Goal: Use online tool/utility: Utilize a website feature to perform a specific function

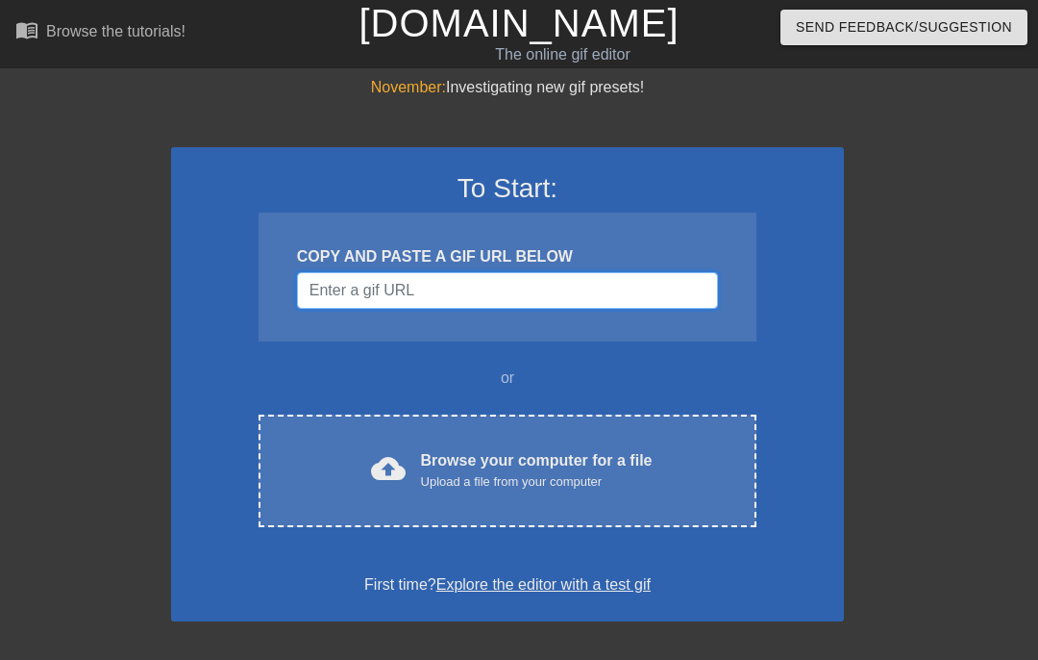
click at [510, 296] on input "Username" at bounding box center [507, 290] width 421 height 37
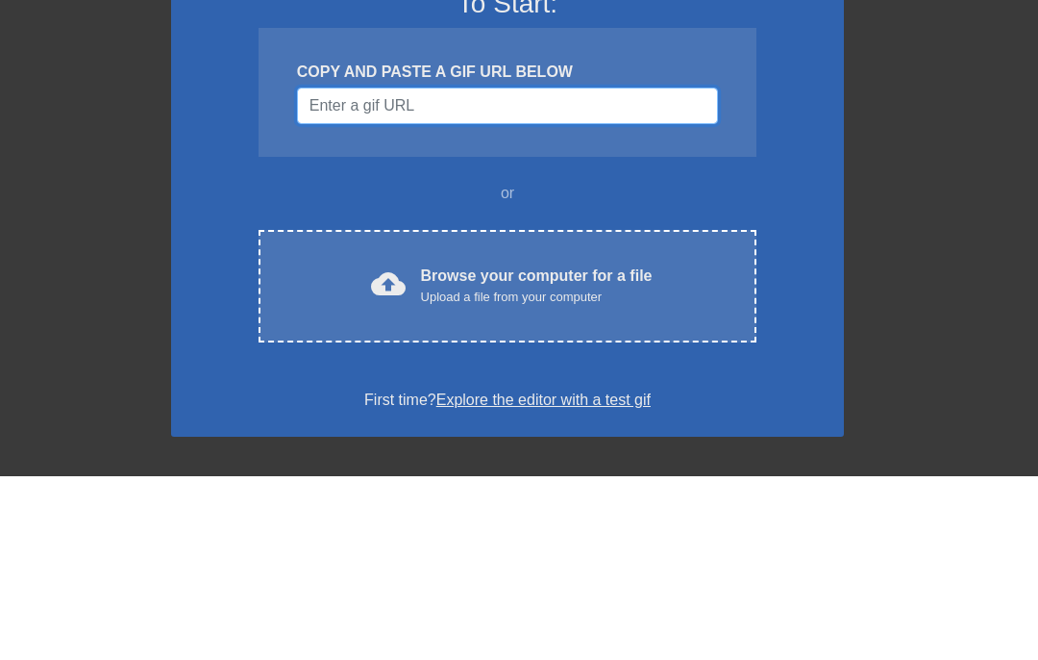
click at [361, 272] on input "Username" at bounding box center [507, 290] width 421 height 37
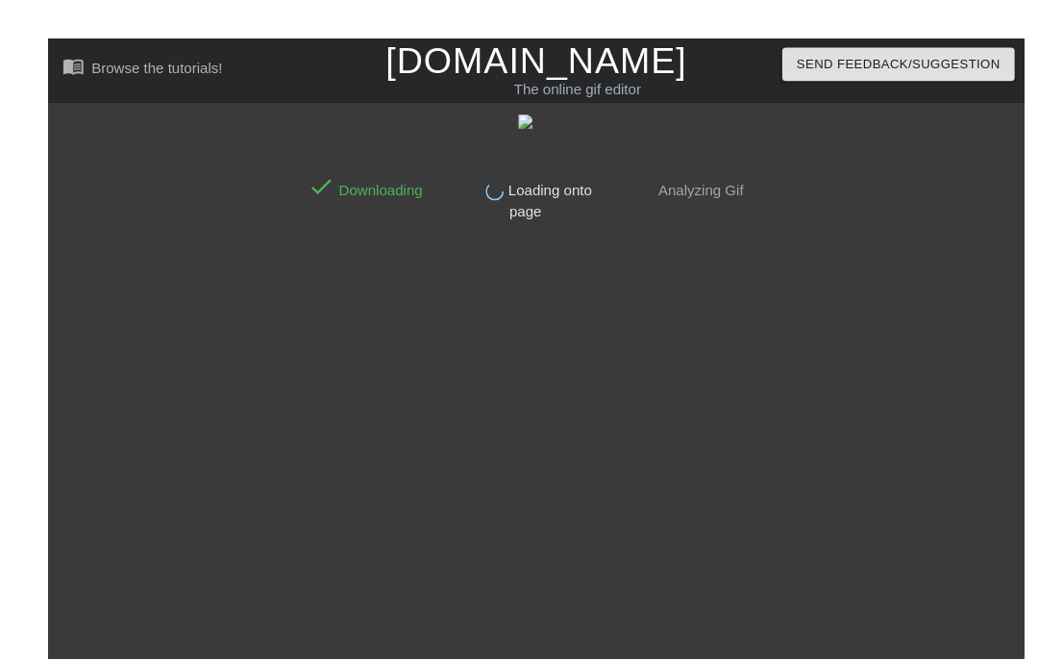
scroll to position [0, 11]
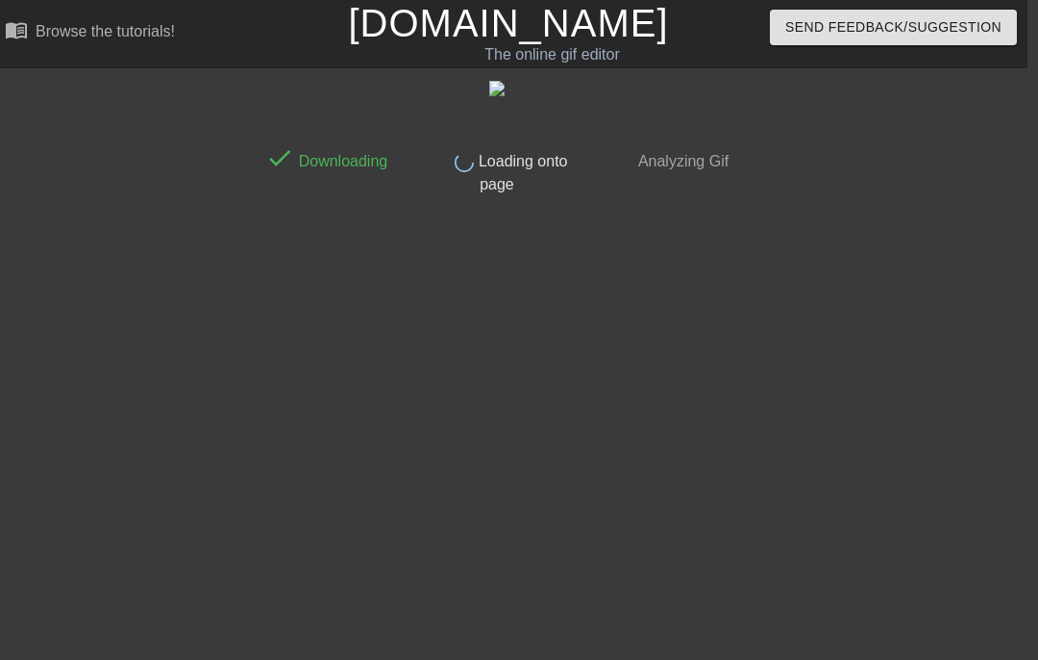
click at [519, 166] on span "Loading onto page" at bounding box center [520, 172] width 93 height 39
click at [495, 95] on img at bounding box center [496, 88] width 15 height 15
click at [497, 94] on img at bounding box center [496, 88] width 15 height 15
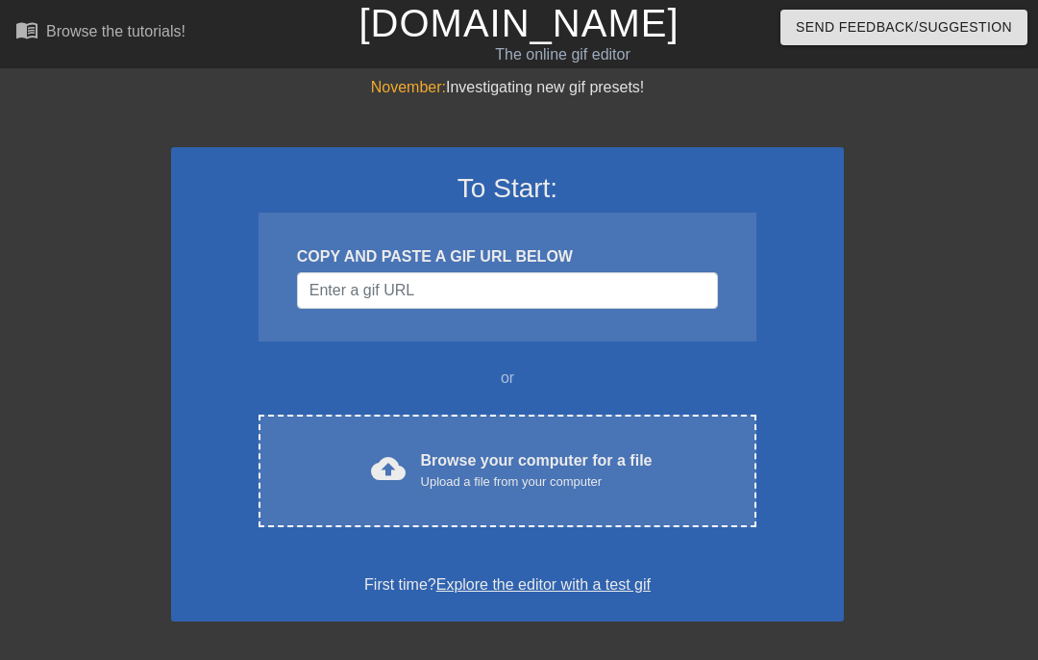
scroll to position [0, 11]
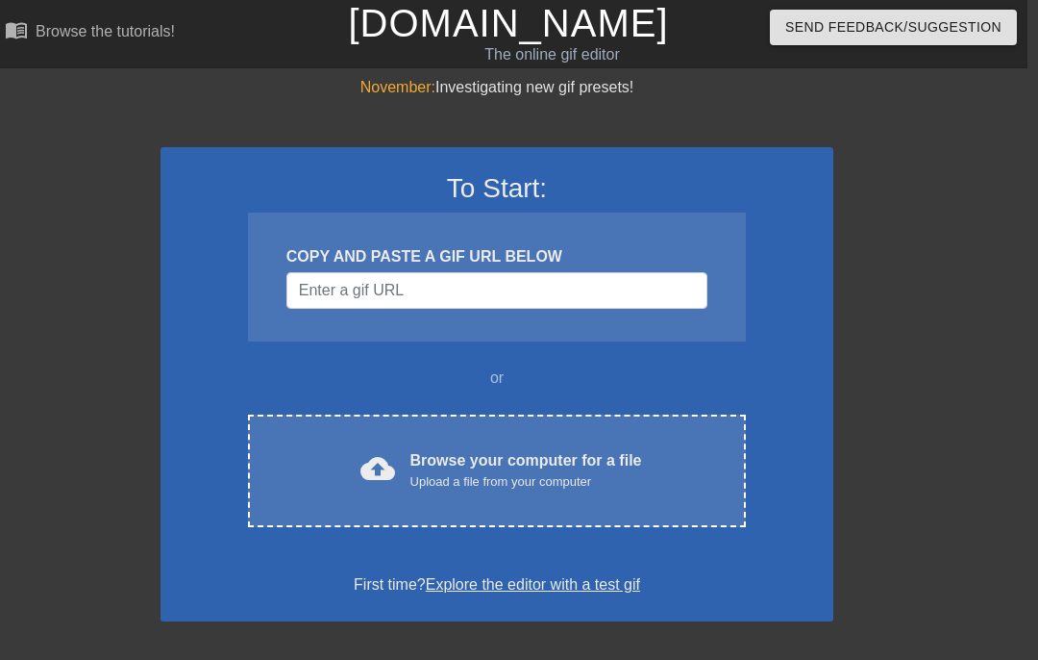
click at [493, 467] on div "Browse your computer for a file Upload a file from your computer" at bounding box center [527, 470] width 232 height 42
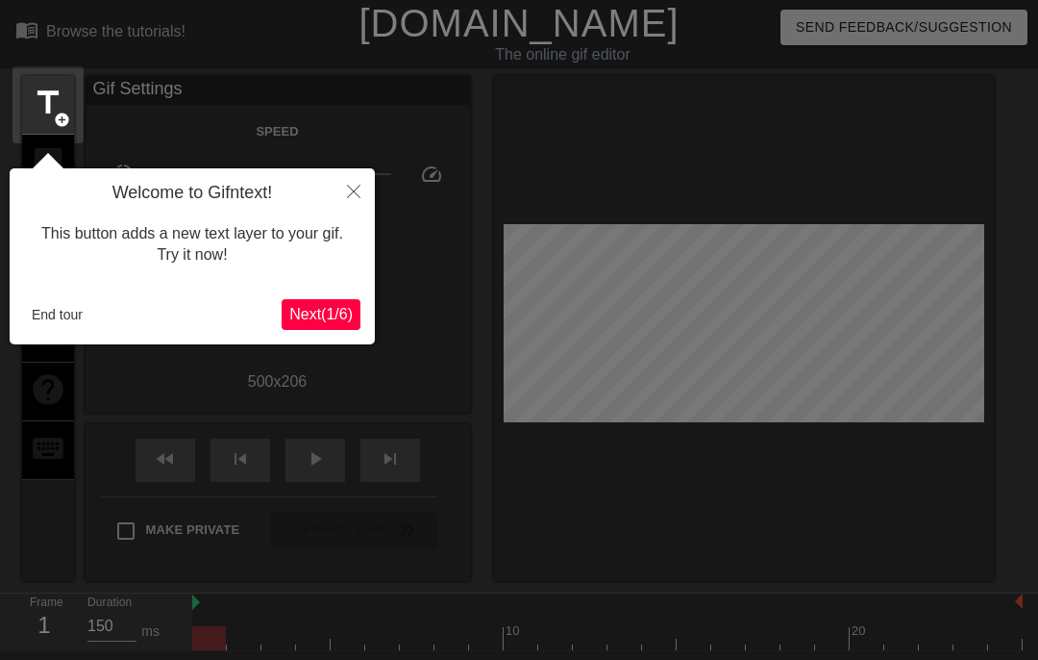
scroll to position [47, 0]
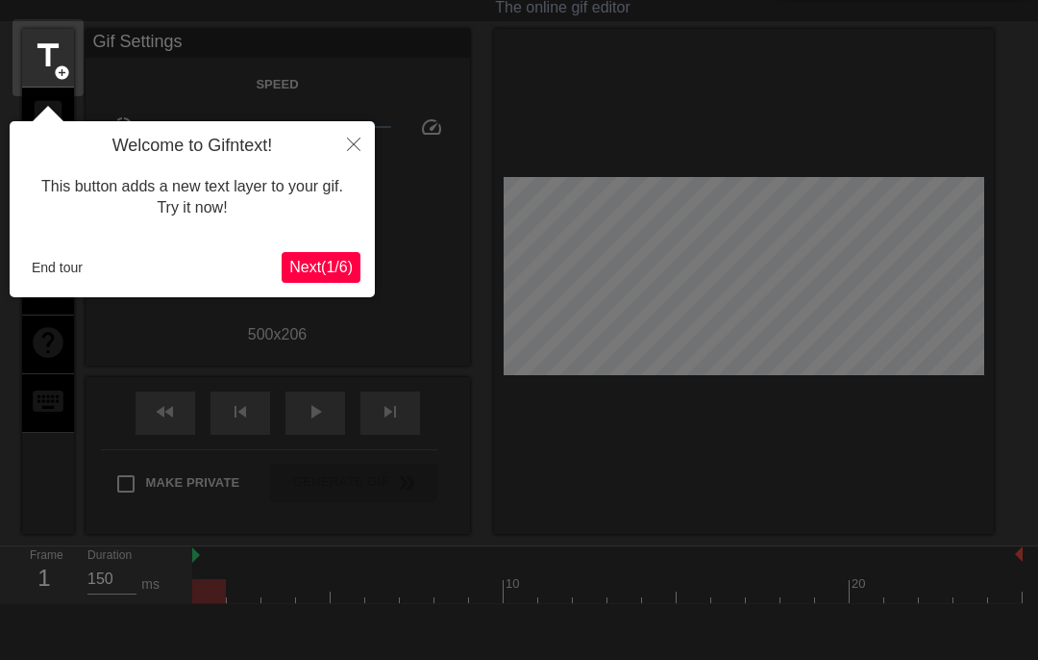
click at [321, 263] on span "Next ( 1 / 6 )" at bounding box center [320, 267] width 63 height 16
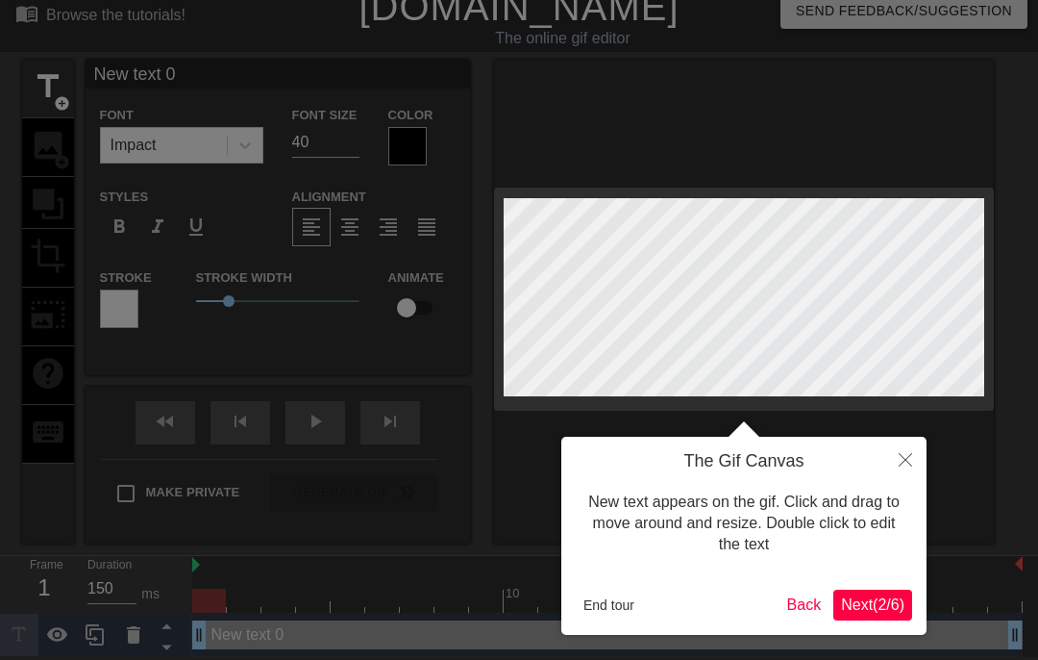
scroll to position [1, 0]
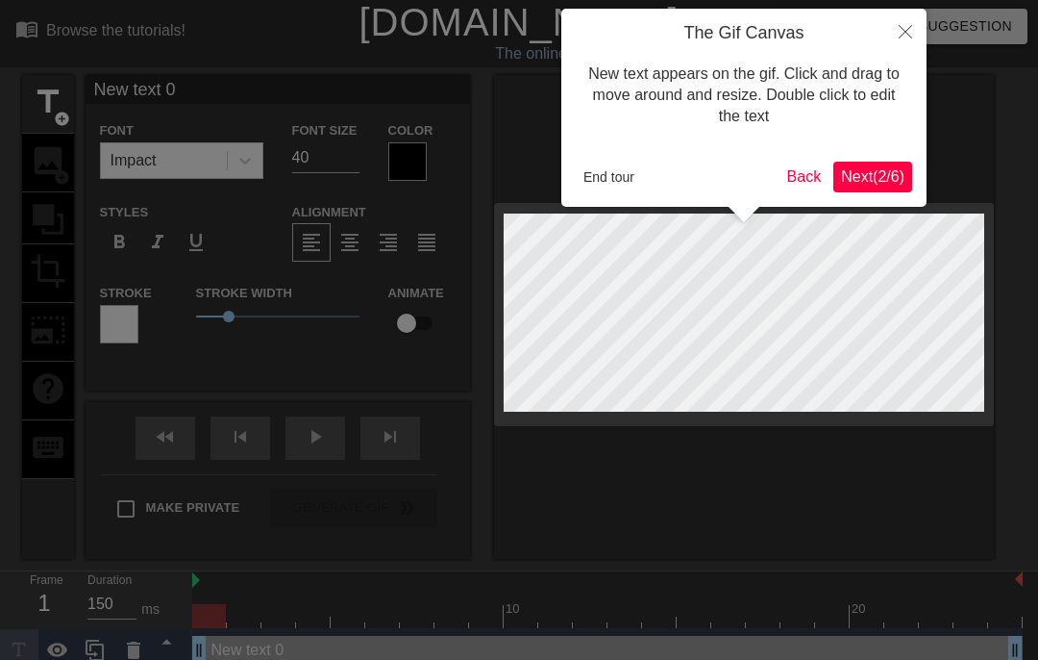
click at [888, 186] on button "Next ( 2 / 6 )" at bounding box center [873, 177] width 79 height 31
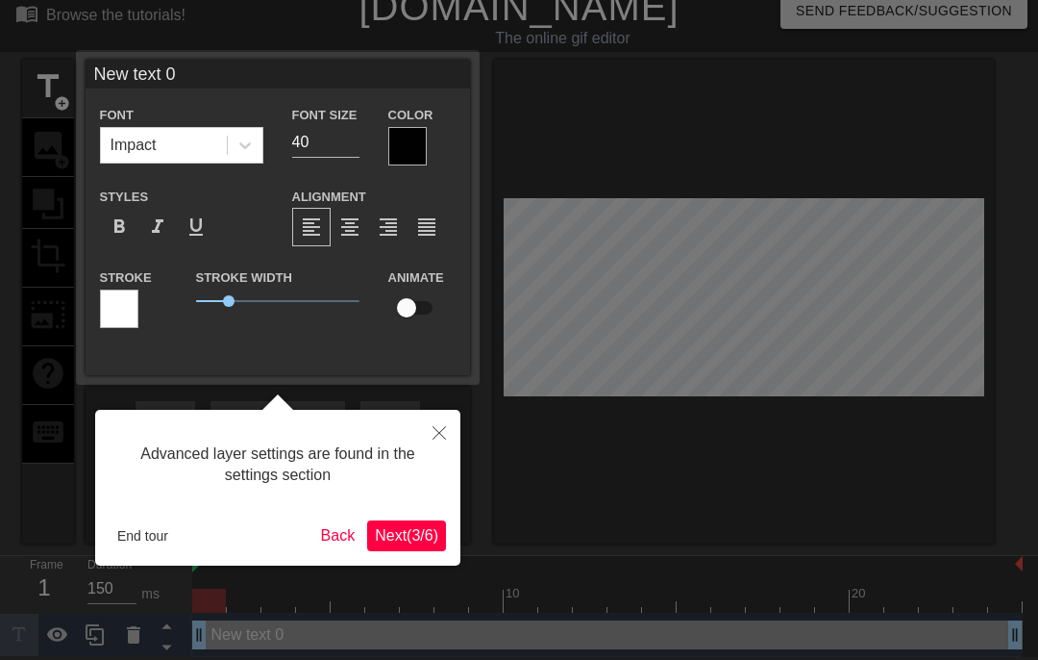
click at [404, 531] on span "Next ( 3 / 6 )" at bounding box center [406, 535] width 63 height 16
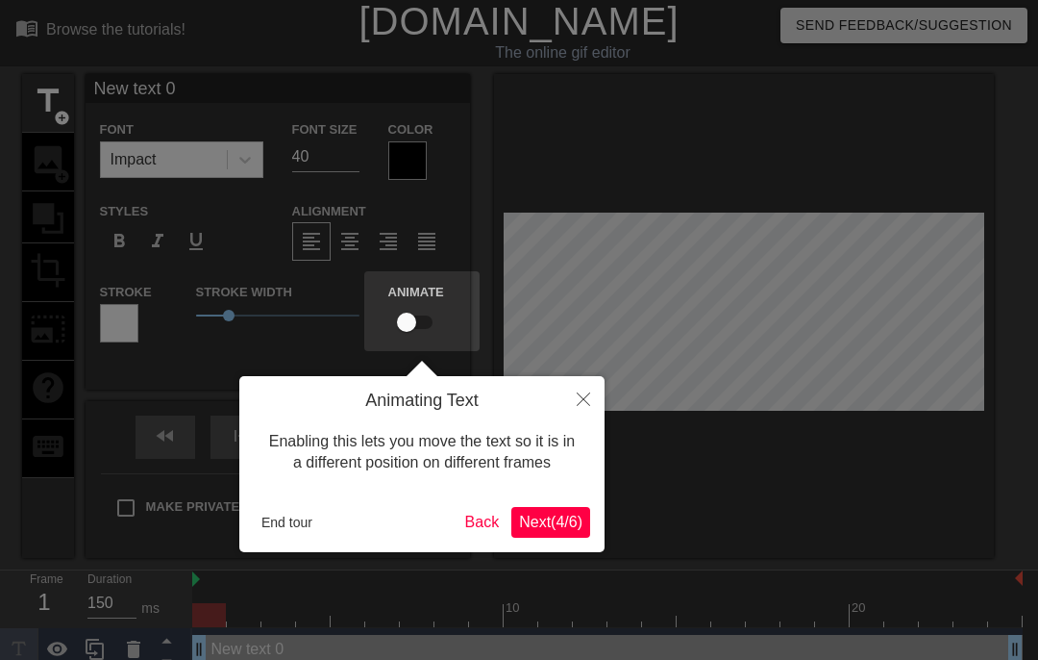
click at [547, 513] on span "Next ( 4 / 6 )" at bounding box center [550, 521] width 63 height 16
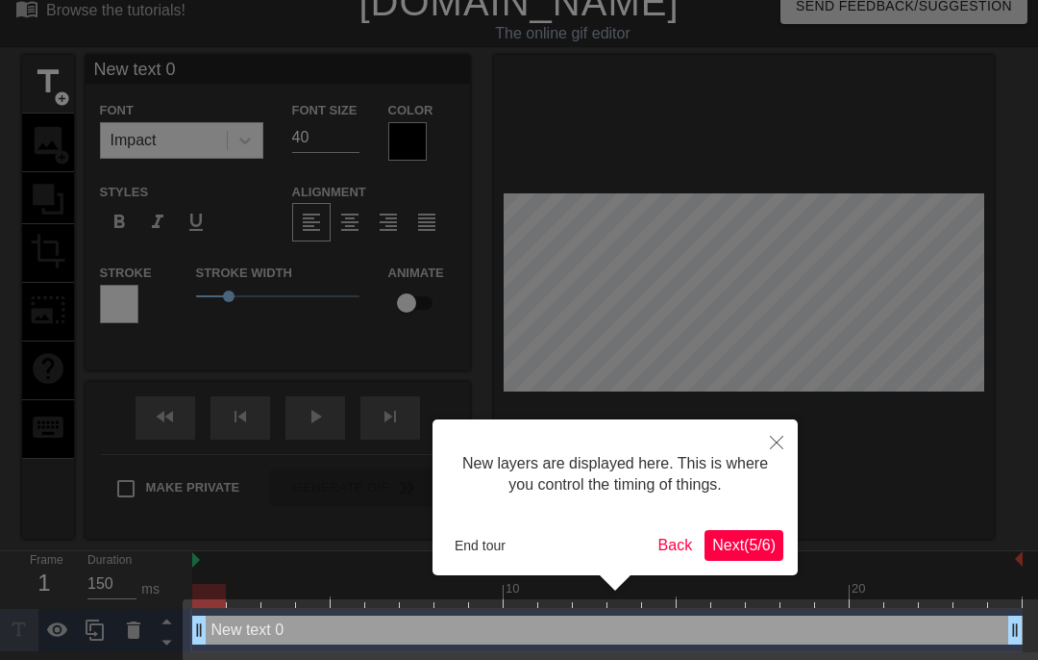
scroll to position [31, 0]
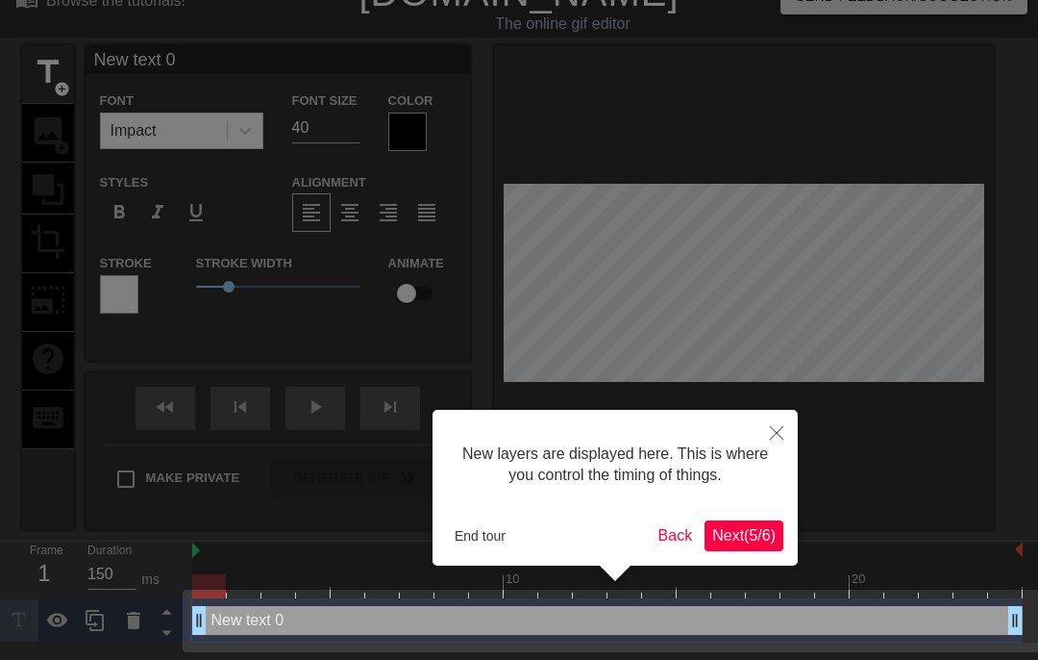
click at [750, 534] on span "Next ( 5 / 6 )" at bounding box center [743, 535] width 63 height 16
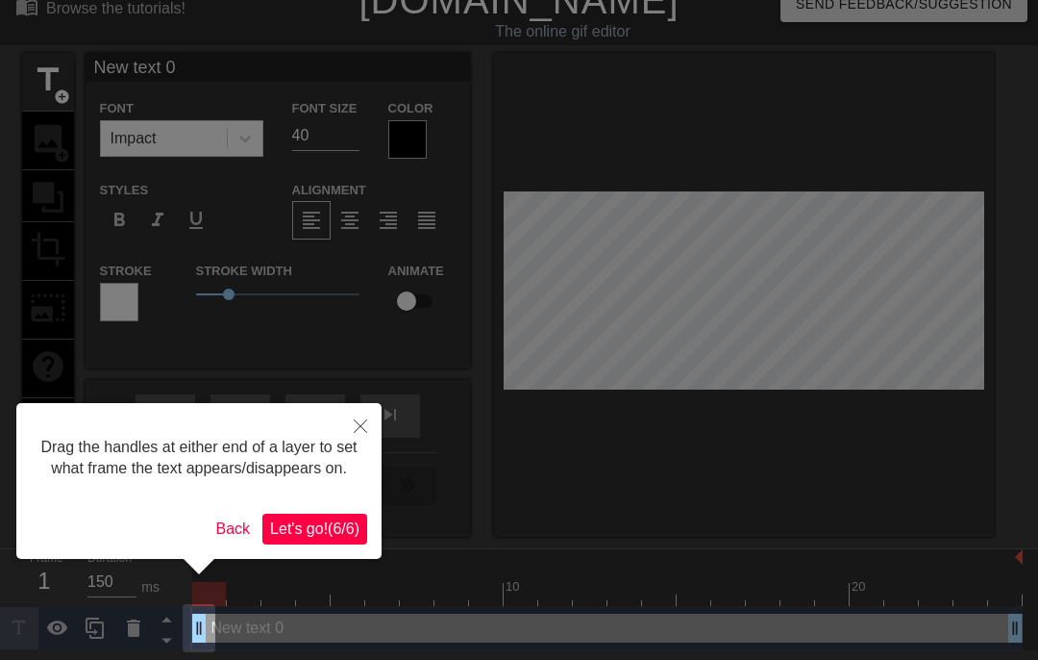
scroll to position [3, 0]
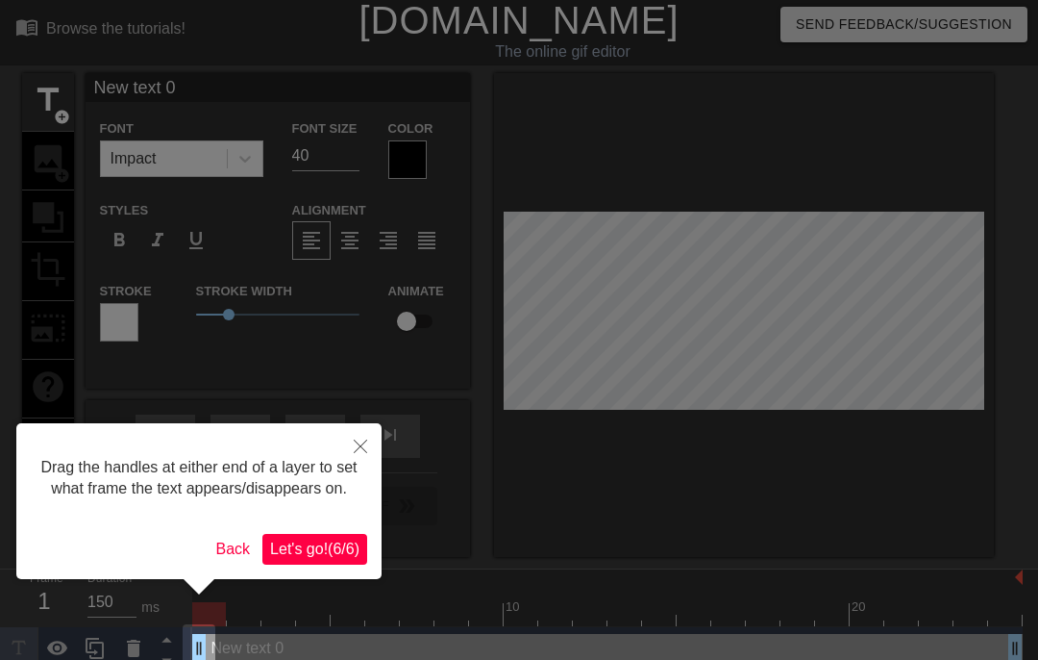
click at [349, 557] on span "Let's go! ( 6 / 6 )" at bounding box center [314, 548] width 89 height 16
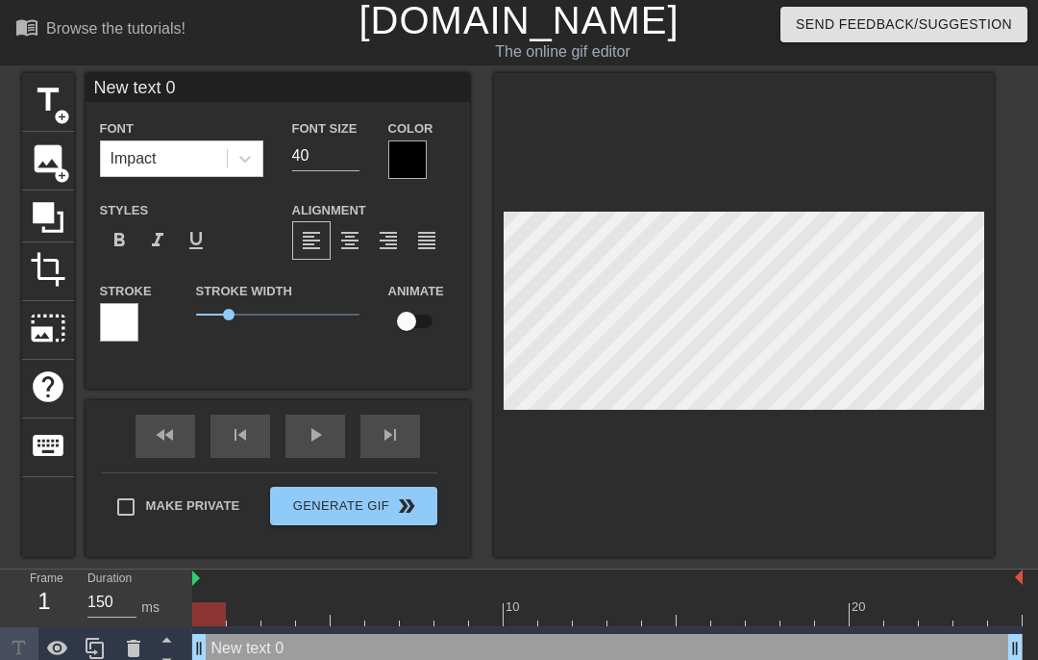
click at [242, 84] on input "New text 0" at bounding box center [278, 87] width 385 height 29
type input "N"
click at [367, 93] on input at bounding box center [278, 87] width 385 height 29
type input "Industrial"
click at [402, 323] on input "checkbox" at bounding box center [407, 321] width 110 height 37
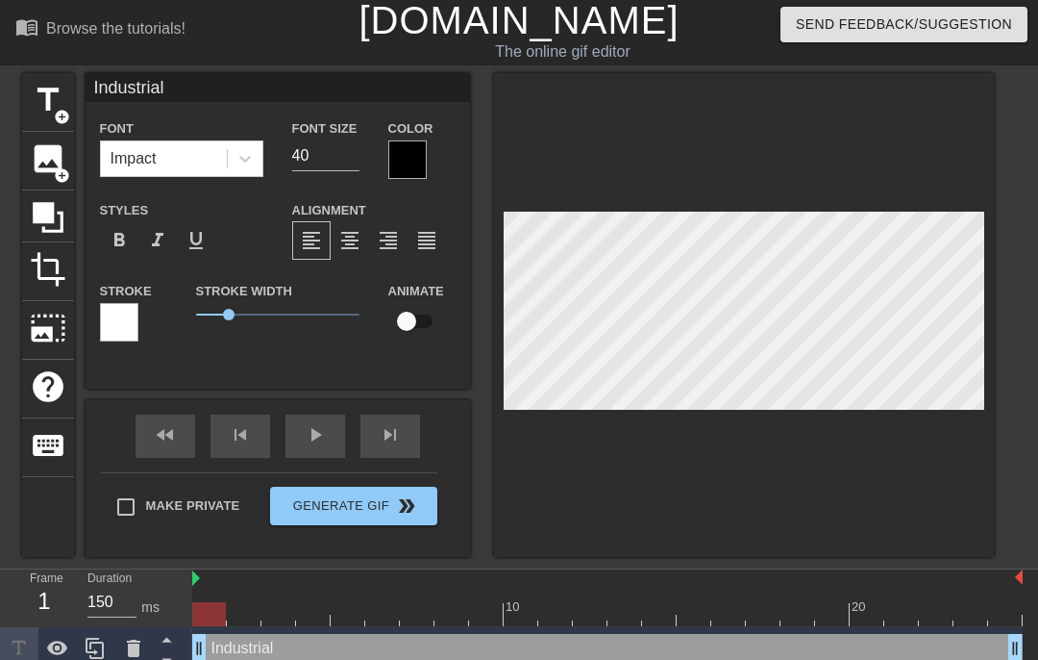
checkbox input "true"
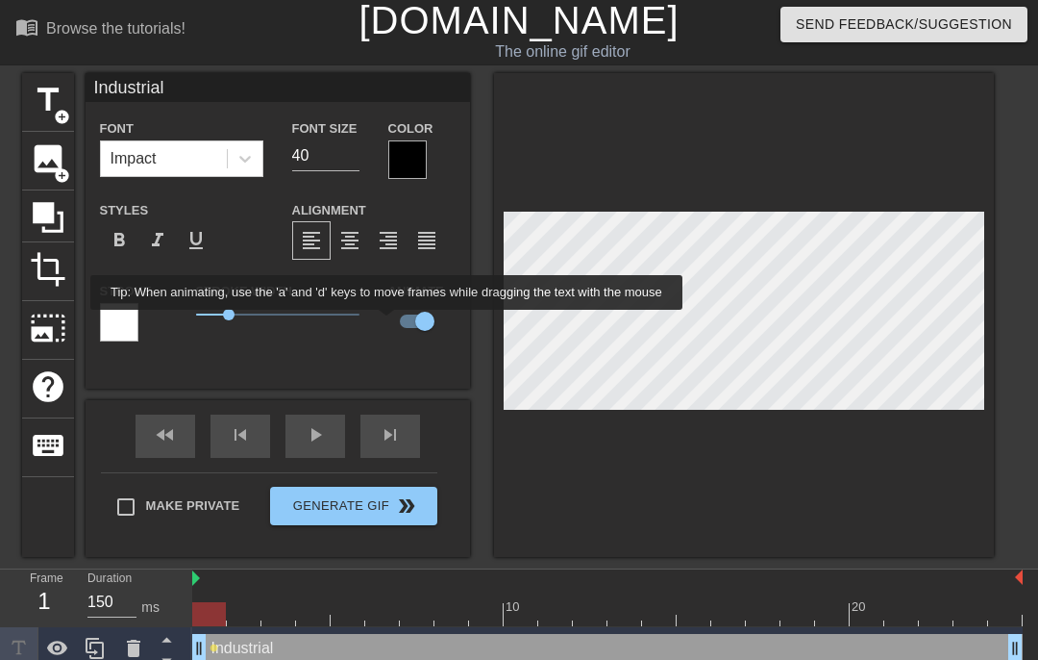
click at [288, 604] on div at bounding box center [607, 614] width 831 height 24
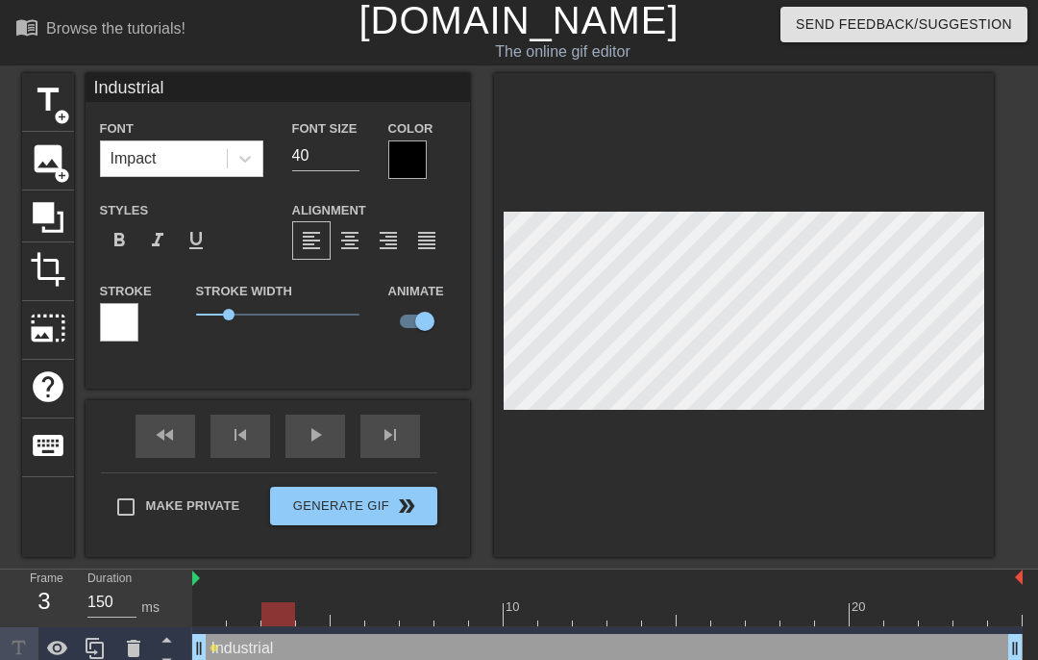
click at [312, 619] on div at bounding box center [607, 614] width 831 height 24
click at [427, 622] on div at bounding box center [607, 614] width 831 height 24
click at [454, 615] on div at bounding box center [607, 614] width 831 height 24
click at [507, 617] on div at bounding box center [607, 614] width 831 height 24
click at [562, 611] on div at bounding box center [607, 614] width 831 height 24
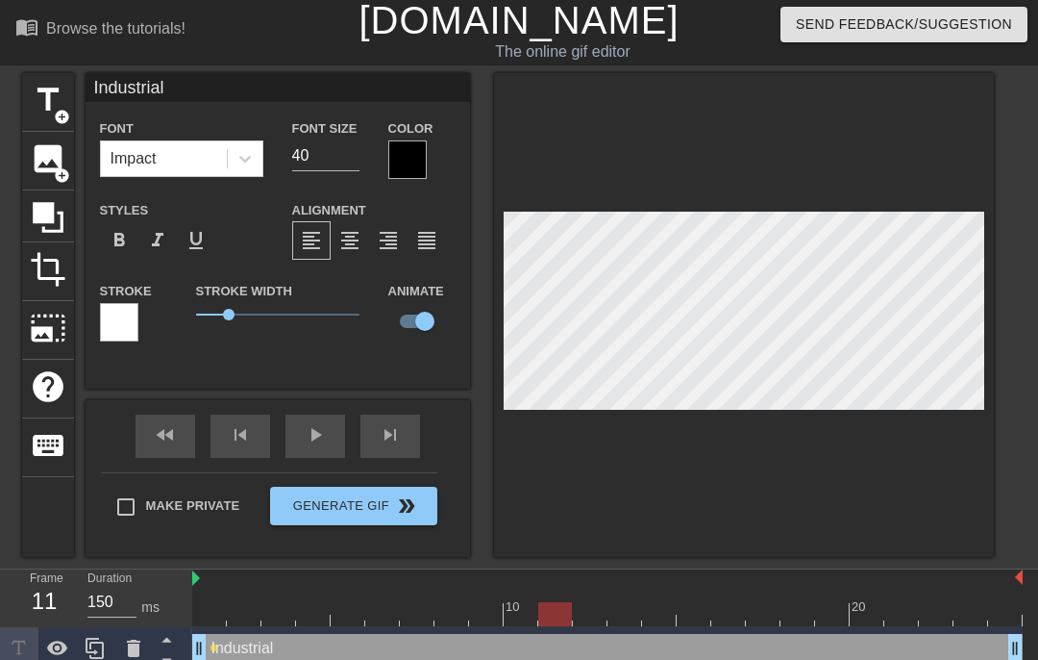
click at [603, 611] on div at bounding box center [607, 614] width 831 height 24
click at [643, 615] on div at bounding box center [607, 614] width 831 height 24
click at [735, 614] on div at bounding box center [607, 614] width 831 height 24
click at [849, 613] on div at bounding box center [607, 614] width 831 height 24
click at [783, 610] on div at bounding box center [607, 614] width 831 height 24
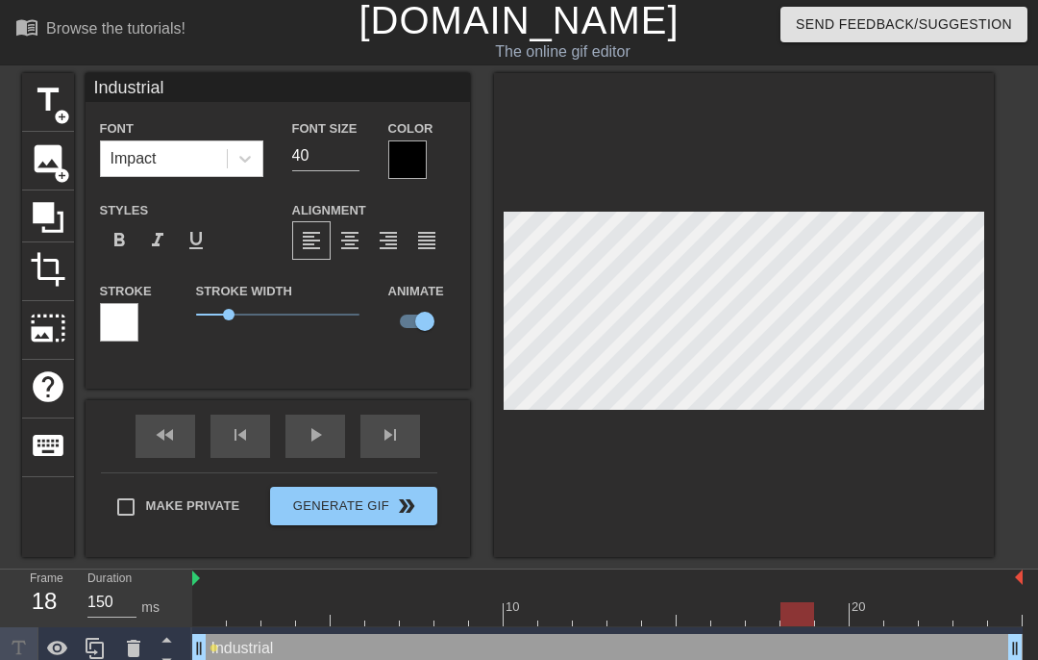
scroll to position [16, 0]
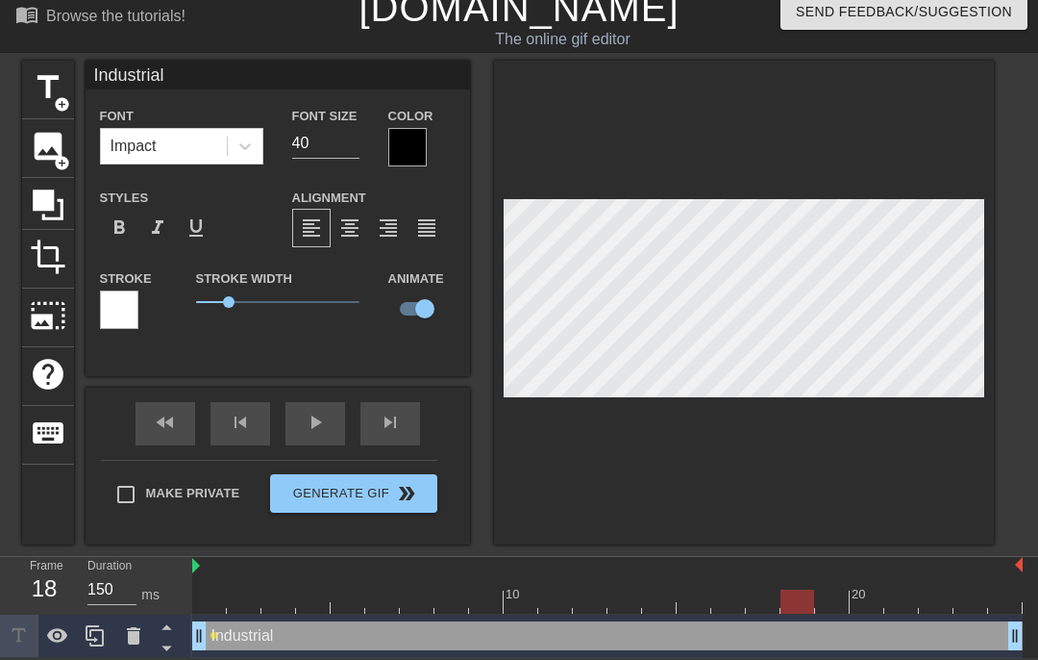
click at [727, 606] on div at bounding box center [607, 601] width 831 height 24
click at [768, 604] on div at bounding box center [607, 601] width 831 height 24
click at [793, 596] on div at bounding box center [607, 601] width 831 height 24
click at [830, 599] on div at bounding box center [607, 601] width 831 height 24
click at [864, 603] on div at bounding box center [607, 601] width 831 height 24
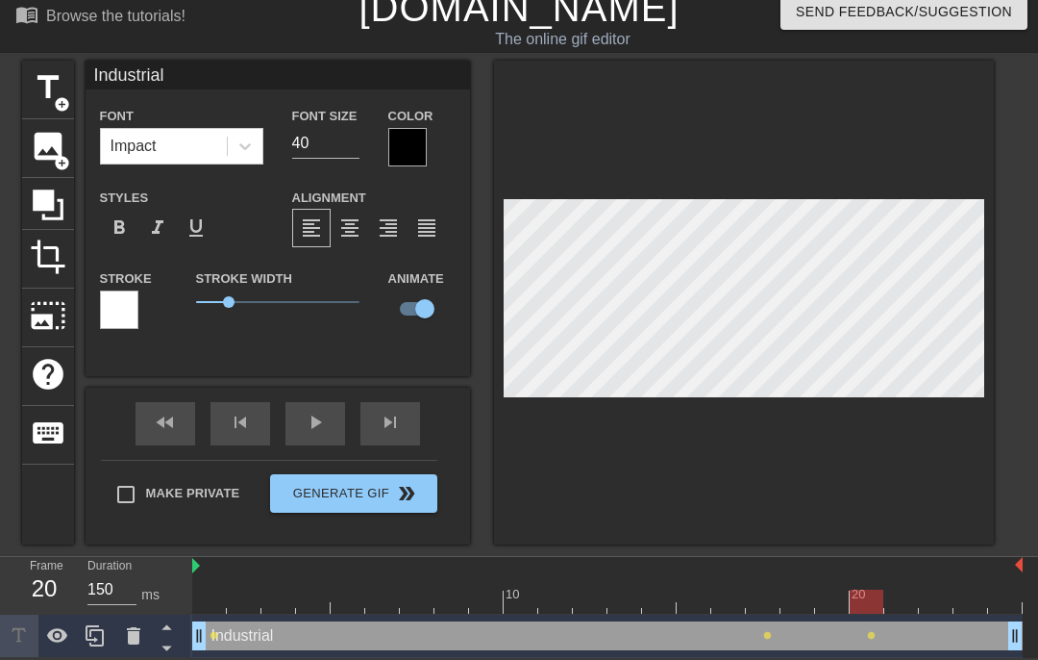
click at [909, 601] on div at bounding box center [607, 601] width 831 height 24
click at [934, 603] on div at bounding box center [607, 601] width 831 height 24
click at [969, 598] on div at bounding box center [607, 601] width 831 height 24
click at [1003, 599] on div at bounding box center [607, 601] width 831 height 24
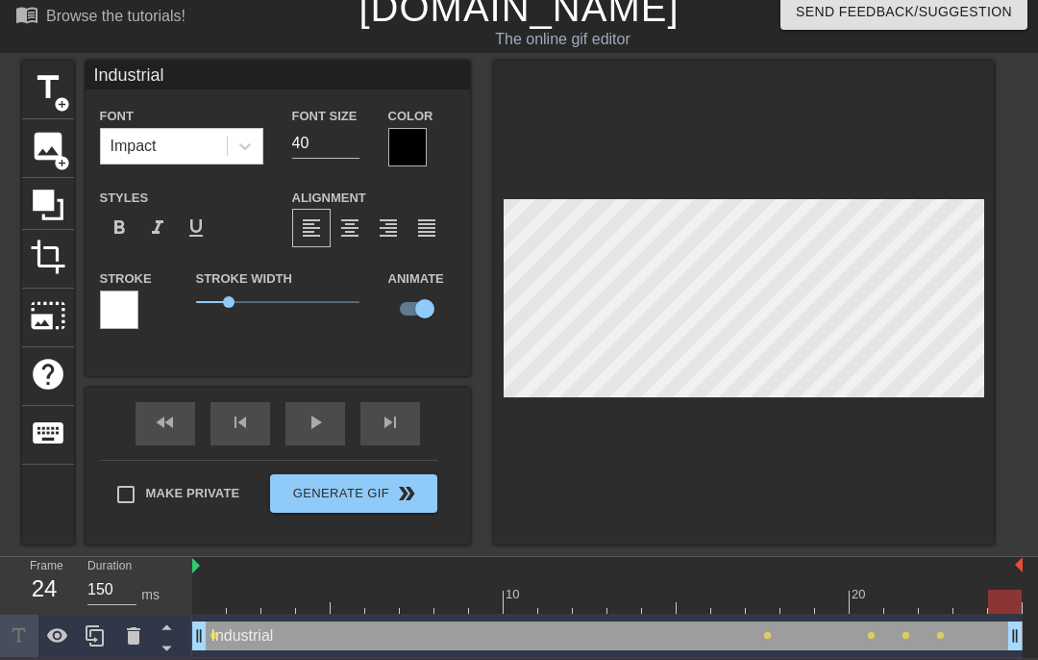
click at [839, 141] on div at bounding box center [744, 303] width 500 height 484
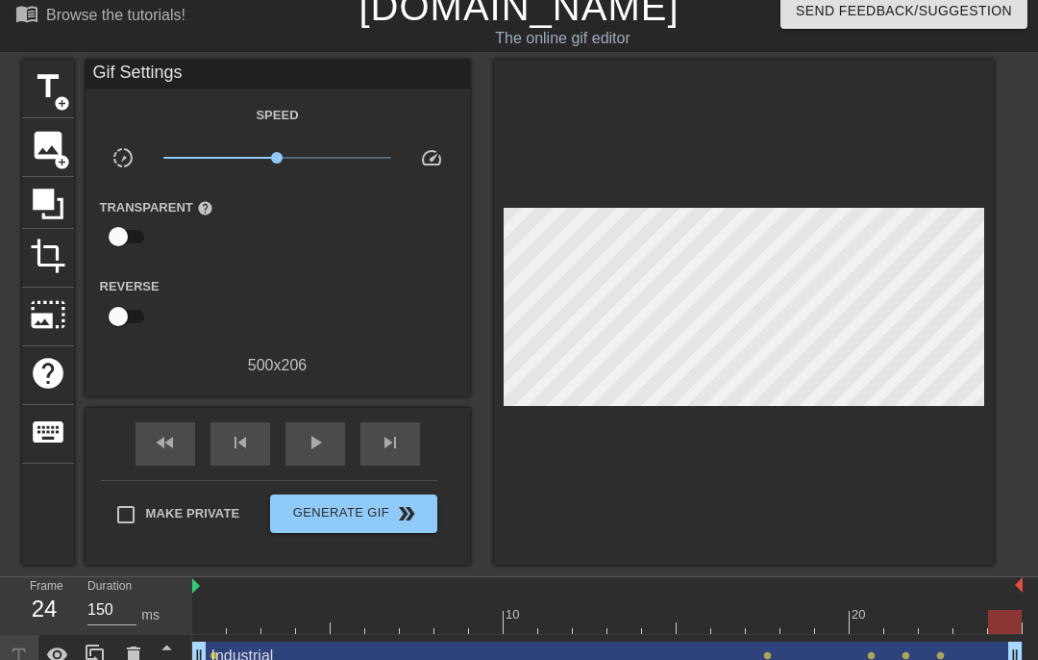
click at [278, 620] on div at bounding box center [607, 622] width 831 height 24
click at [609, 613] on div at bounding box center [607, 622] width 831 height 24
click at [693, 637] on div "Industrial drag_handle drag_handle lens lens lens lens lens" at bounding box center [607, 656] width 831 height 43
click at [806, 620] on div at bounding box center [607, 622] width 831 height 24
click at [873, 627] on div at bounding box center [607, 622] width 831 height 24
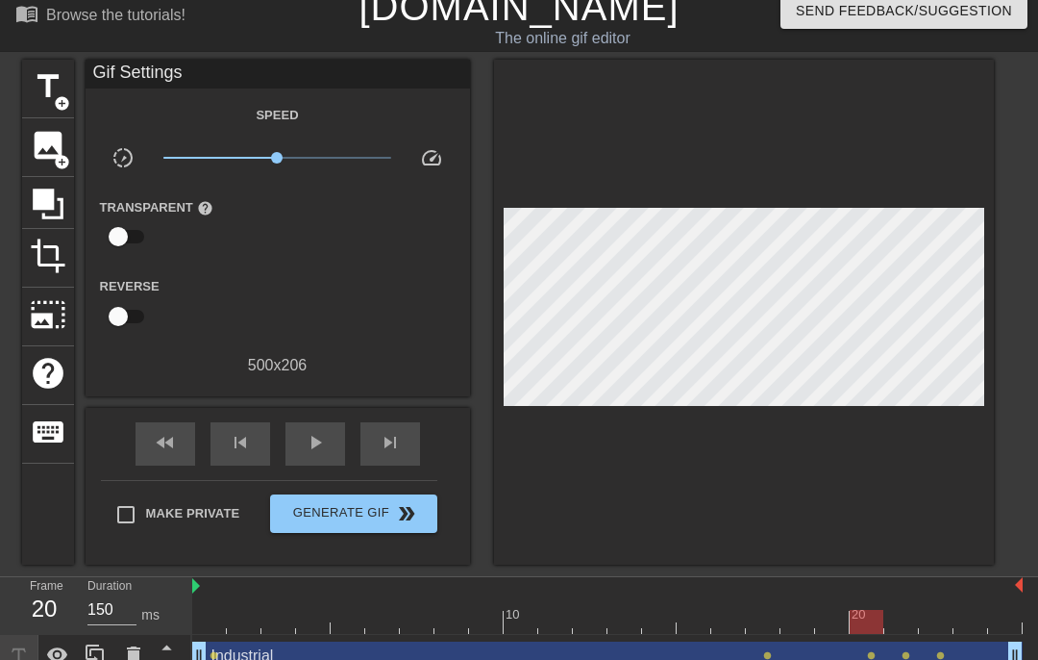
click at [946, 629] on div at bounding box center [607, 622] width 831 height 24
click at [986, 622] on div at bounding box center [607, 622] width 831 height 24
click at [997, 605] on div at bounding box center [1005, 608] width 35 height 24
click at [225, 633] on div at bounding box center [607, 622] width 831 height 24
click at [571, 616] on div at bounding box center [607, 622] width 831 height 24
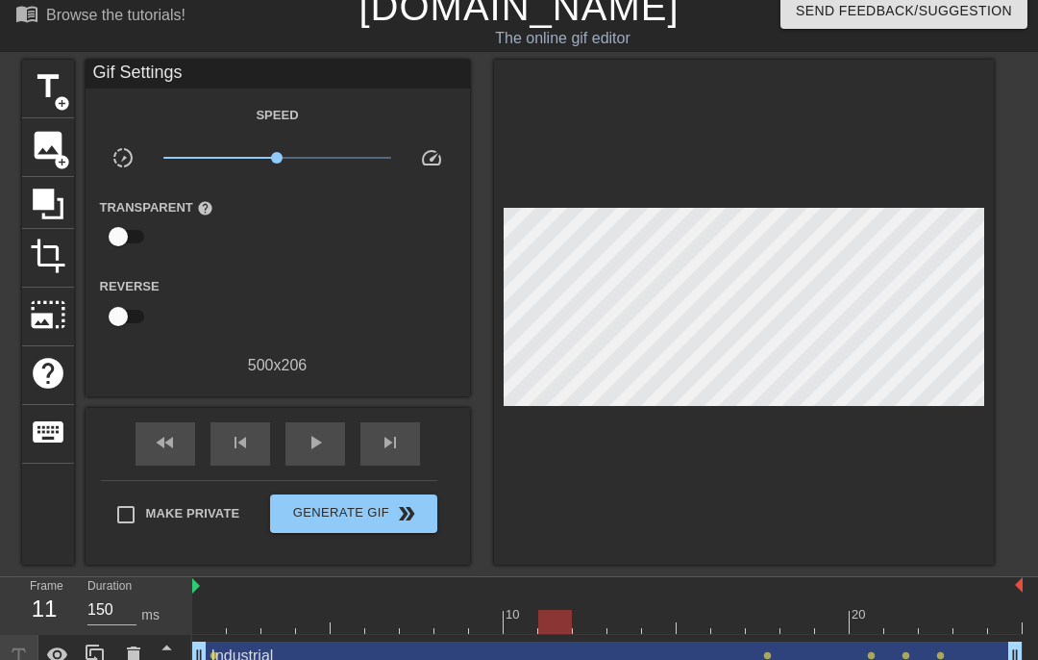
click at [698, 626] on div at bounding box center [607, 622] width 831 height 24
click at [761, 629] on div at bounding box center [607, 622] width 831 height 24
click at [64, 83] on span "title" at bounding box center [48, 86] width 37 height 37
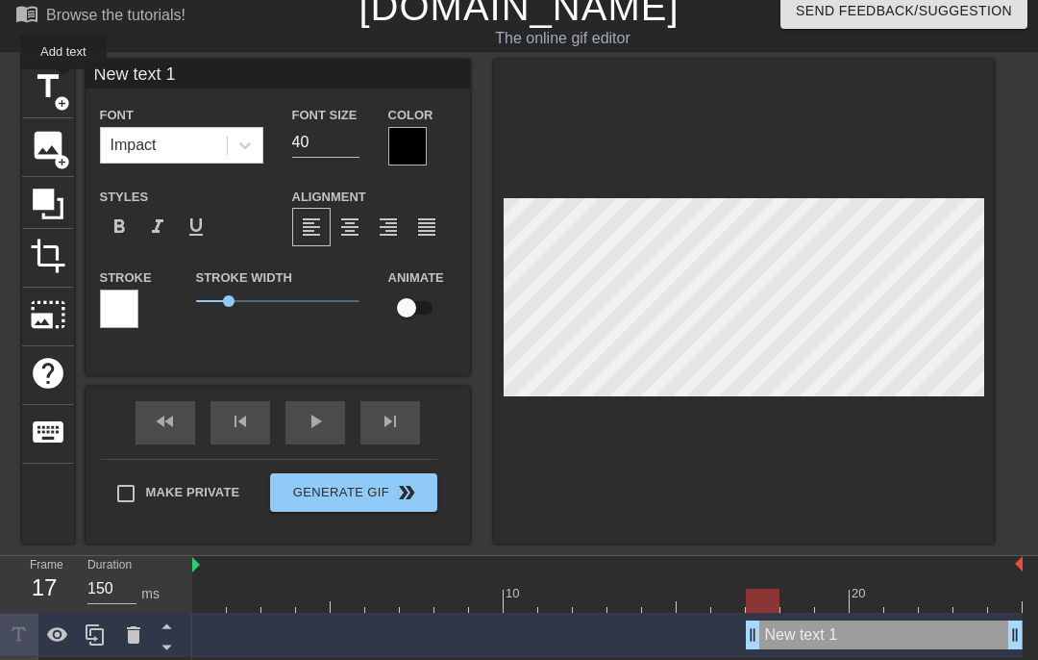
click at [725, 589] on div at bounding box center [607, 600] width 831 height 24
click at [771, 594] on div at bounding box center [607, 600] width 831 height 24
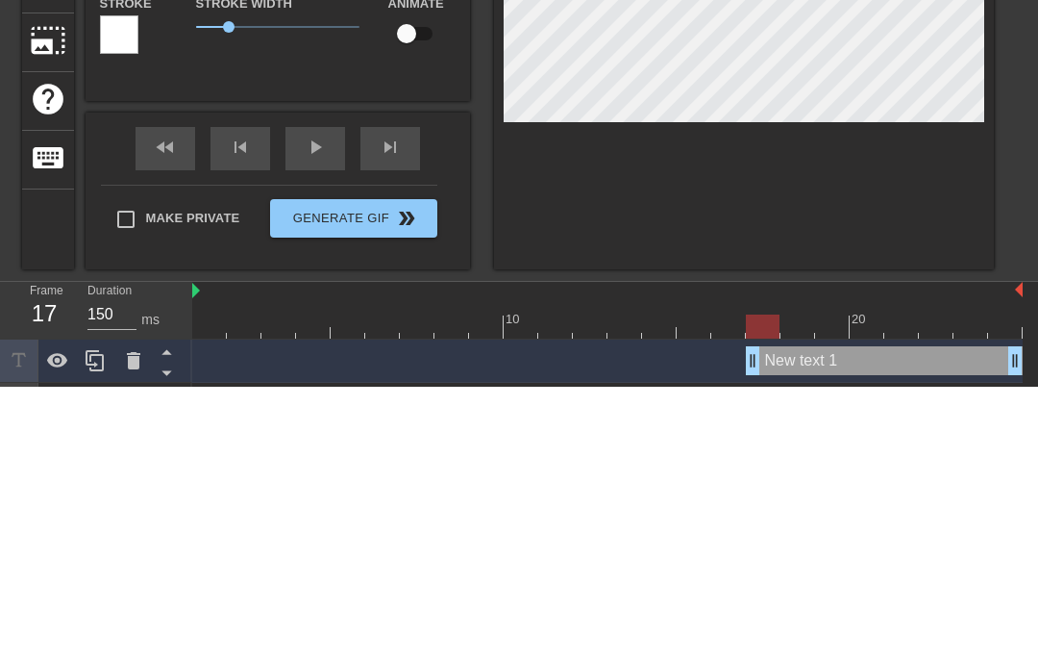
type input "New text"
type textarea "New text"
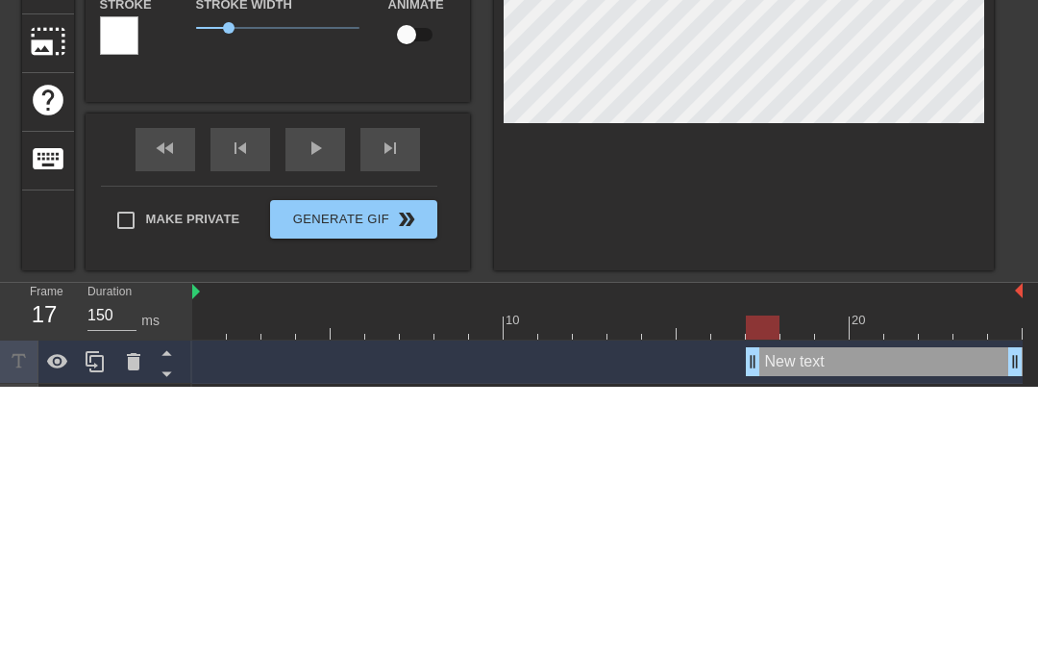
type input "New text"
type textarea "New text"
type input "New tex"
type textarea "New te"
type input "New te"
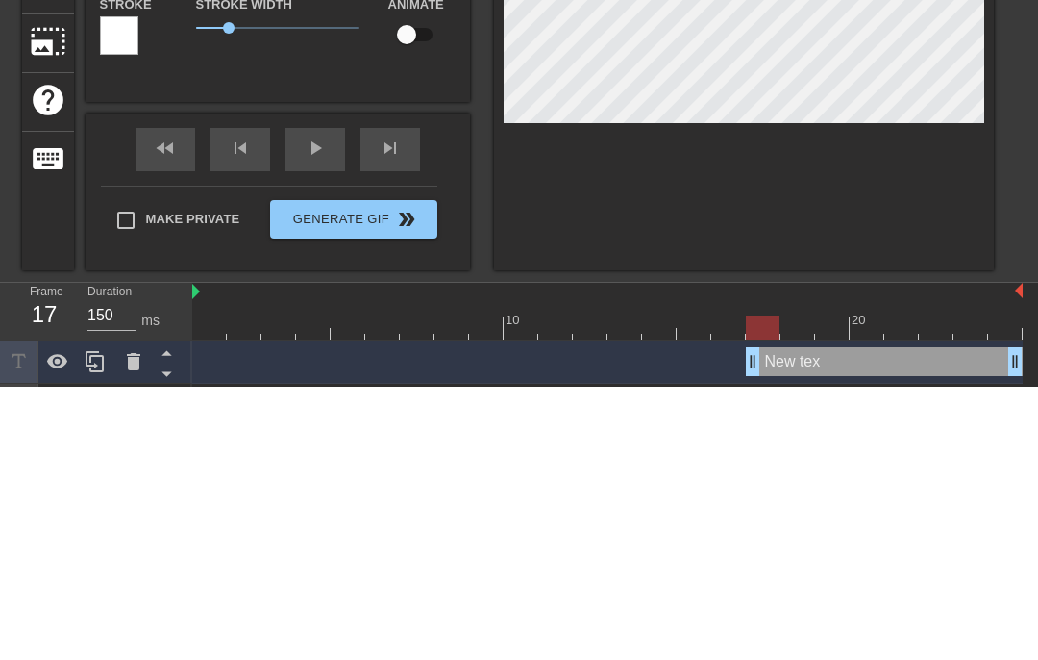
type textarea "New t"
type input "New t"
type textarea "New"
type input "New"
type textarea "Ne"
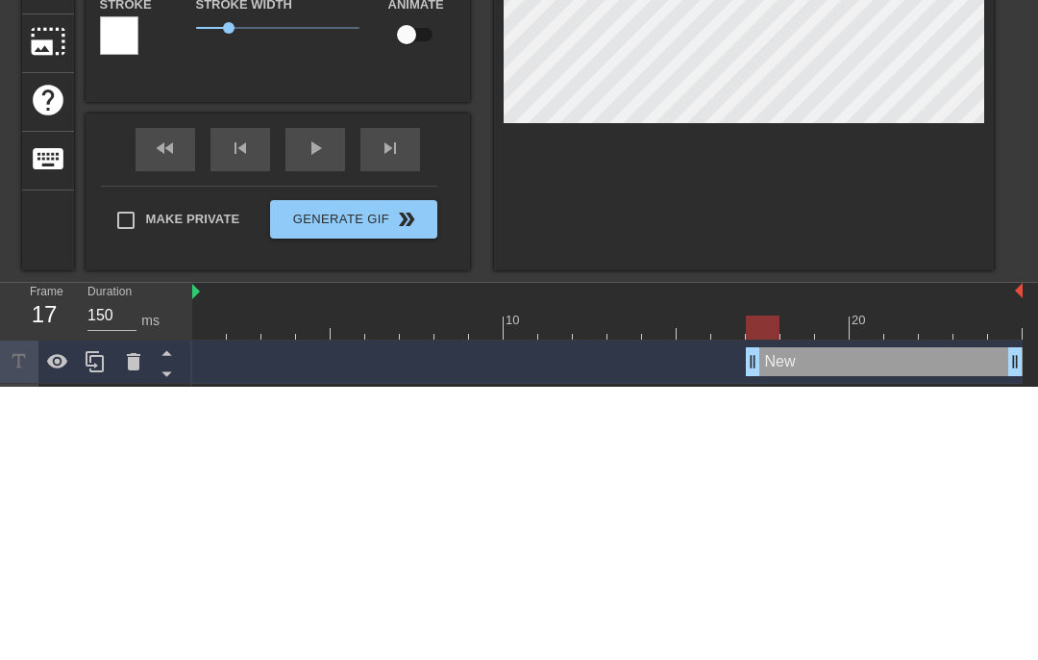
type input "Ne"
type textarea "N"
type input "N"
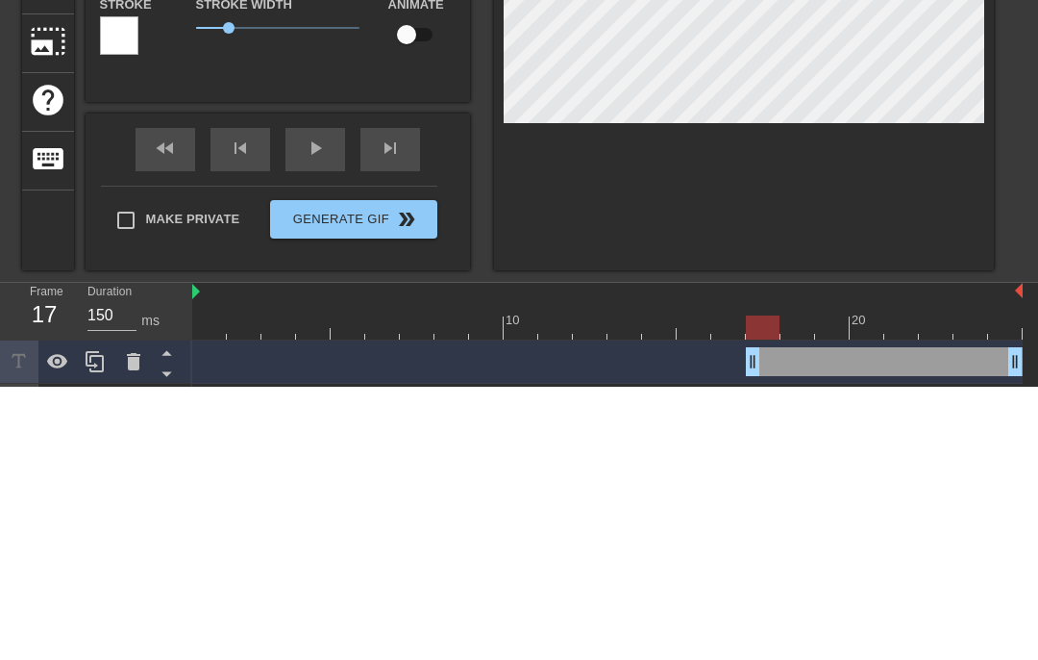
type input "m"
type textarea "m"
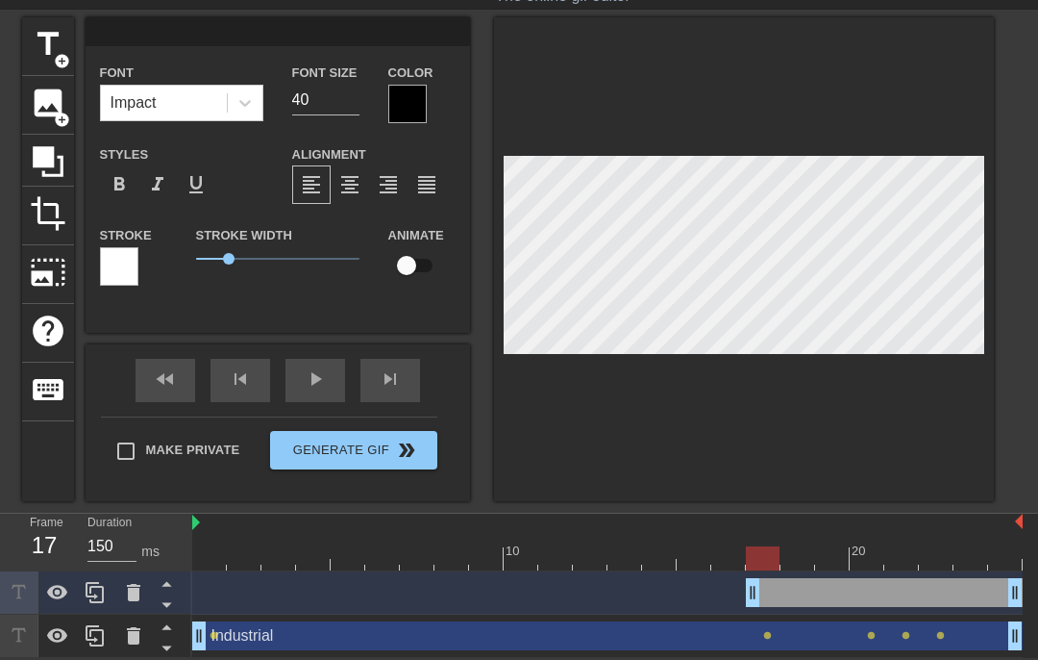
click at [383, 32] on input at bounding box center [278, 31] width 385 height 29
type input "Mektal"
type textarea "Mektal"
type input "Metal"
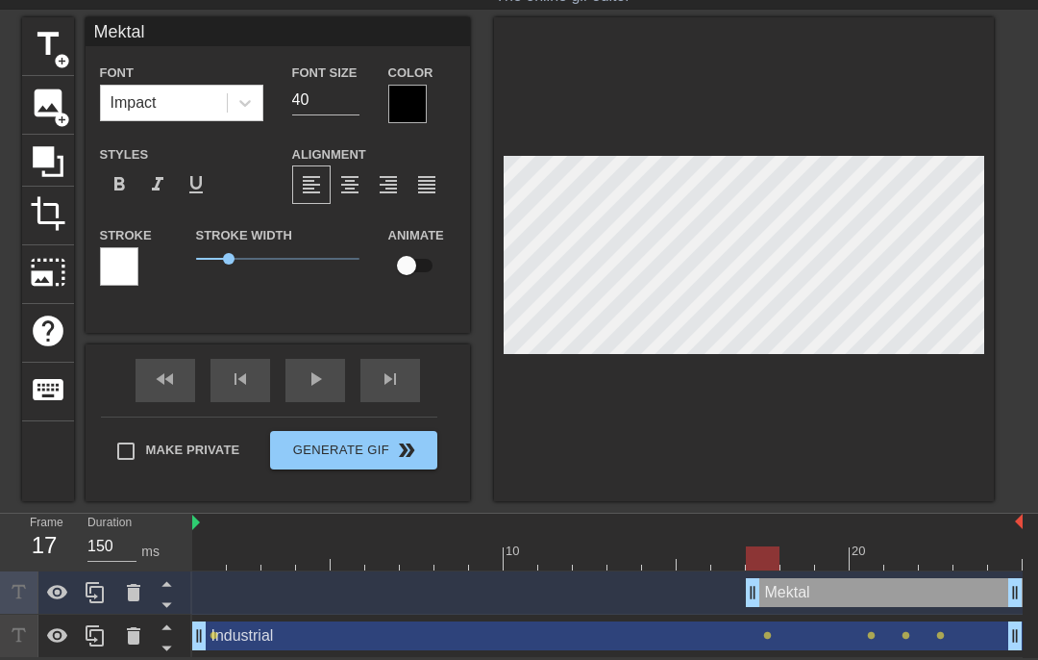
type textarea "Metal"
click at [825, 80] on div at bounding box center [744, 259] width 500 height 484
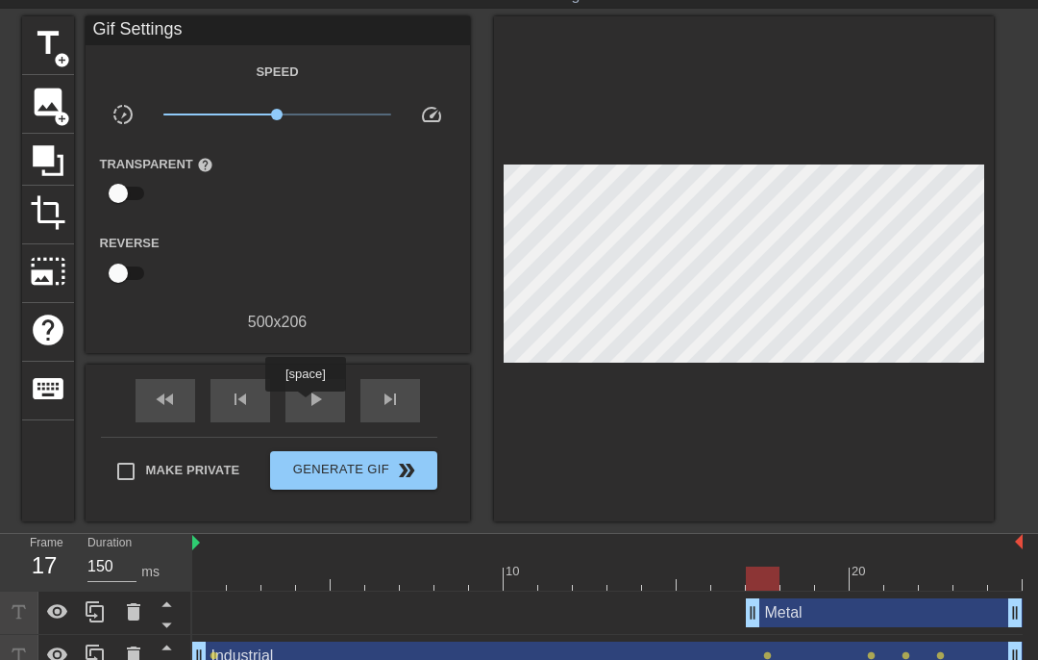
click at [308, 405] on span "play_arrow" at bounding box center [315, 398] width 23 height 23
click at [319, 404] on span "pause" at bounding box center [315, 398] width 23 height 23
click at [980, 582] on div at bounding box center [607, 578] width 831 height 24
click at [927, 570] on div at bounding box center [607, 578] width 831 height 24
click at [883, 563] on div "20" at bounding box center [867, 565] width 35 height 24
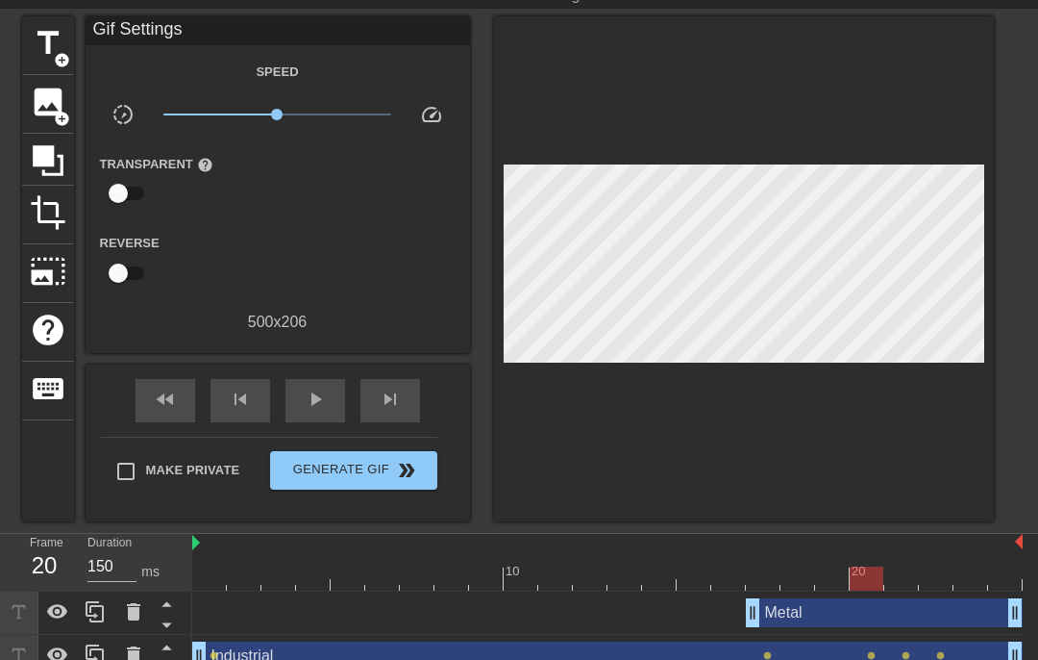
click at [904, 580] on div at bounding box center [607, 578] width 831 height 24
click at [935, 585] on div at bounding box center [607, 578] width 831 height 24
click at [963, 578] on div at bounding box center [607, 578] width 831 height 24
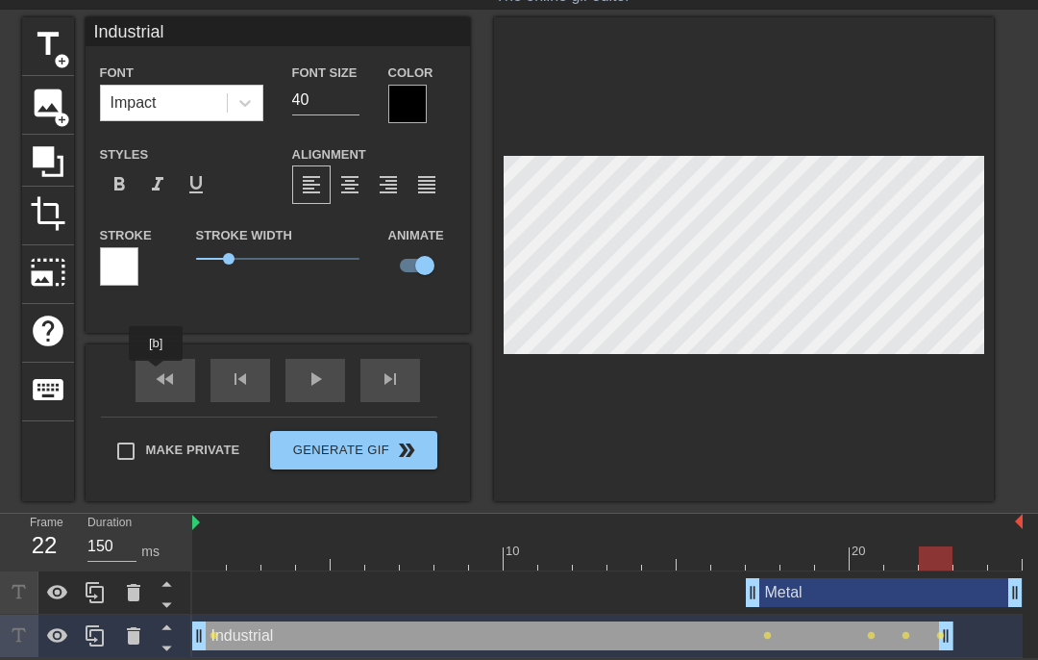
click at [158, 374] on div "fast_rewind skip_previous play_arrow skip_next" at bounding box center [277, 380] width 313 height 72
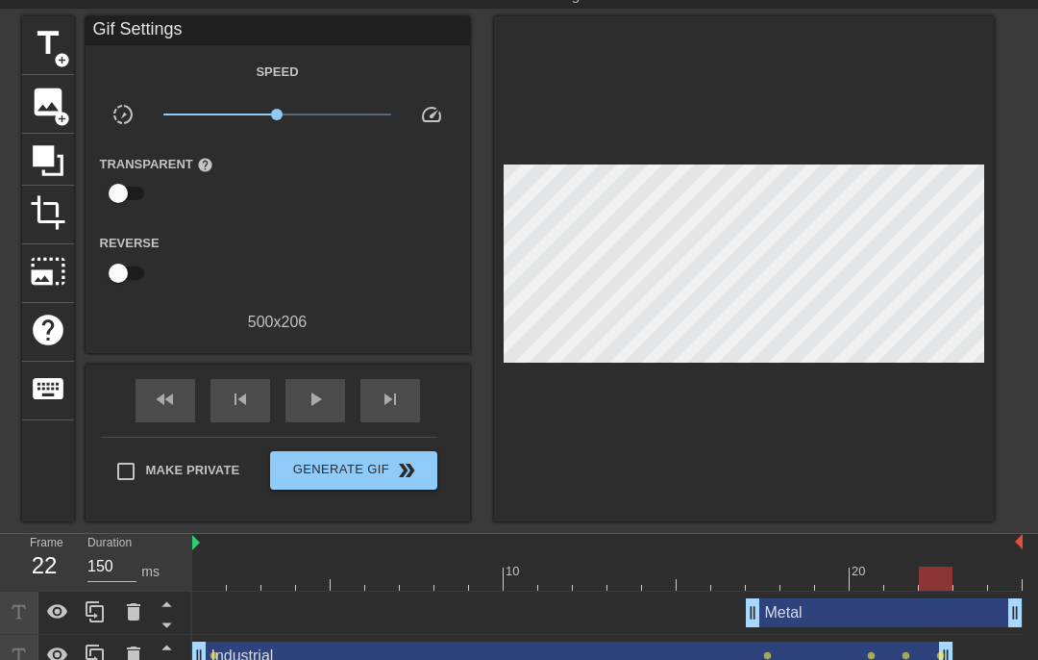
click at [310, 406] on span "play_arrow" at bounding box center [315, 398] width 23 height 23
click at [318, 413] on div "pause" at bounding box center [316, 400] width 60 height 43
click at [364, 461] on span "Generate Gif double_arrow" at bounding box center [353, 470] width 151 height 23
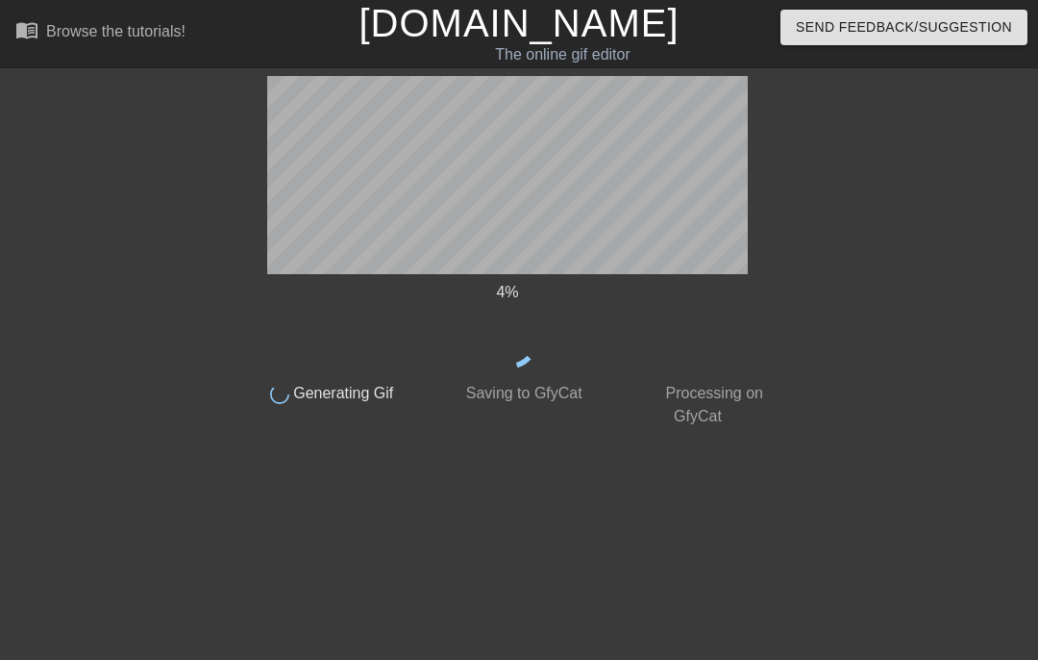
scroll to position [0, 0]
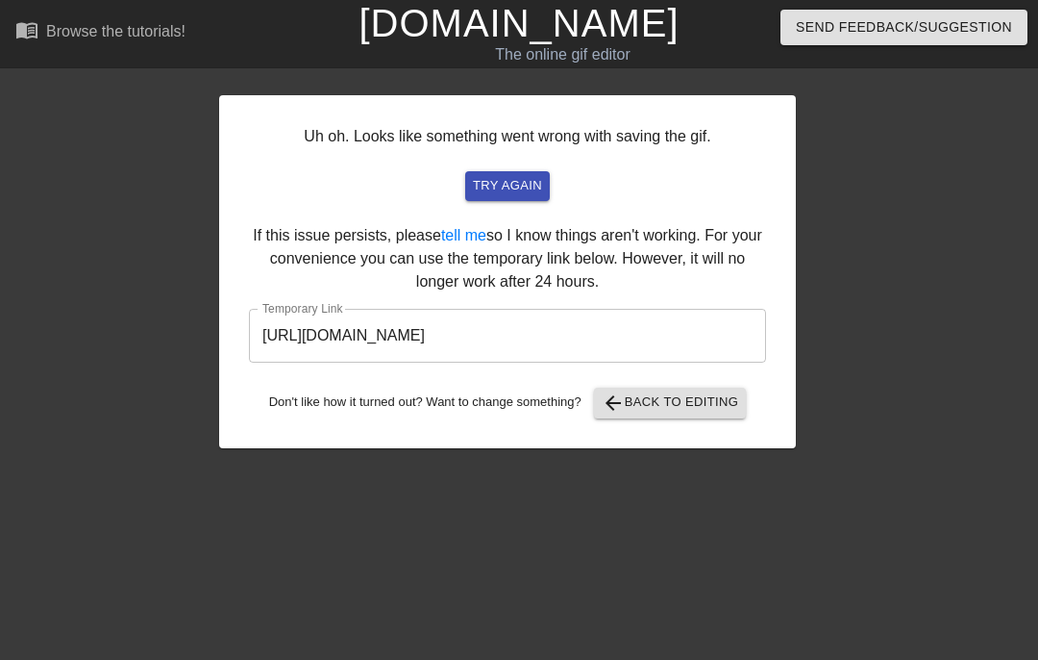
click at [507, 331] on input "[URL][DOMAIN_NAME]" at bounding box center [507, 336] width 517 height 54
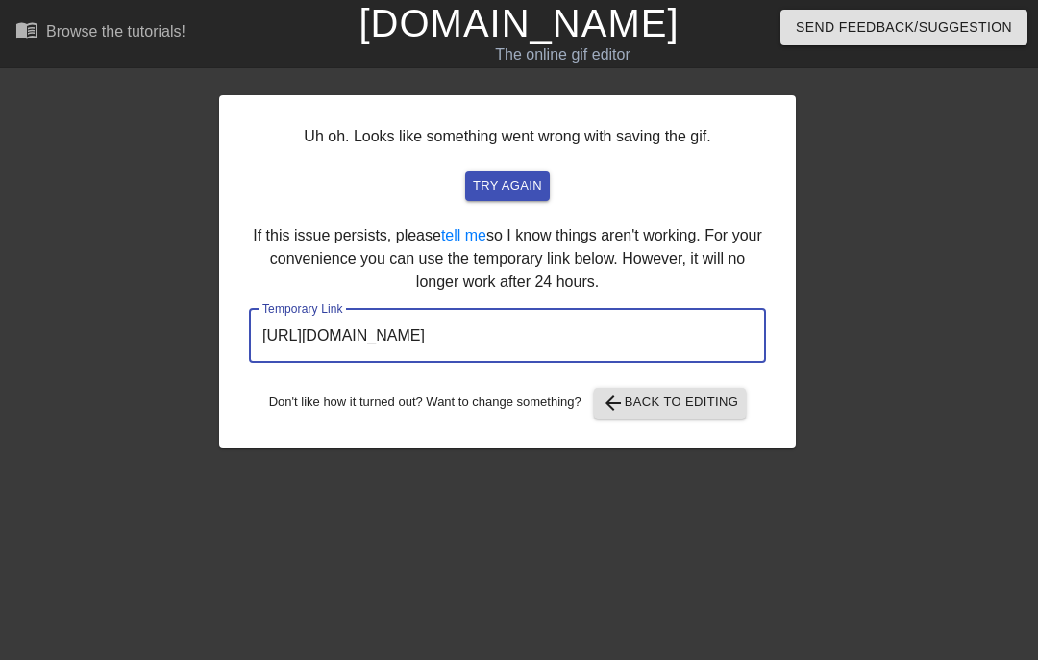
click at [484, 334] on input "[URL][DOMAIN_NAME]" at bounding box center [507, 336] width 517 height 54
click at [484, 340] on input "[URL][DOMAIN_NAME]" at bounding box center [507, 336] width 517 height 54
click at [491, 333] on input "[URL][DOMAIN_NAME]" at bounding box center [507, 336] width 517 height 54
click at [490, 338] on input "[URL][DOMAIN_NAME]" at bounding box center [507, 336] width 517 height 54
click at [489, 337] on input "[URL][DOMAIN_NAME]" at bounding box center [507, 336] width 517 height 54
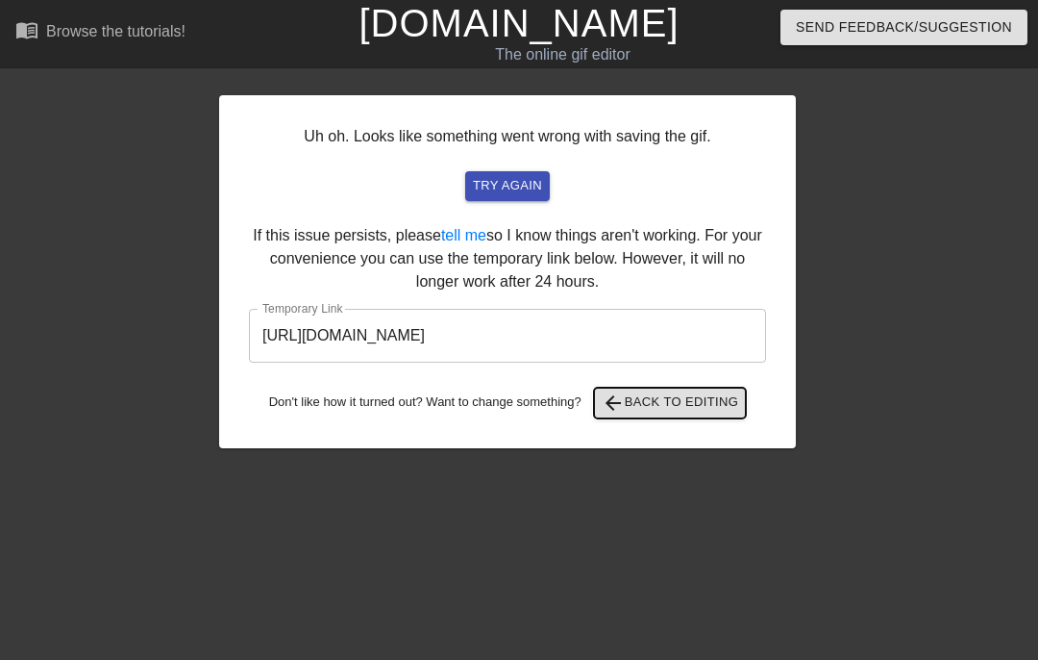
click at [723, 405] on span "arrow_back Back to Editing" at bounding box center [670, 402] width 137 height 23
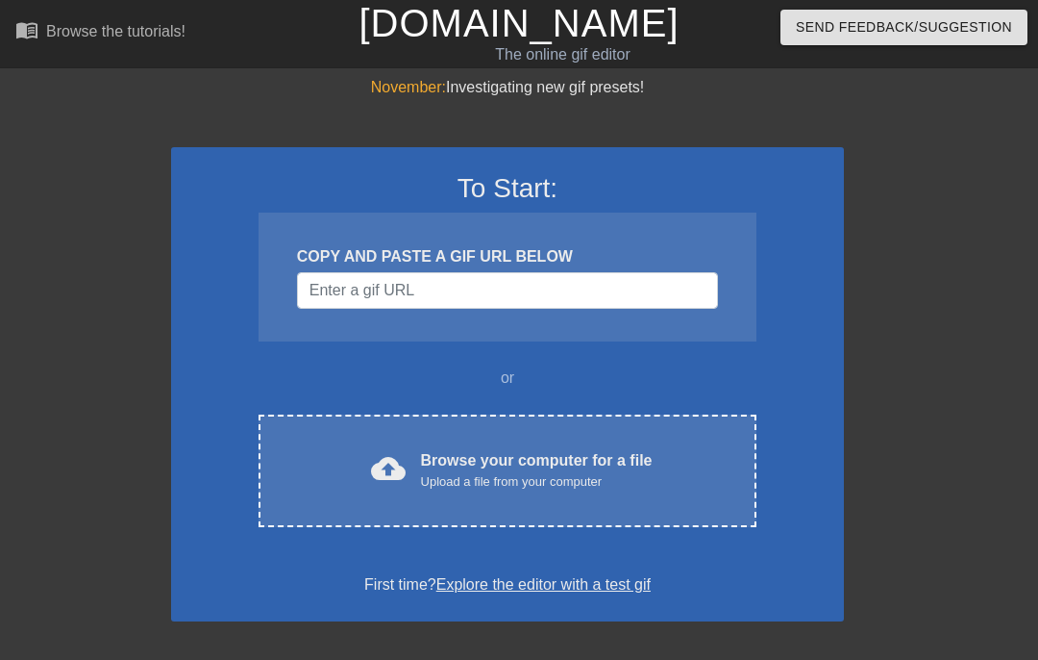
click at [525, 447] on div "cloud_upload Browse your computer for a file Upload a file from your computer C…" at bounding box center [508, 470] width 498 height 112
click at [504, 470] on div "Browse your computer for a file Upload a file from your computer" at bounding box center [537, 470] width 232 height 42
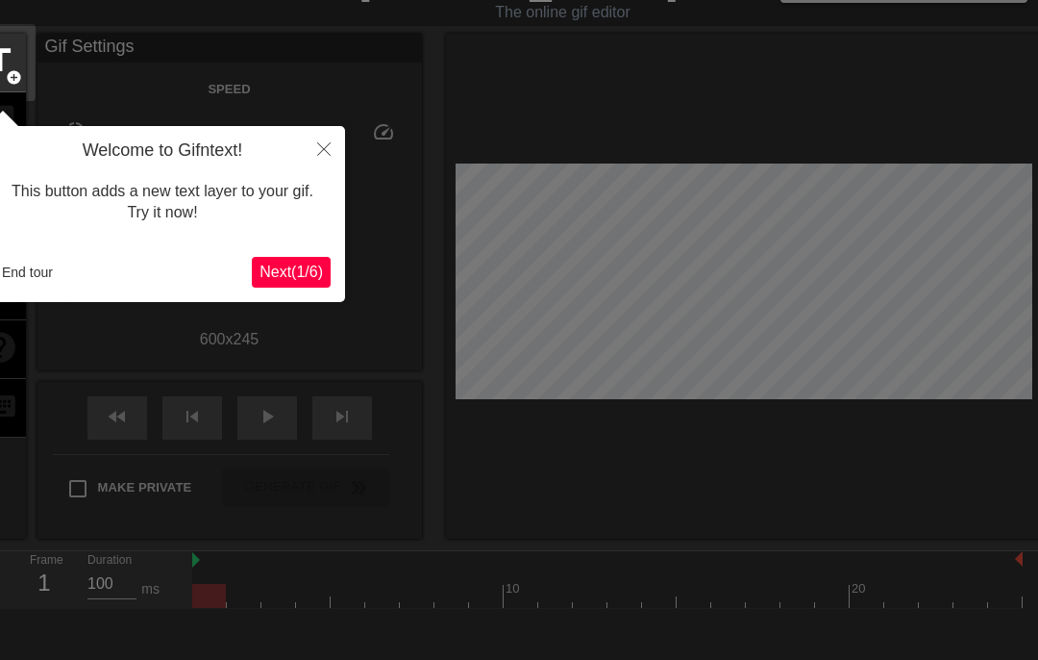
scroll to position [47, 0]
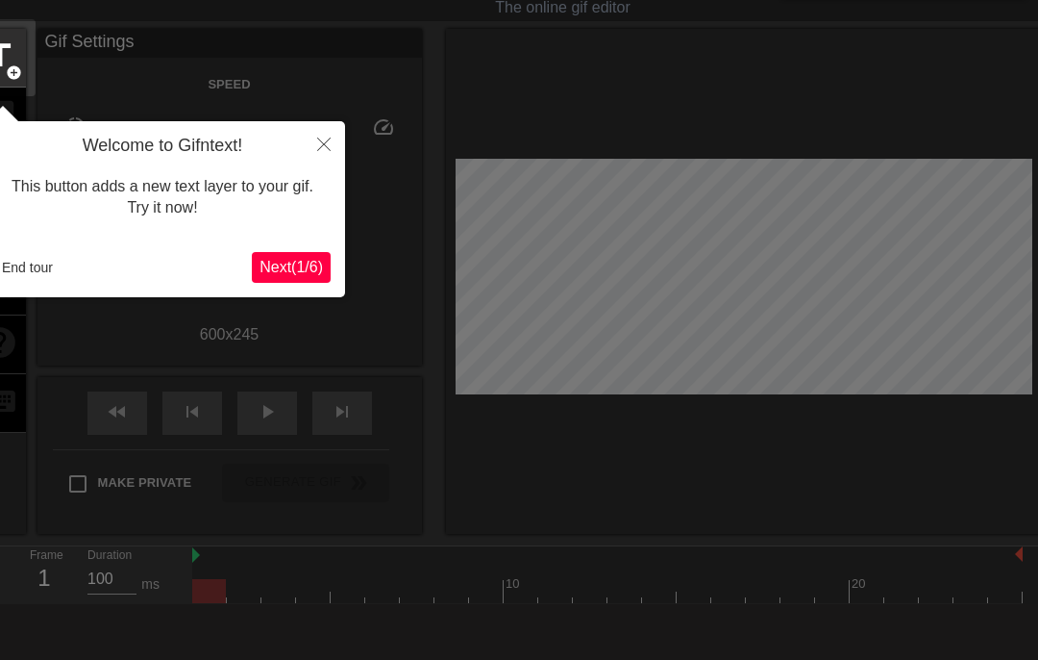
click at [305, 261] on span "Next ( 1 / 6 )" at bounding box center [291, 267] width 63 height 16
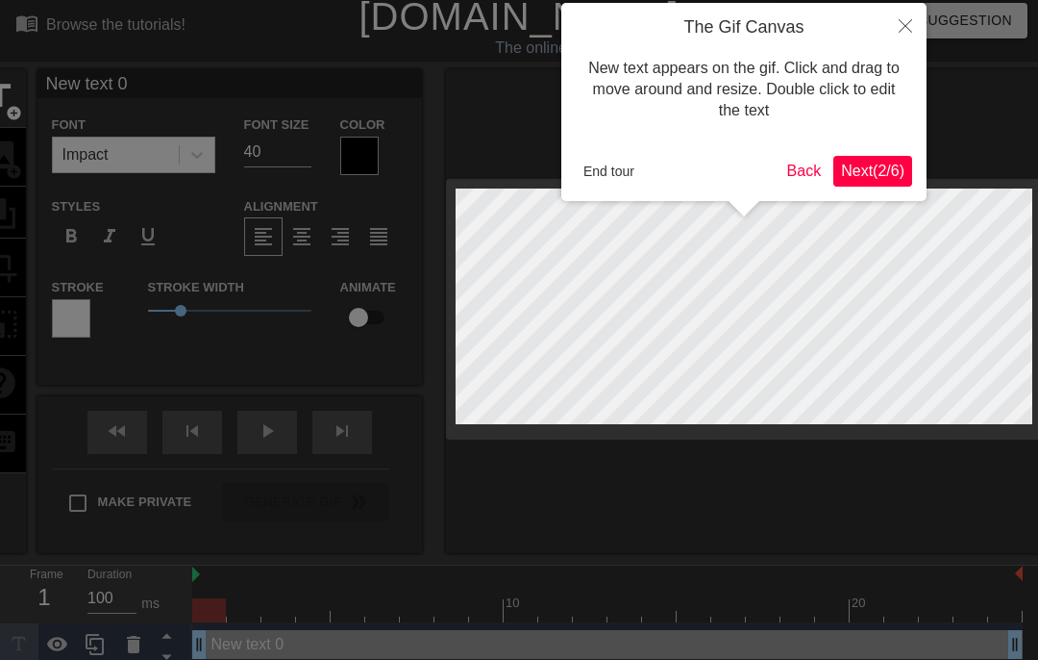
scroll to position [0, 0]
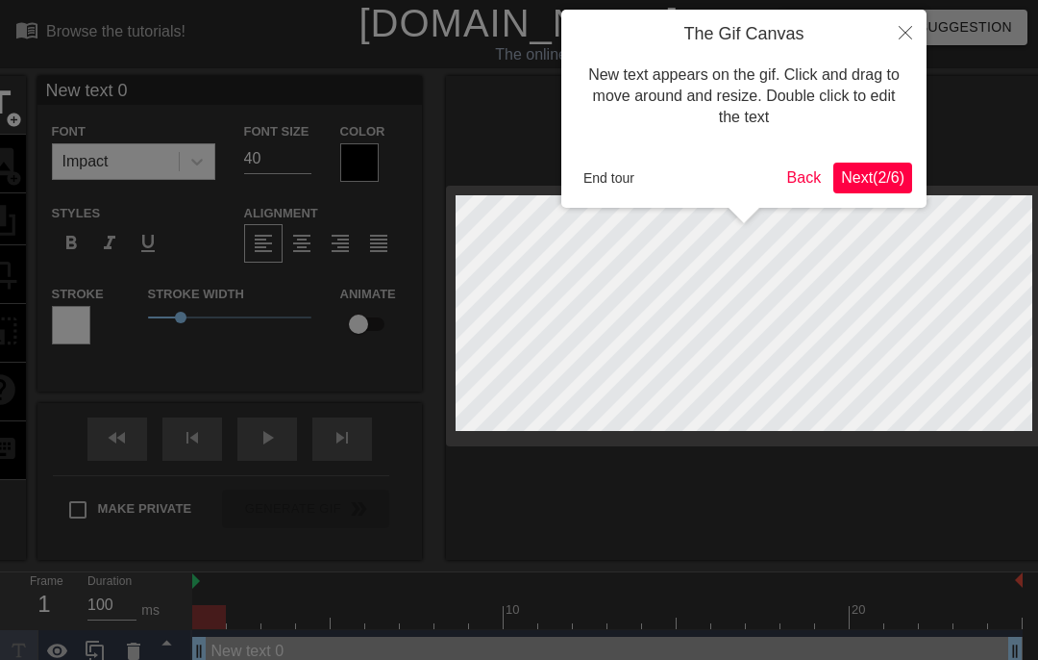
click at [894, 165] on button "Next ( 2 / 6 )" at bounding box center [873, 177] width 79 height 31
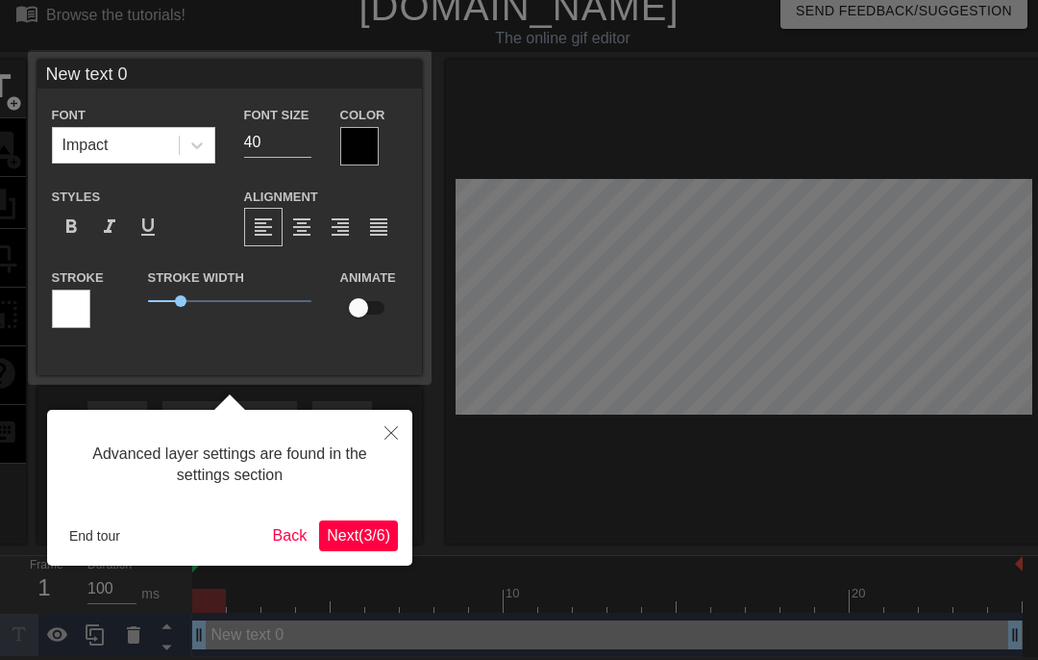
click at [381, 524] on button "Next ( 3 / 6 )" at bounding box center [358, 535] width 79 height 31
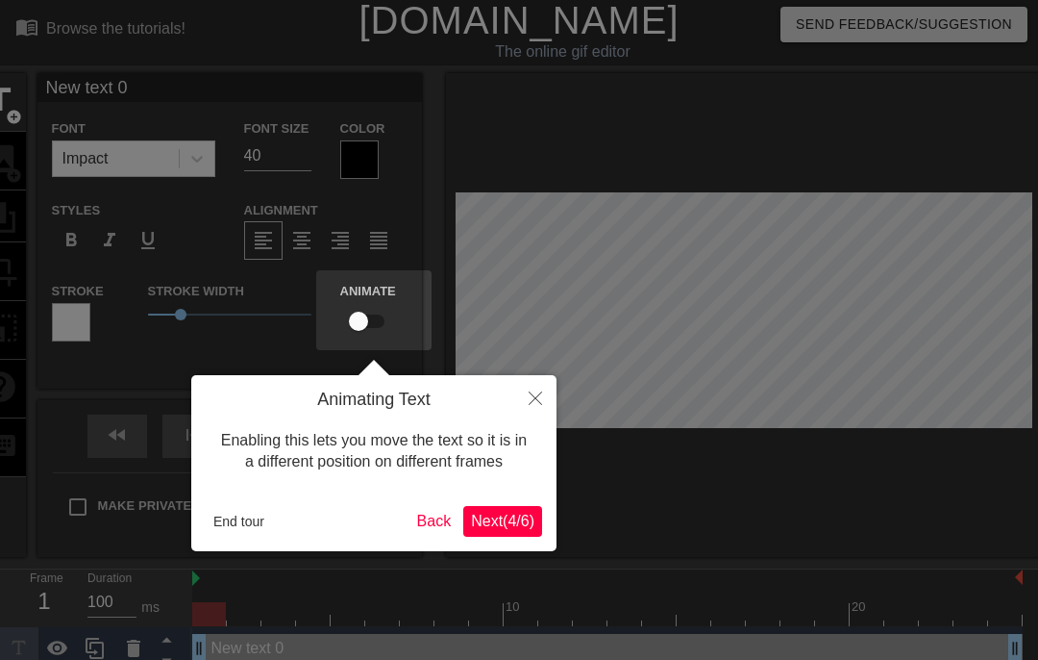
click at [486, 510] on button "Next ( 4 / 6 )" at bounding box center [502, 521] width 79 height 31
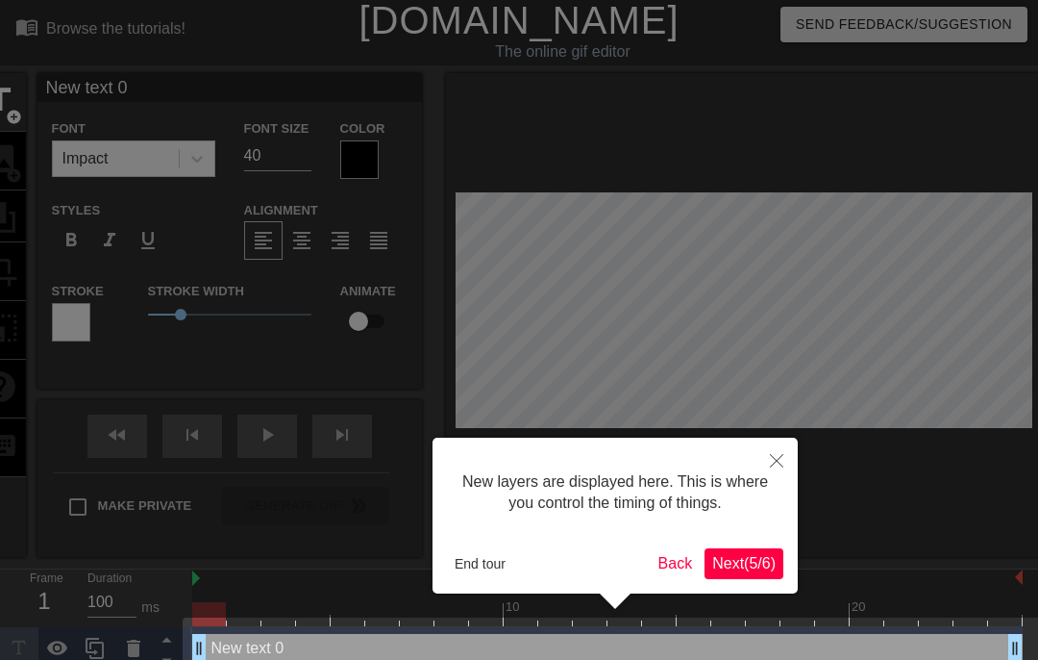
scroll to position [31, 0]
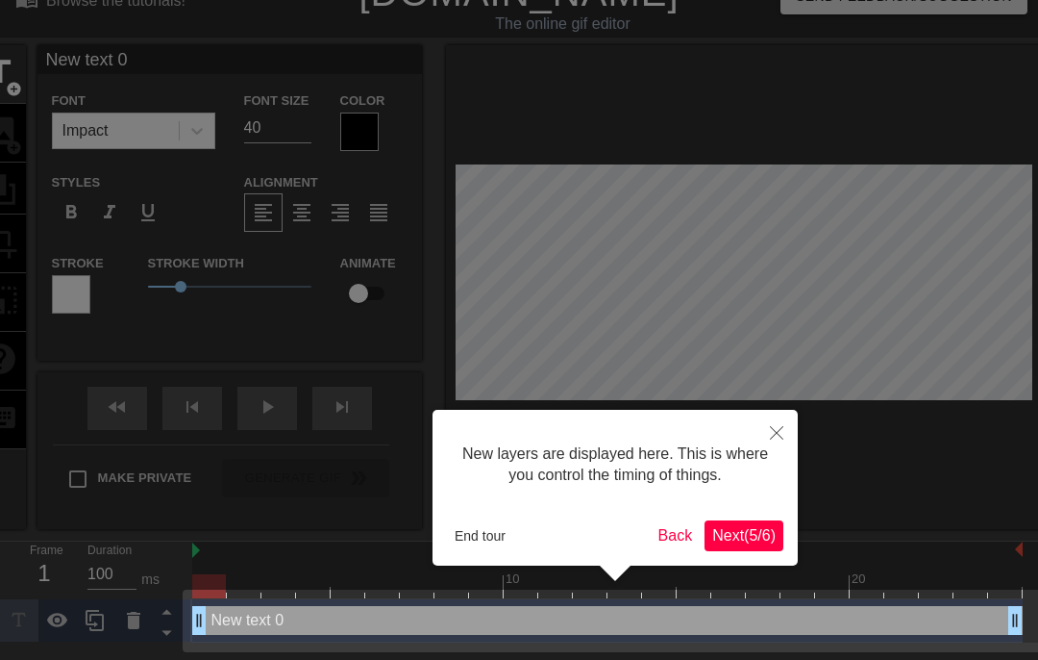
click at [735, 520] on button "Next ( 5 / 6 )" at bounding box center [744, 535] width 79 height 31
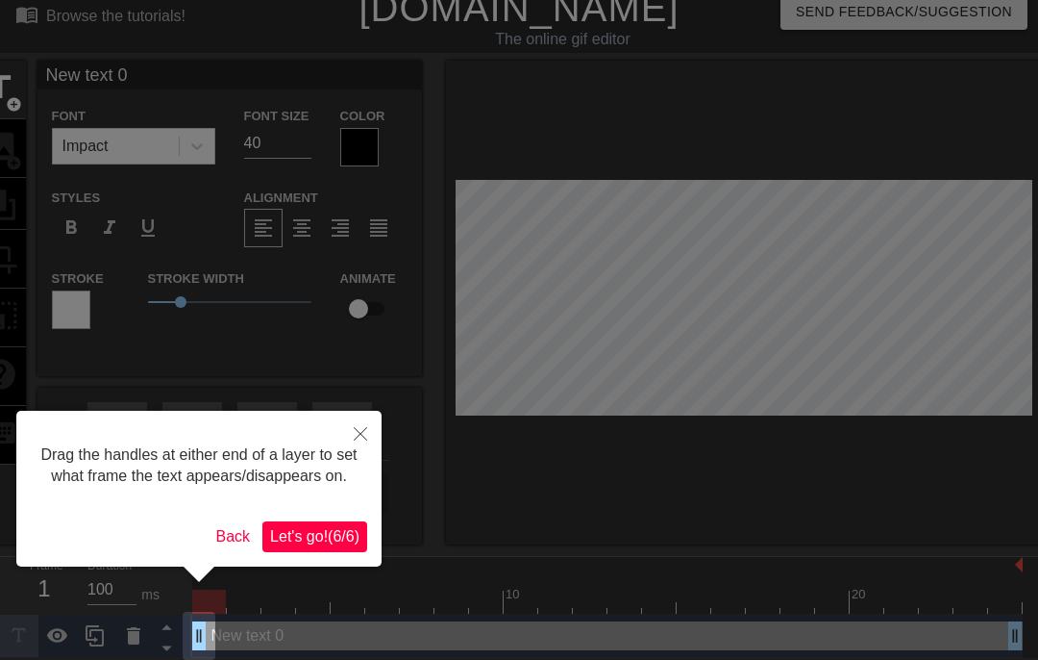
scroll to position [0, 0]
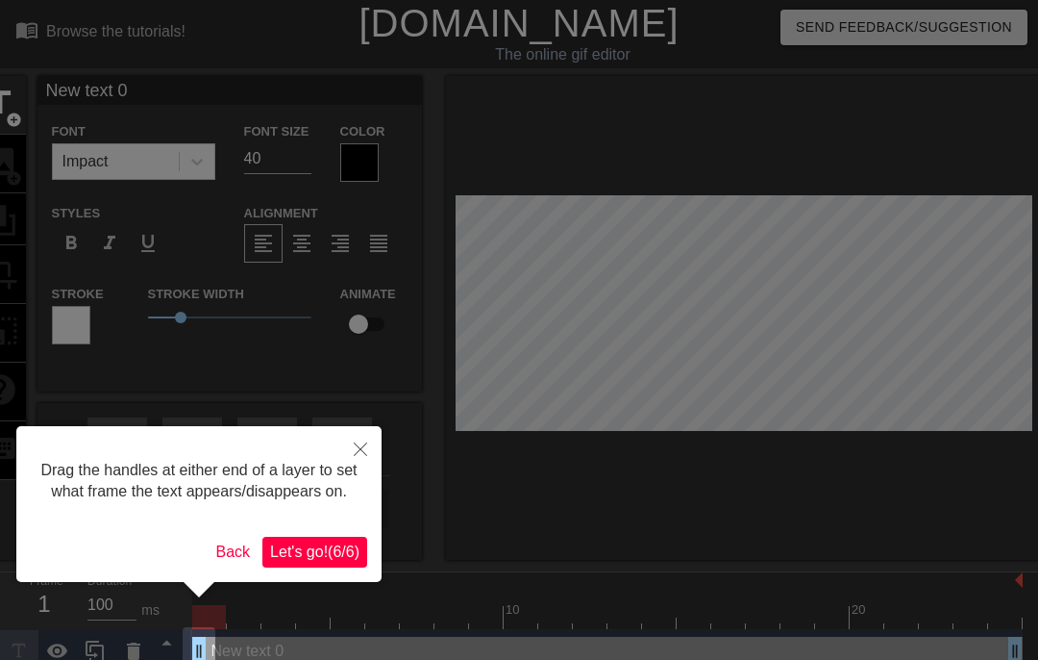
click at [338, 560] on span "Let's go! ( 6 / 6 )" at bounding box center [314, 551] width 89 height 16
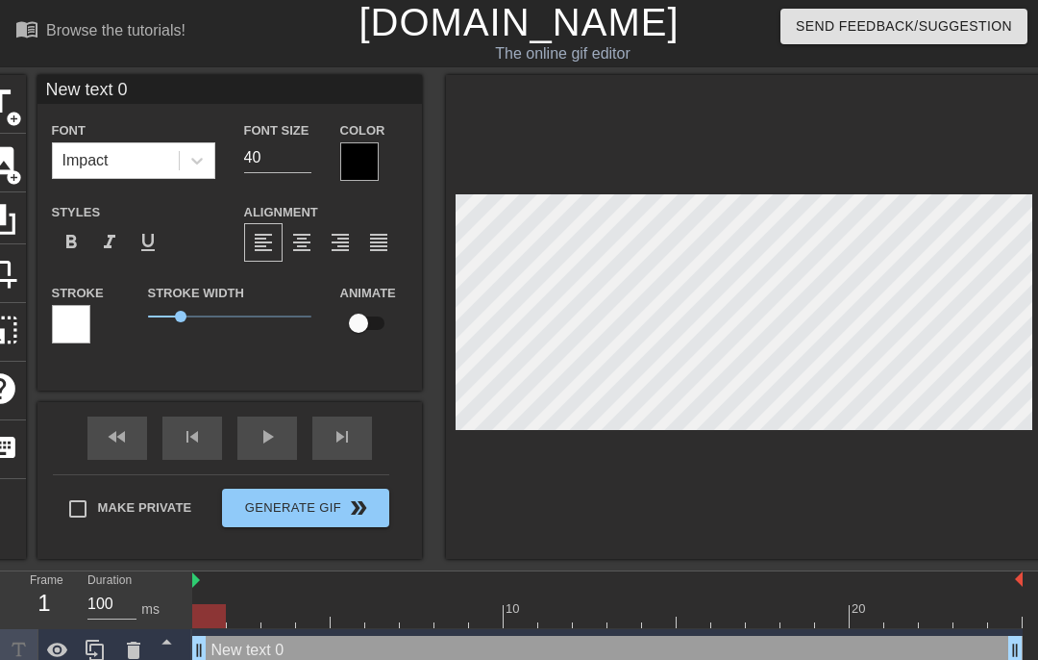
scroll to position [0, 1]
type textarea "Newr text 0"
type input "Newr text 0"
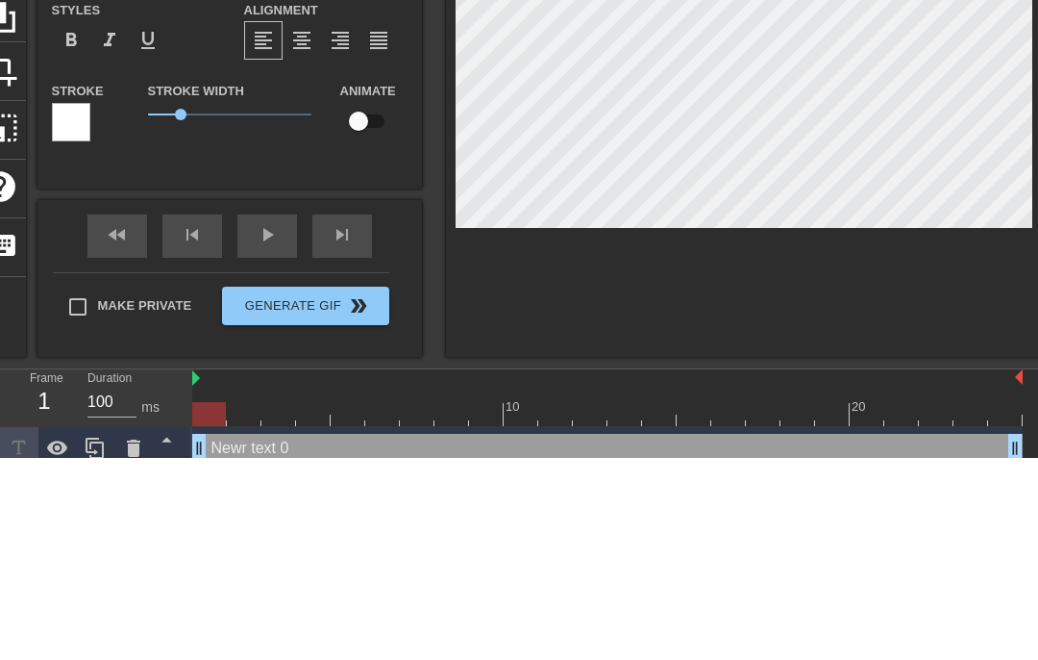
type textarea "New text 0"
type input "New text 0"
type textarea "Ne text 0"
type input "N text 0"
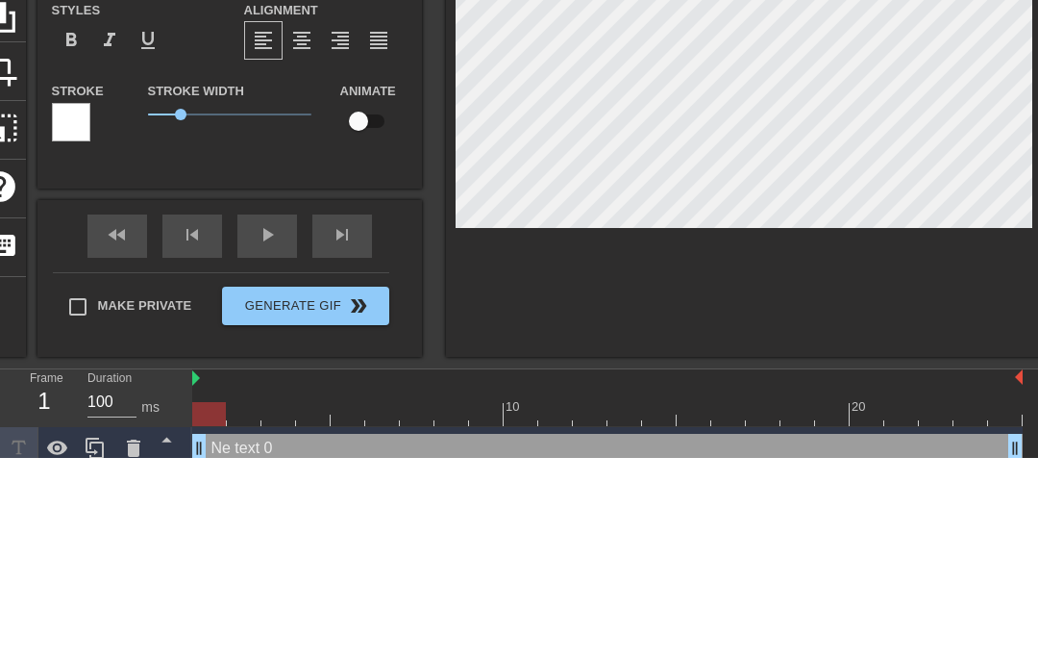
type textarea "text 0"
type input "text 0"
type textarea "text 0"
type input "text"
type textarea "text"
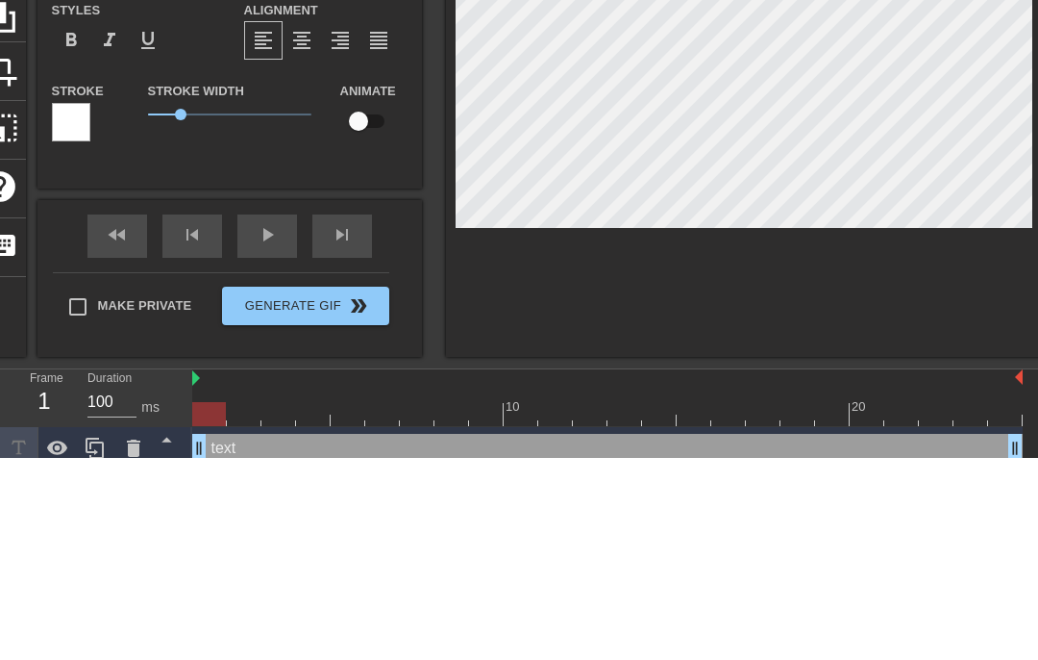
type input "text"
type textarea "tex"
type input "tex"
type textarea "te"
type input "te"
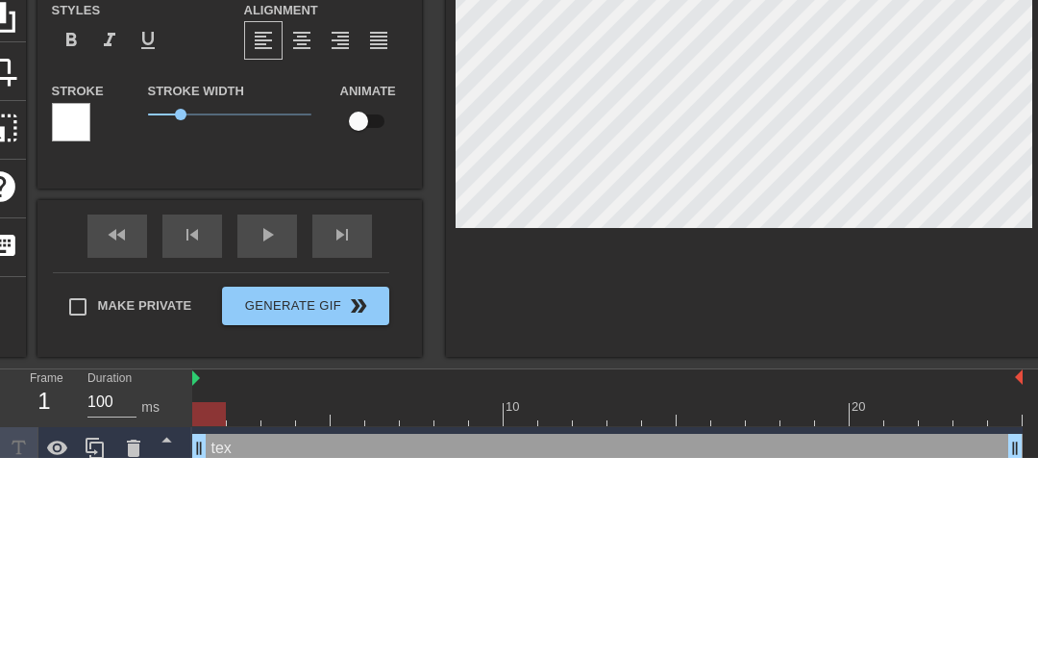
type textarea "t"
type input "t"
type textarea "r"
type input "r"
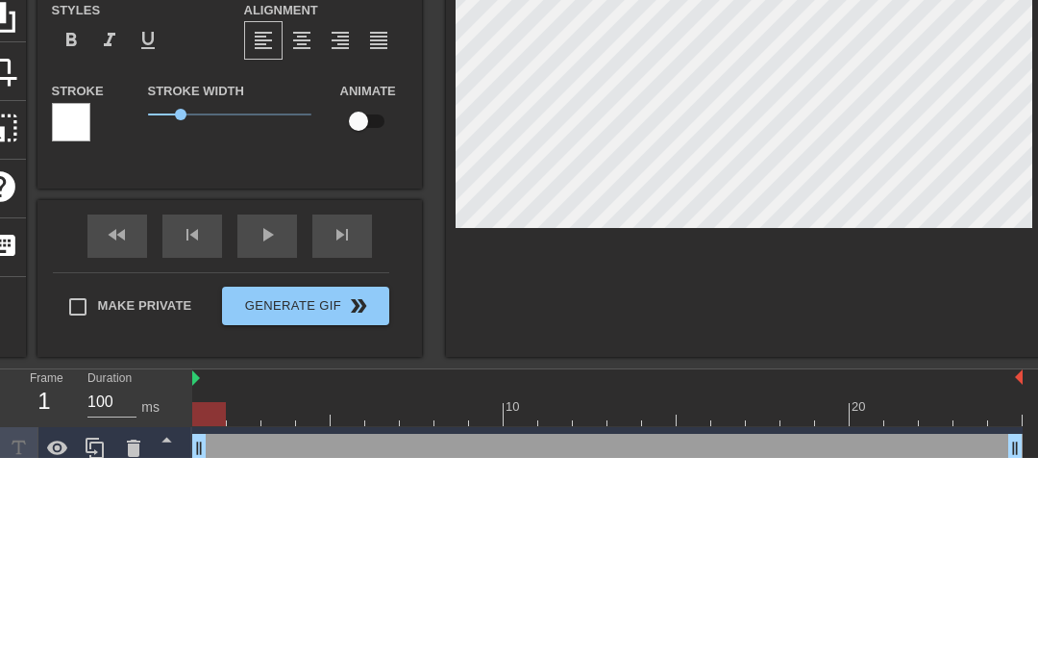
type input "R"
type textarea "R"
type input "Ra"
type textarea "Rap"
type input "Rap"
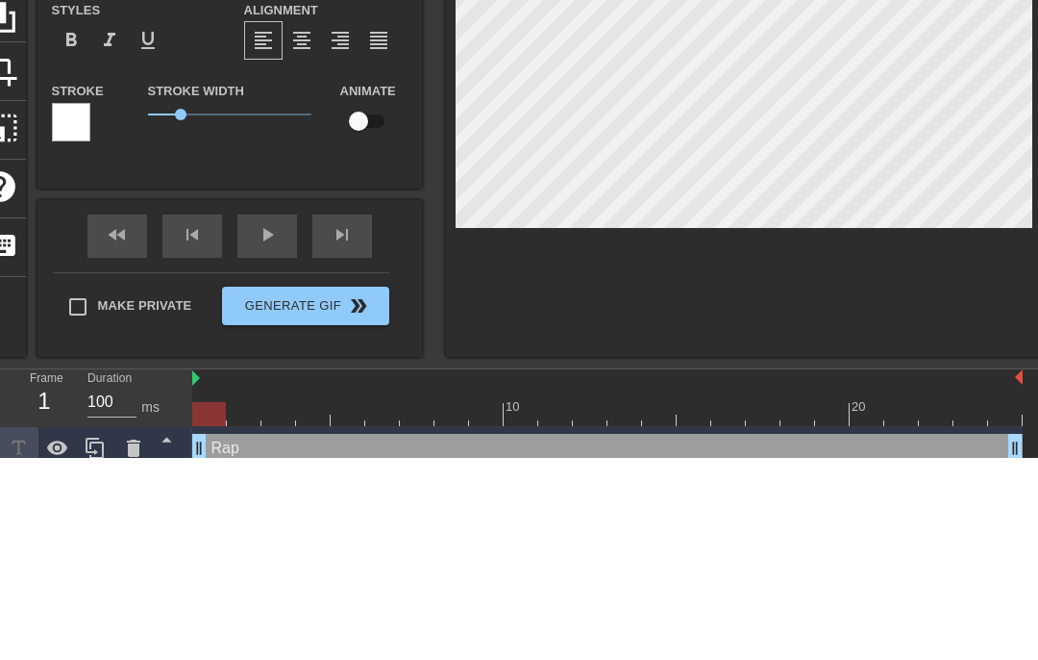
scroll to position [16, 0]
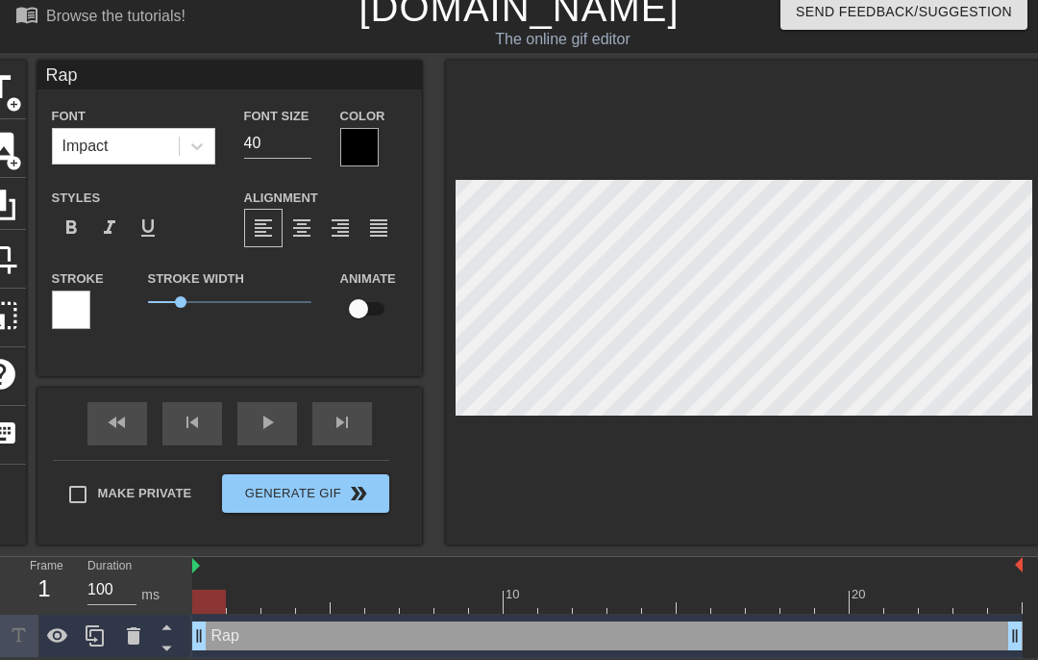
type textarea "Rap"
click at [356, 306] on input "checkbox" at bounding box center [359, 308] width 110 height 37
checkbox input "true"
click at [249, 598] on div at bounding box center [607, 601] width 831 height 24
click at [279, 599] on div at bounding box center [607, 601] width 831 height 24
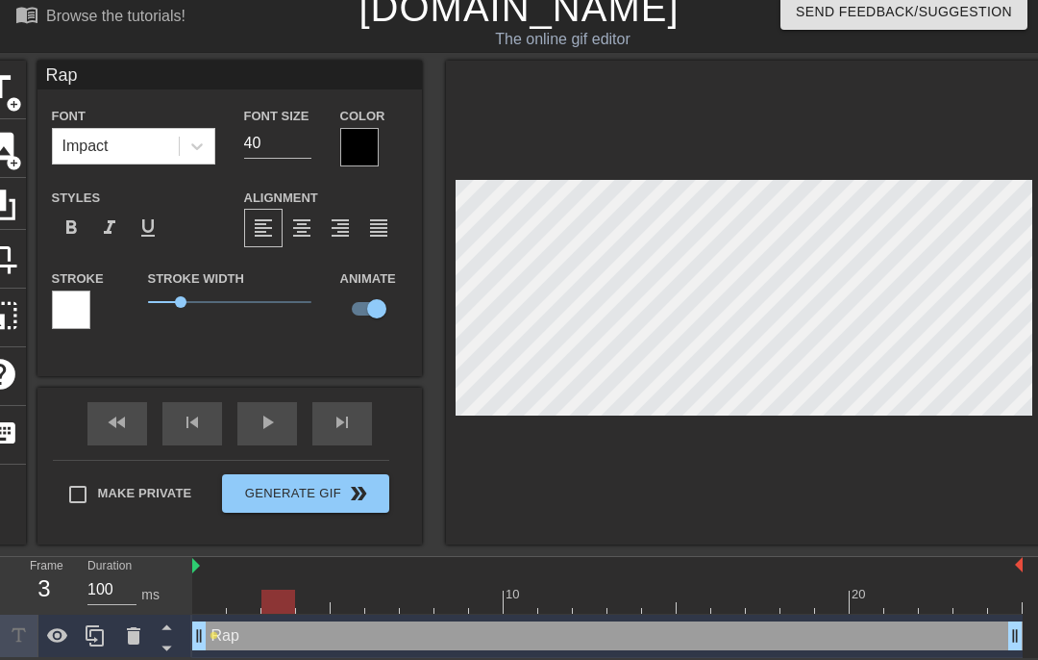
click at [247, 592] on div at bounding box center [607, 601] width 831 height 24
click at [278, 587] on div at bounding box center [279, 588] width 35 height 24
click at [318, 592] on div at bounding box center [607, 601] width 831 height 24
click at [345, 594] on div at bounding box center [607, 601] width 831 height 24
click at [375, 604] on div at bounding box center [607, 601] width 831 height 24
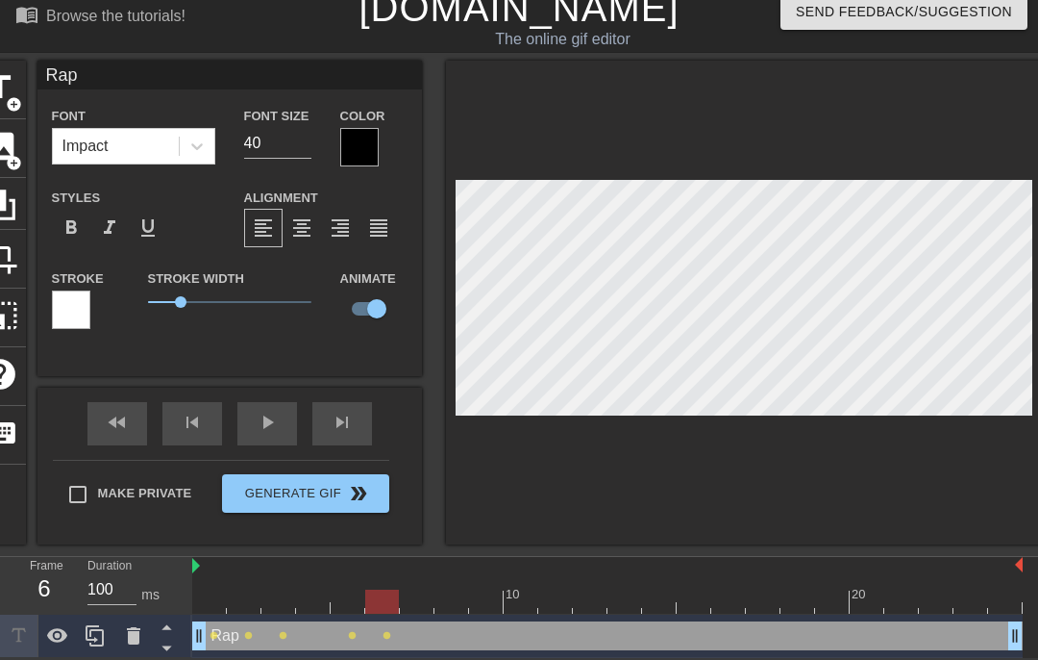
click at [418, 594] on div at bounding box center [607, 601] width 831 height 24
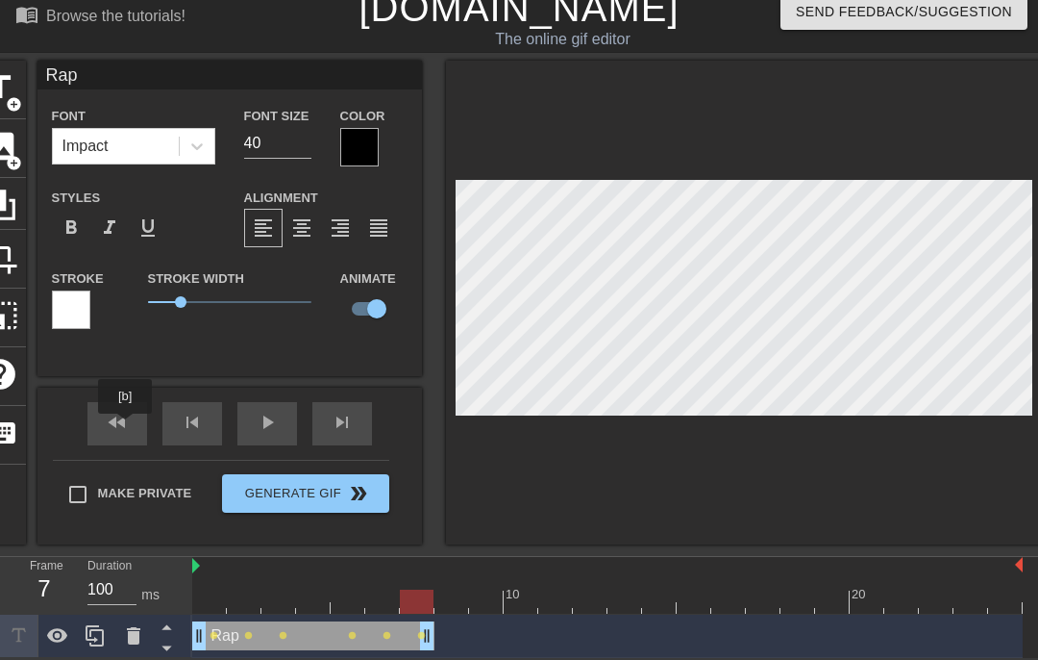
click at [127, 427] on div "fast_rewind" at bounding box center [117, 423] width 60 height 43
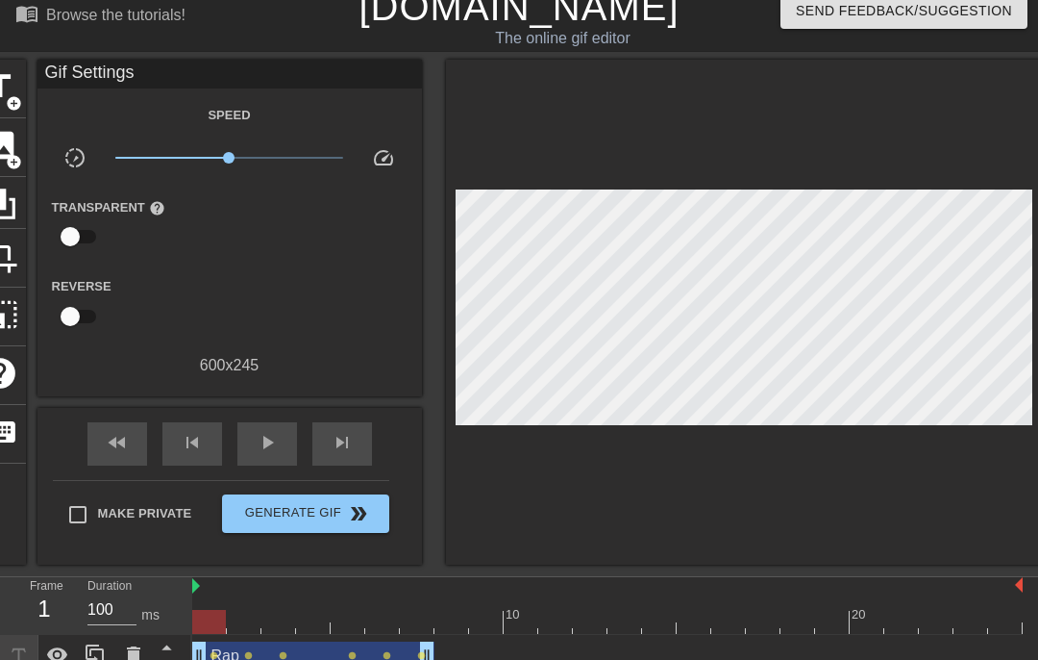
click at [254, 418] on div "fast_rewind skip_previous play_arrow skip_next" at bounding box center [229, 444] width 313 height 72
click at [272, 442] on span "play_arrow" at bounding box center [267, 442] width 23 height 23
click at [319, 513] on span "Generate Gif double_arrow" at bounding box center [305, 513] width 151 height 23
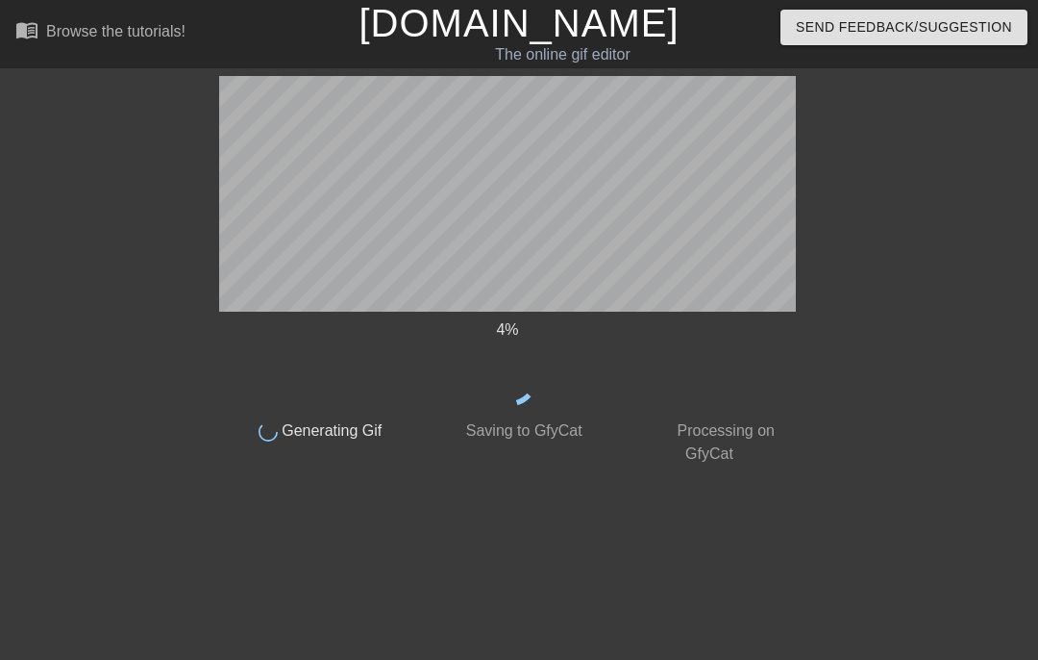
scroll to position [0, 0]
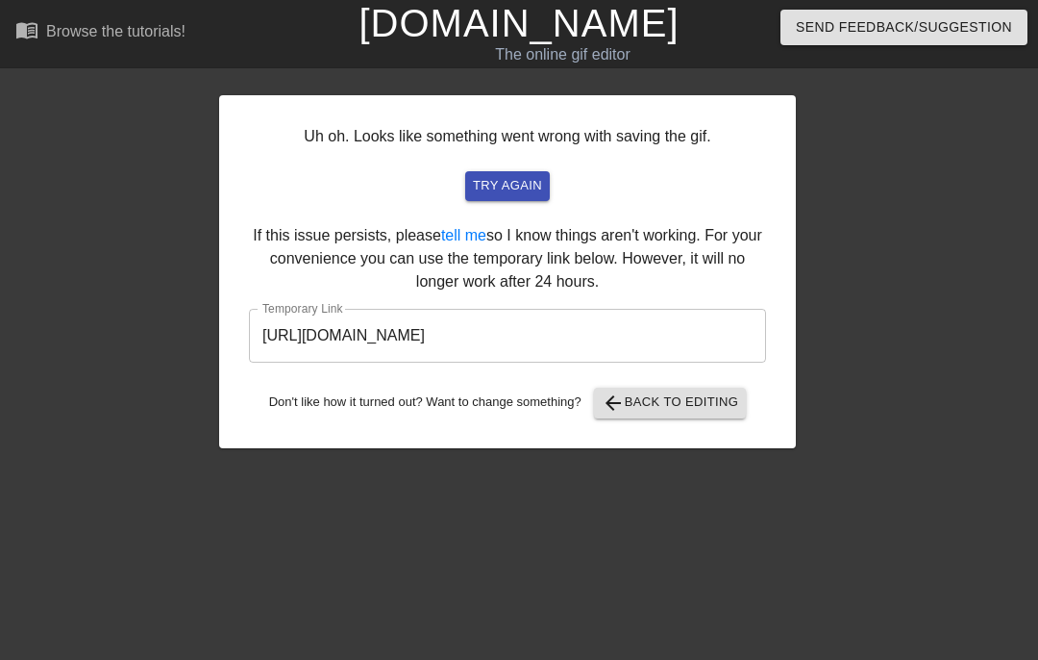
click at [635, 327] on input "https://www.gifntext.com/temp_generations/gbJhOW52.gif" at bounding box center [507, 336] width 517 height 54
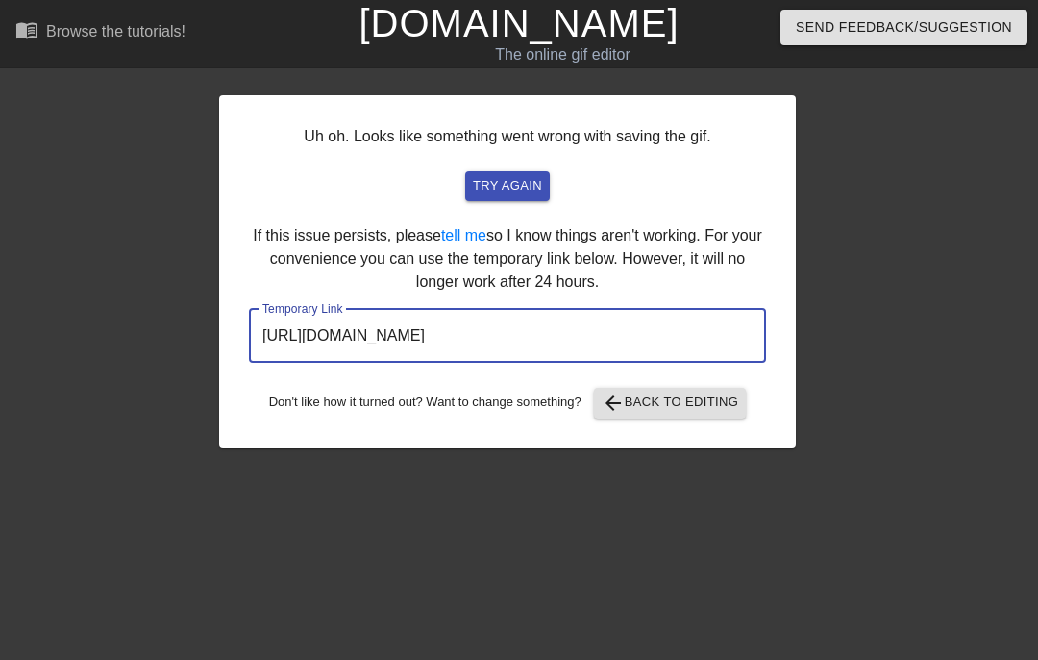
click at [608, 338] on input "https://www.gifntext.com/temp_generations/gbJhOW52.gif" at bounding box center [507, 336] width 517 height 54
click at [461, 332] on input "https://www.gifntext.com/temp_generations/gbJhOW52.gif" at bounding box center [507, 336] width 517 height 54
click at [456, 339] on input "https://www.gifntext.com/temp_generations/gbJhOW52.gif" at bounding box center [507, 336] width 517 height 54
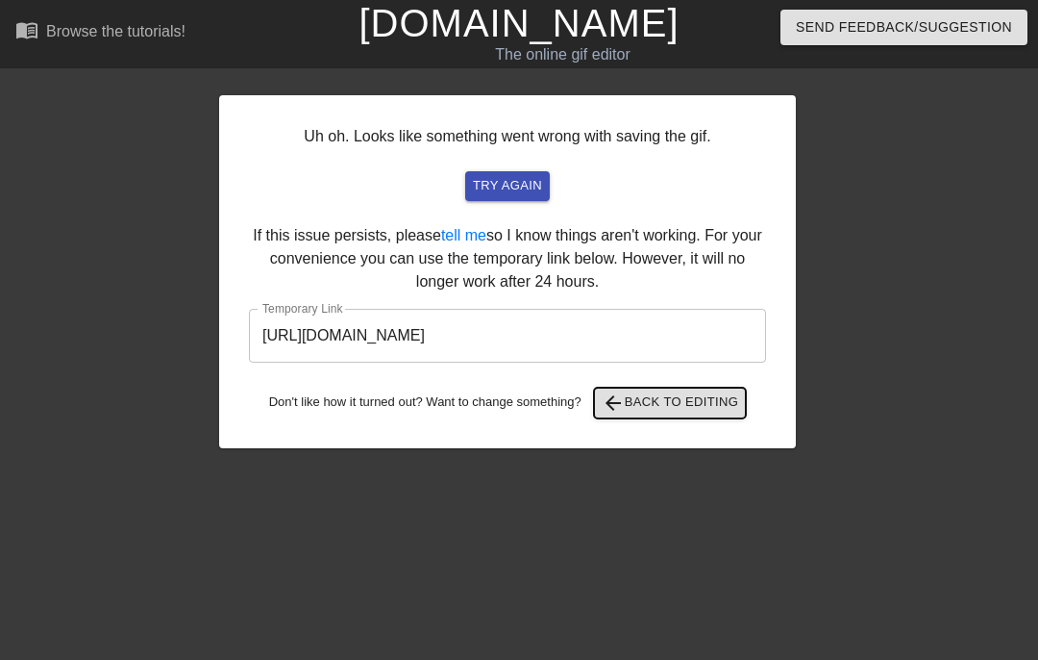
click at [711, 410] on span "arrow_back Back to Editing" at bounding box center [670, 402] width 137 height 23
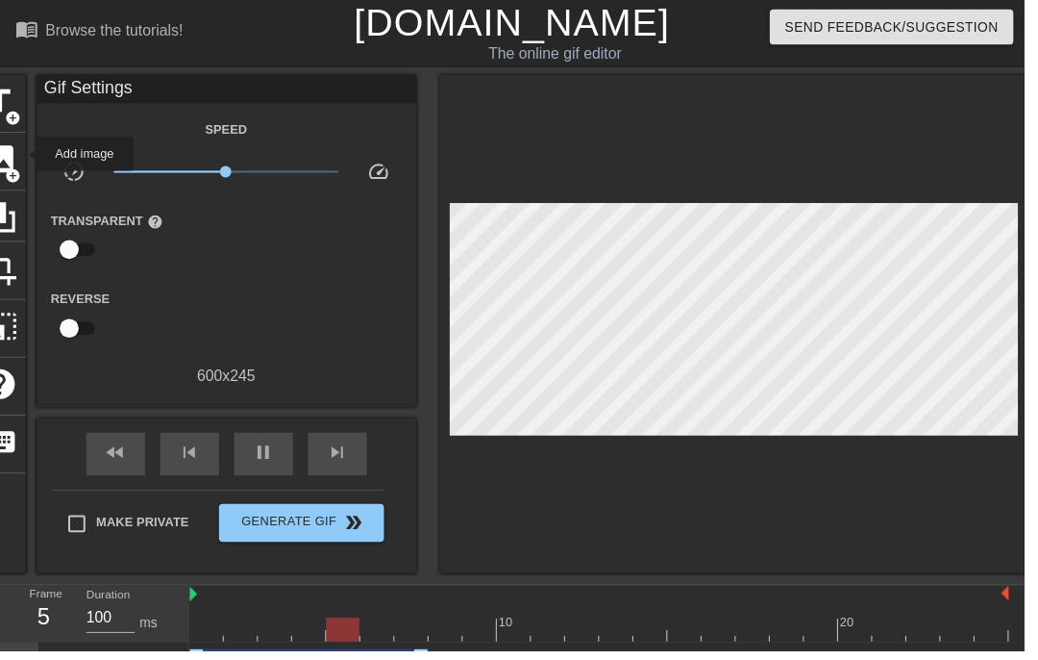
click at [23, 156] on div "image add_circle" at bounding box center [0, 164] width 52 height 59
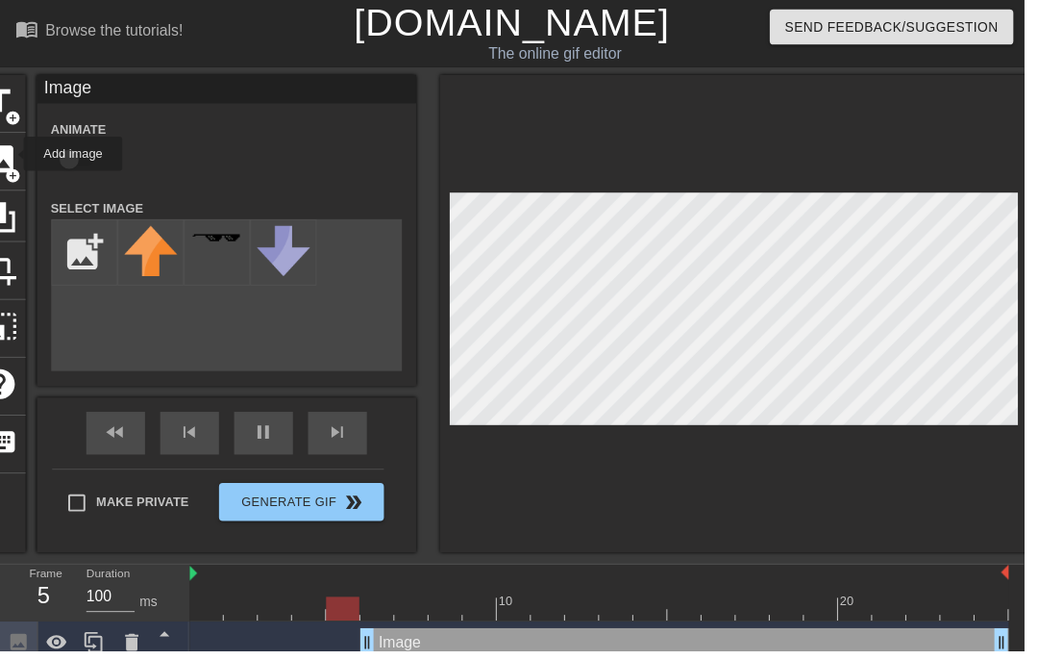
click at [6, 104] on span "title" at bounding box center [0, 103] width 37 height 37
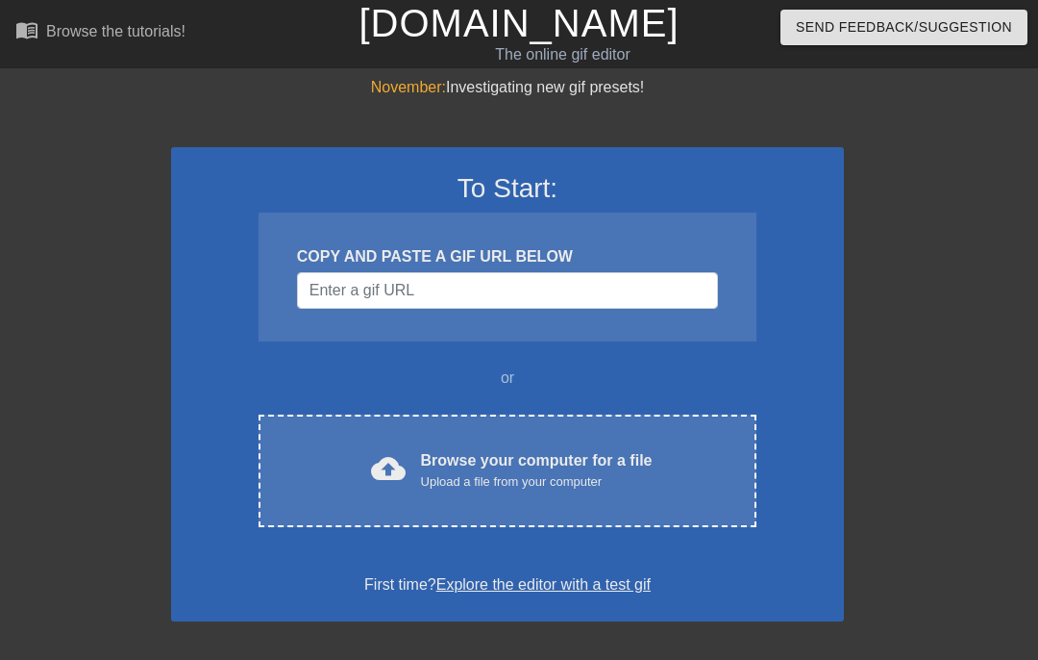
click at [541, 449] on div "Browse your computer for a file Upload a file from your computer" at bounding box center [537, 470] width 232 height 42
click at [550, 466] on div "Browse your computer for a file Upload a file from your computer" at bounding box center [537, 470] width 232 height 42
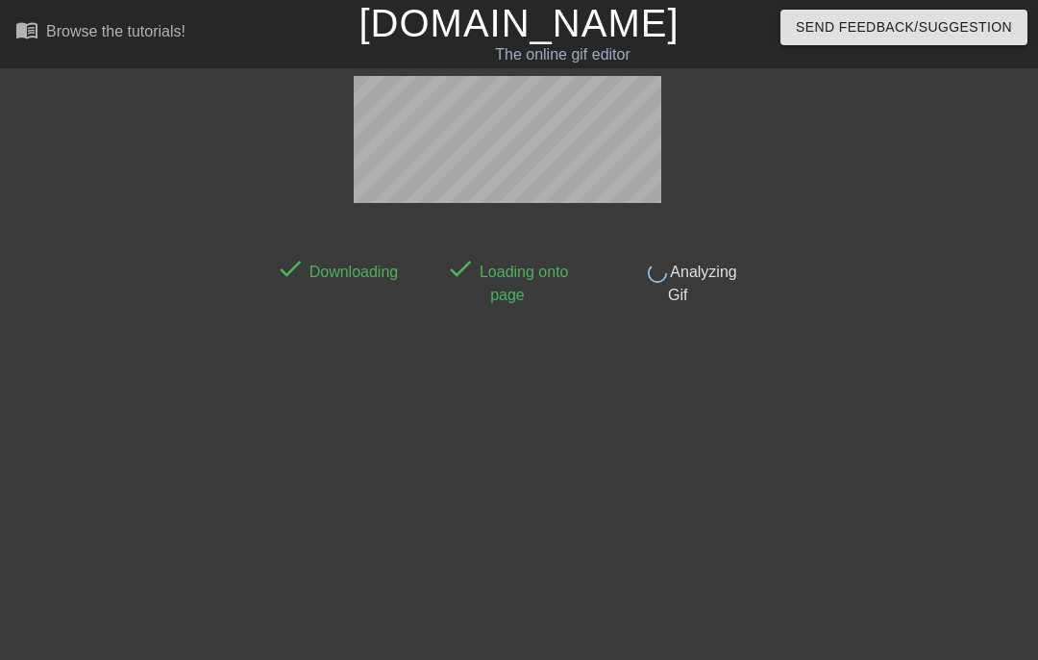
scroll to position [47, 0]
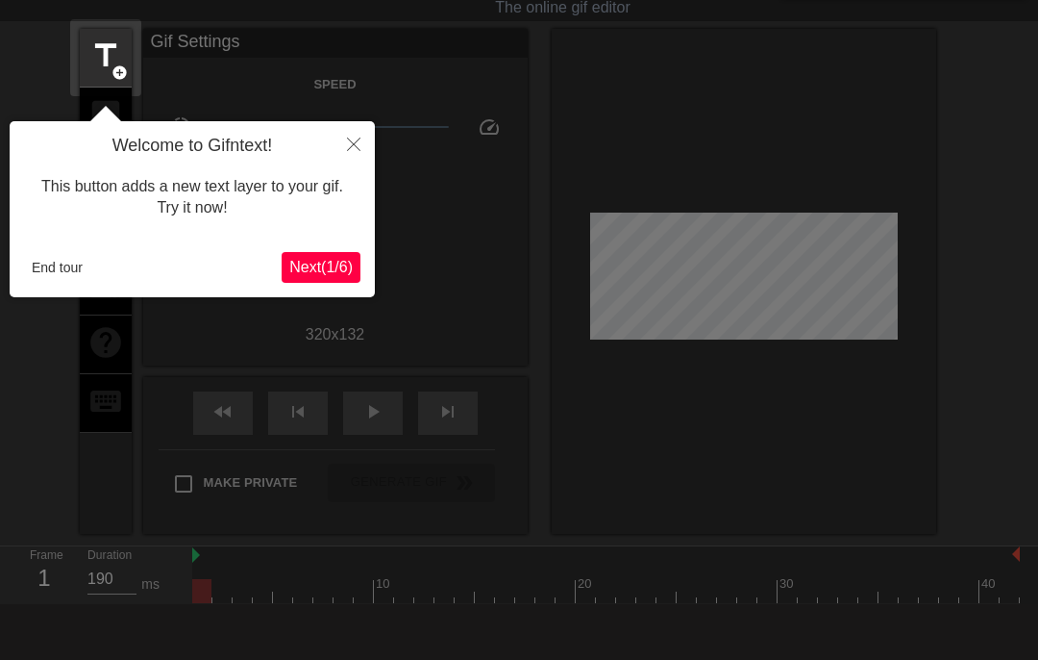
click at [59, 279] on button "End tour" at bounding box center [57, 267] width 66 height 29
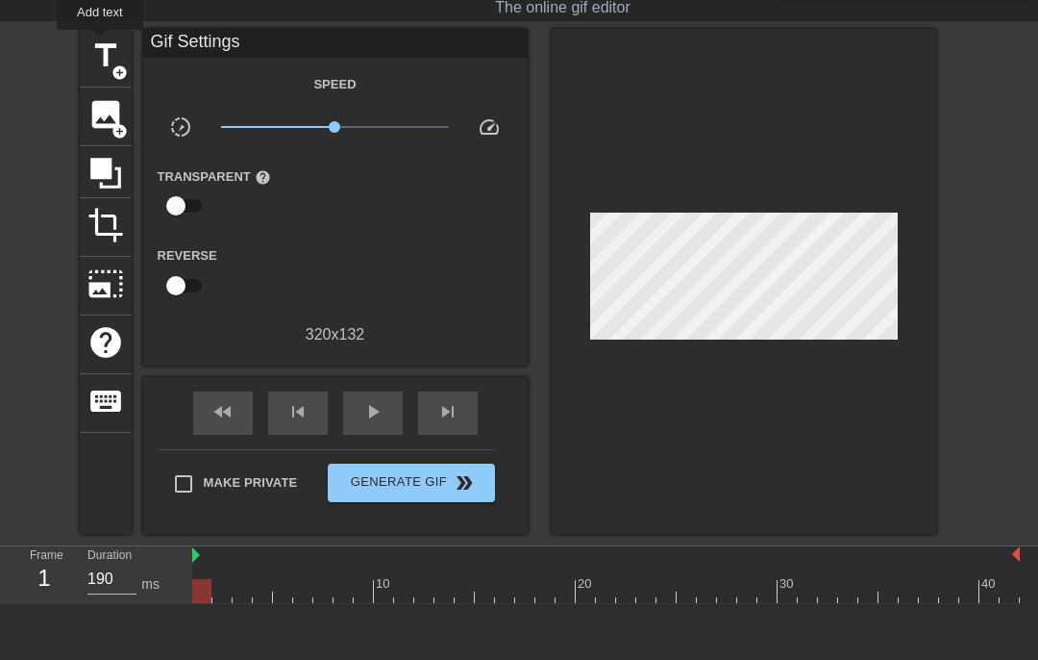
click at [101, 43] on span "title" at bounding box center [105, 55] width 37 height 37
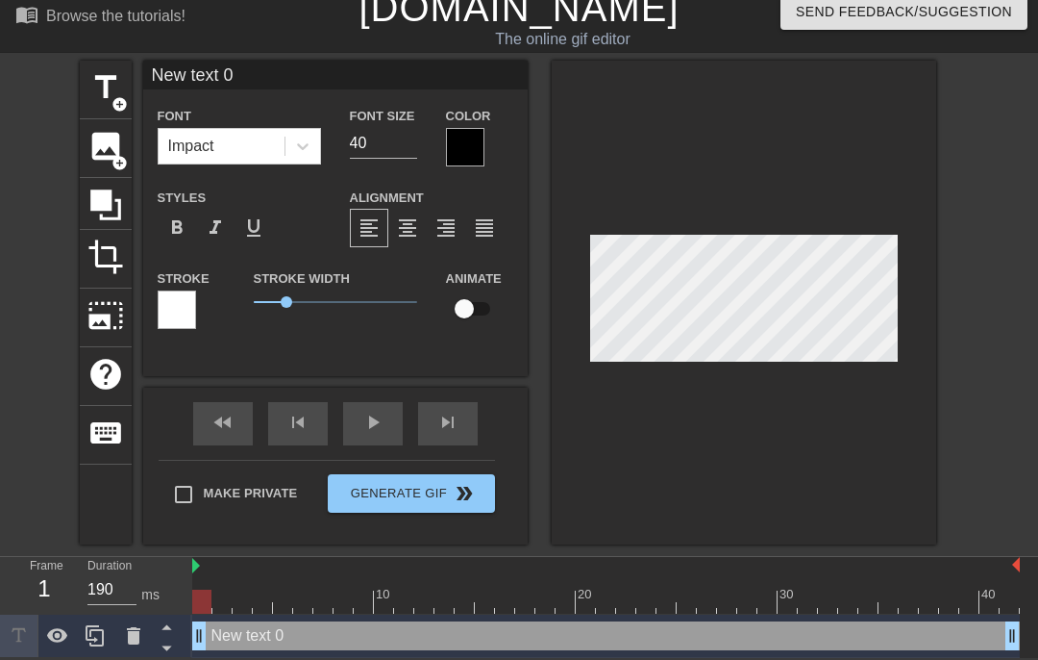
scroll to position [0, 4]
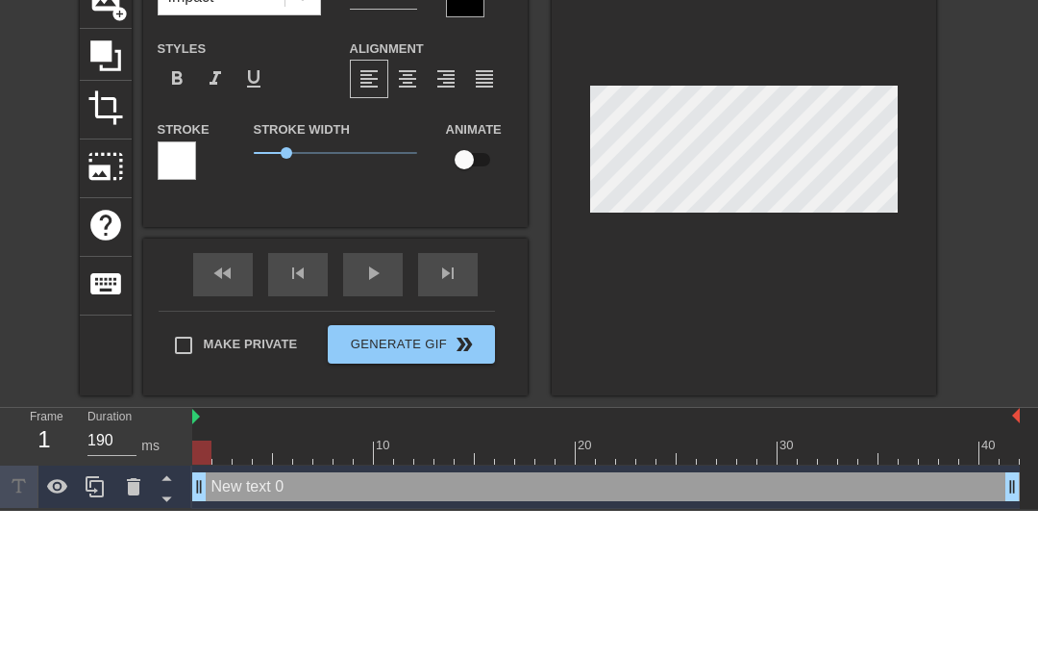
type textarea "New tex"
type input "New te"
type textarea "New t"
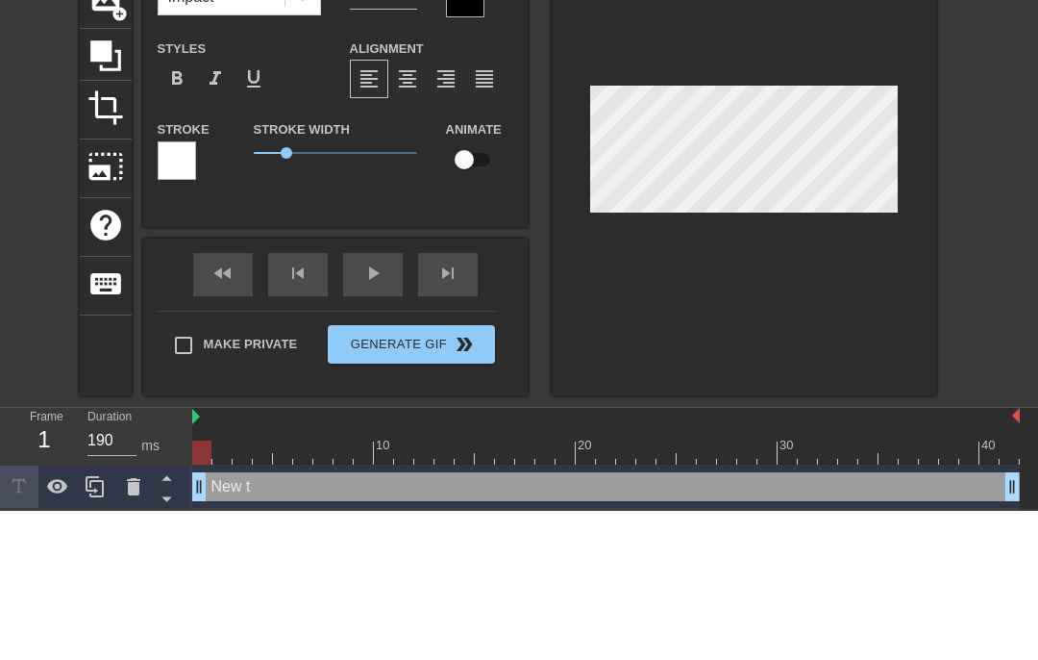
type input "New"
type textarea "New"
type input "New"
type textarea "New"
type input "Ne"
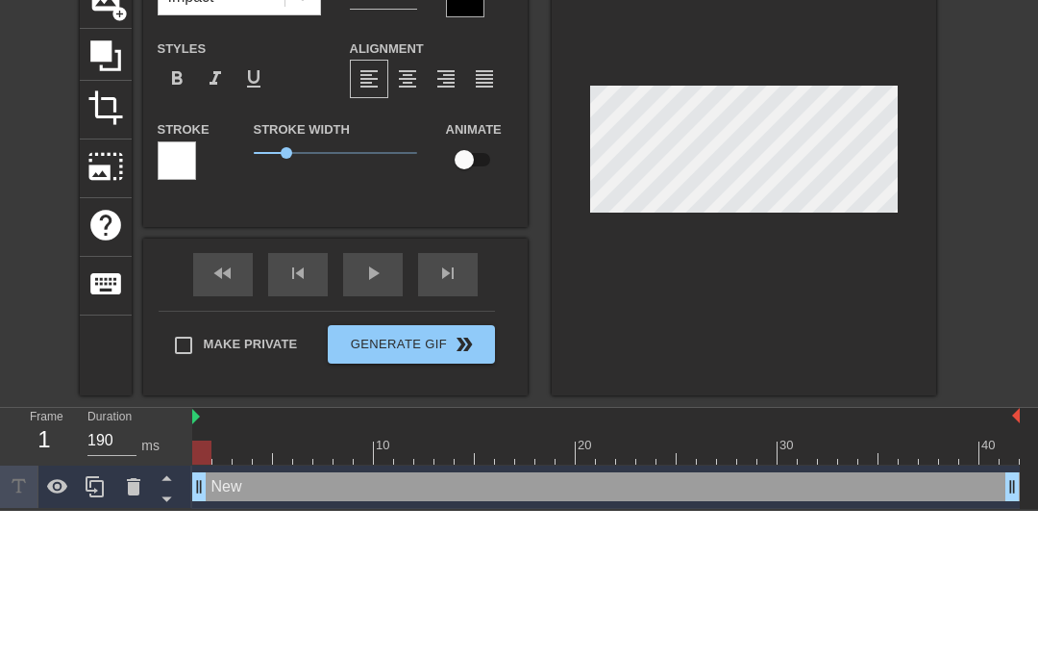
type textarea "Ne"
type input "N"
type textarea "N"
type textarea "f"
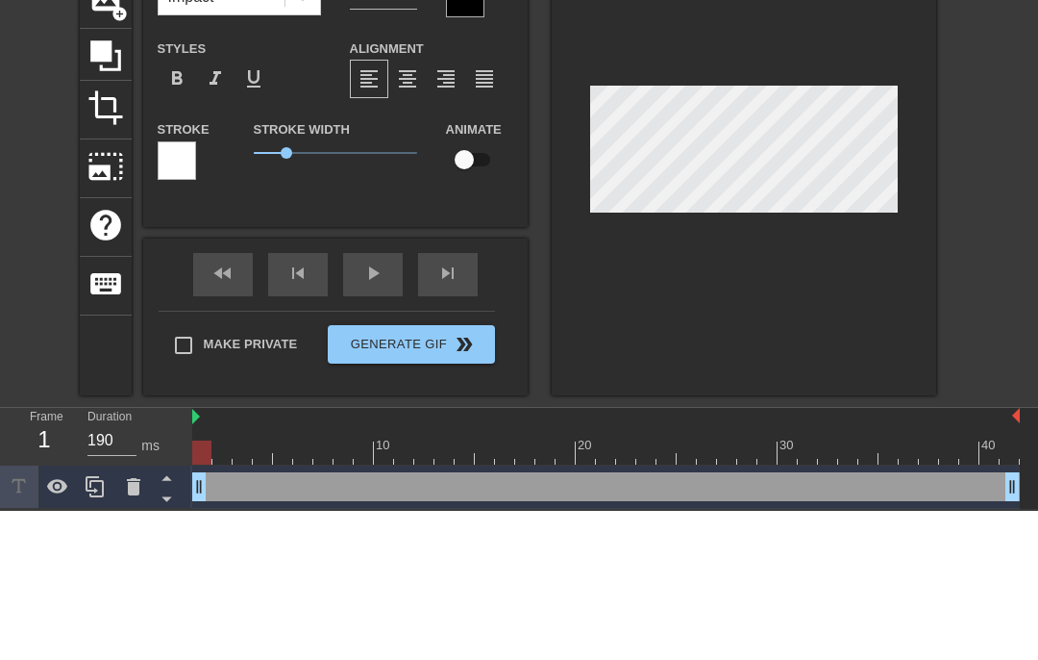
type input "f"
type input "F"
type textarea "Fu"
type input "Fu"
type textarea "Fun"
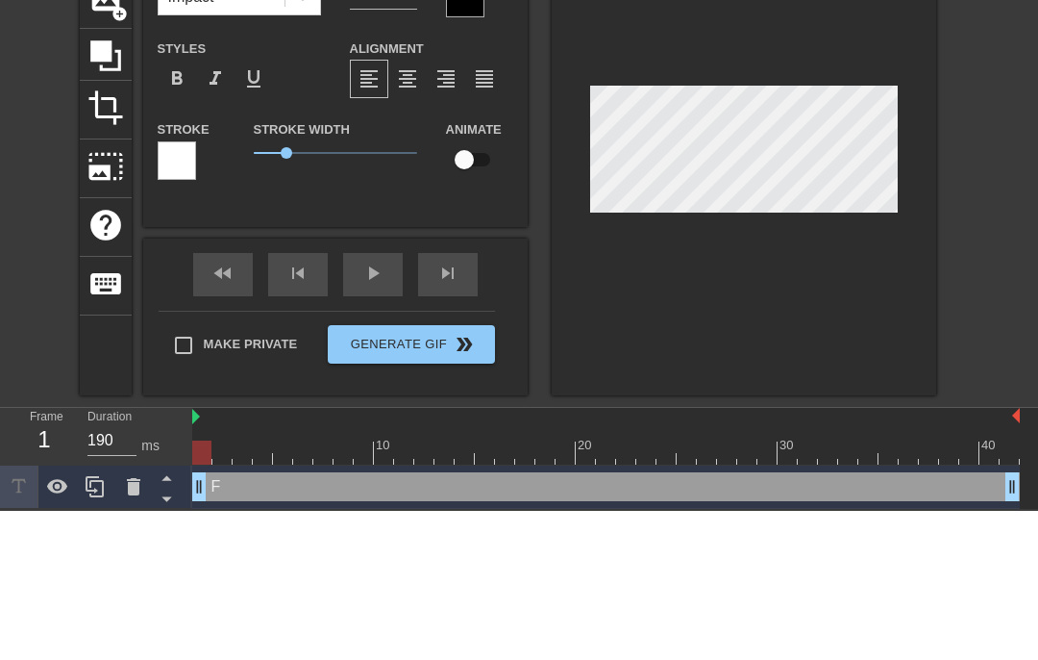
type input "Fun"
type textarea "Funk"
type input "Funk"
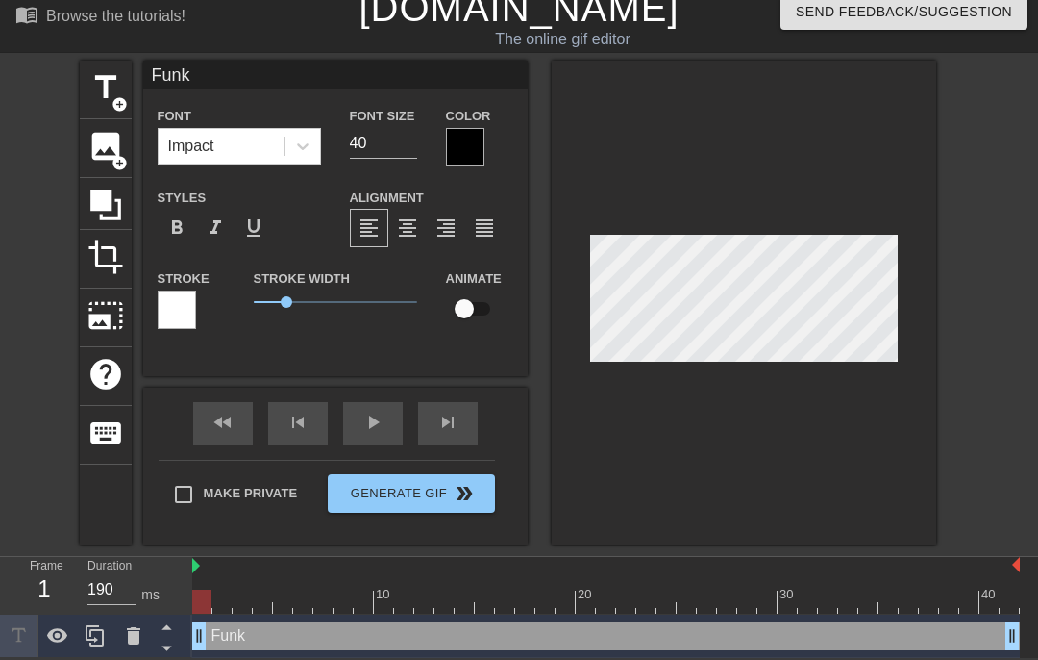
click at [972, 337] on div "title add_circle image add_circle crop photo_size_select_large help keyboard Fu…" at bounding box center [519, 303] width 1038 height 484
click at [464, 310] on input "checkbox" at bounding box center [465, 308] width 110 height 37
checkbox input "true"
click at [228, 604] on div at bounding box center [606, 601] width 828 height 24
click at [239, 595] on div at bounding box center [606, 601] width 828 height 24
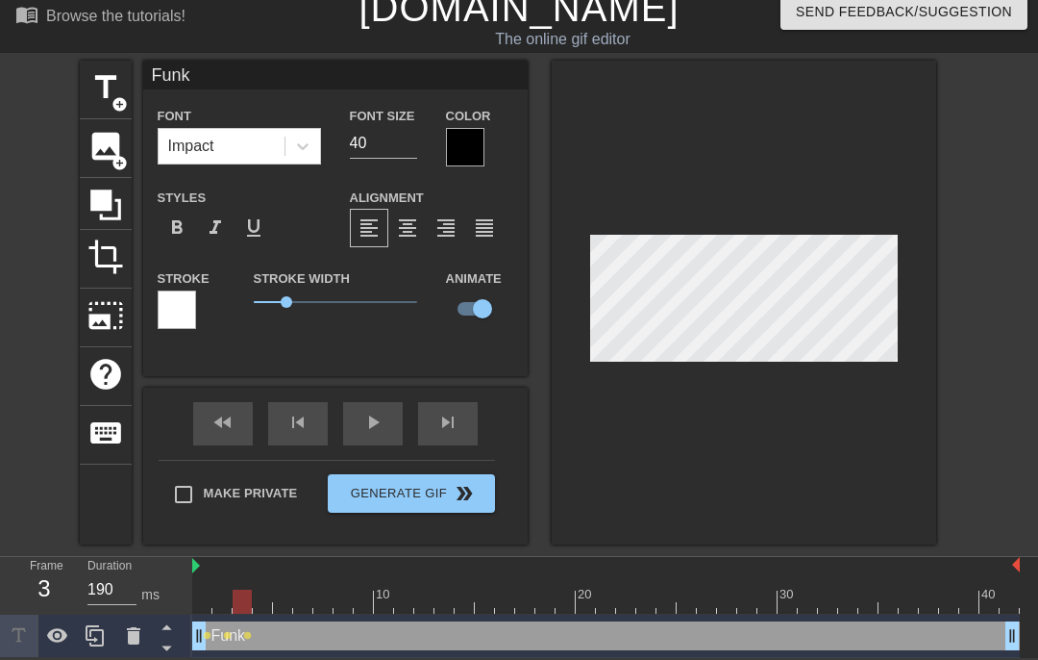
click at [258, 595] on div at bounding box center [606, 601] width 828 height 24
type input "180"
click at [656, 438] on div at bounding box center [744, 303] width 385 height 484
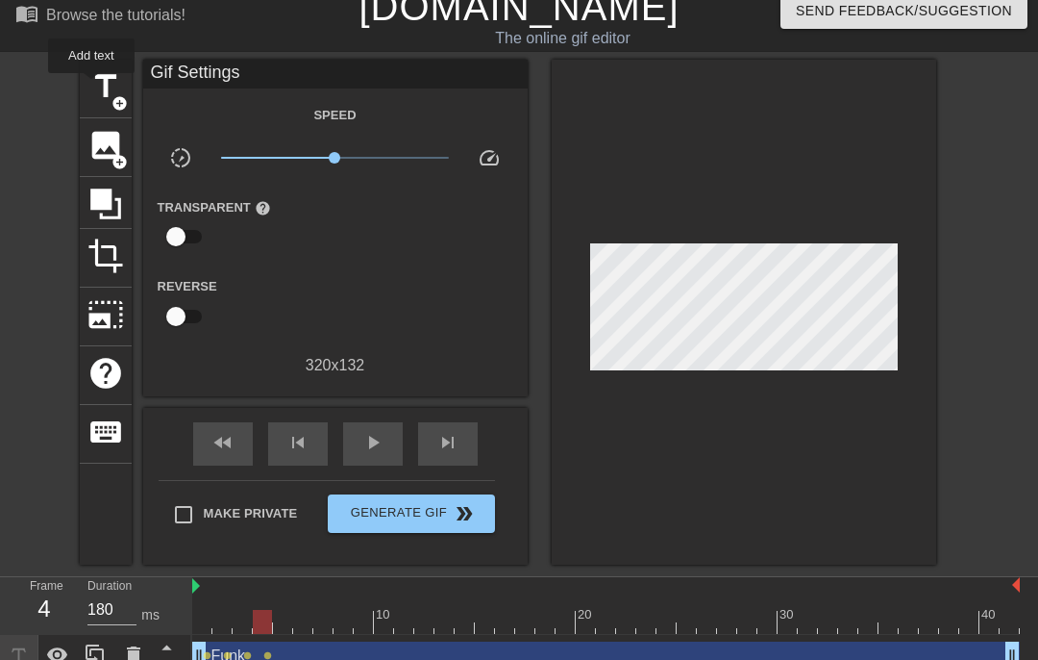
click at [92, 87] on span "title" at bounding box center [105, 86] width 37 height 37
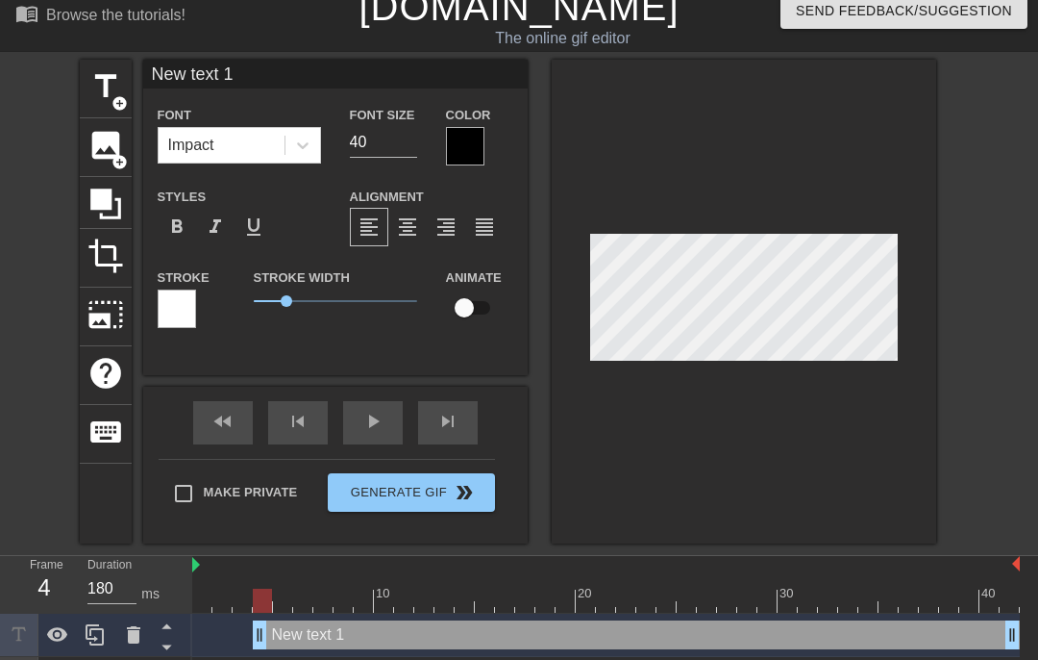
scroll to position [0, 3]
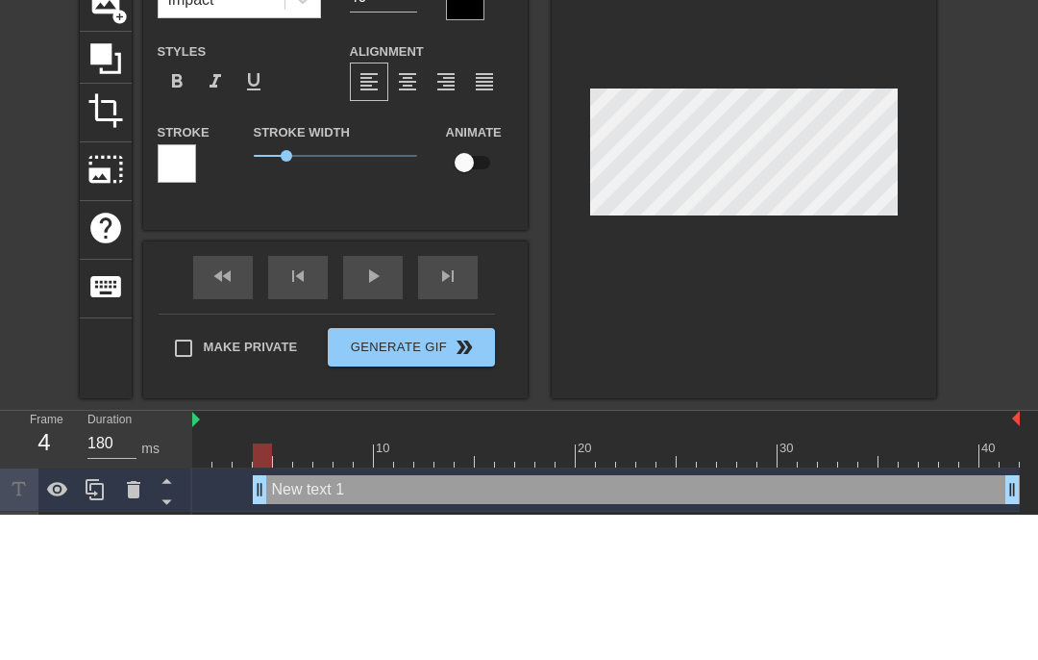
type input "New tex"
type textarea "New tex"
type input "New te"
type textarea "New te"
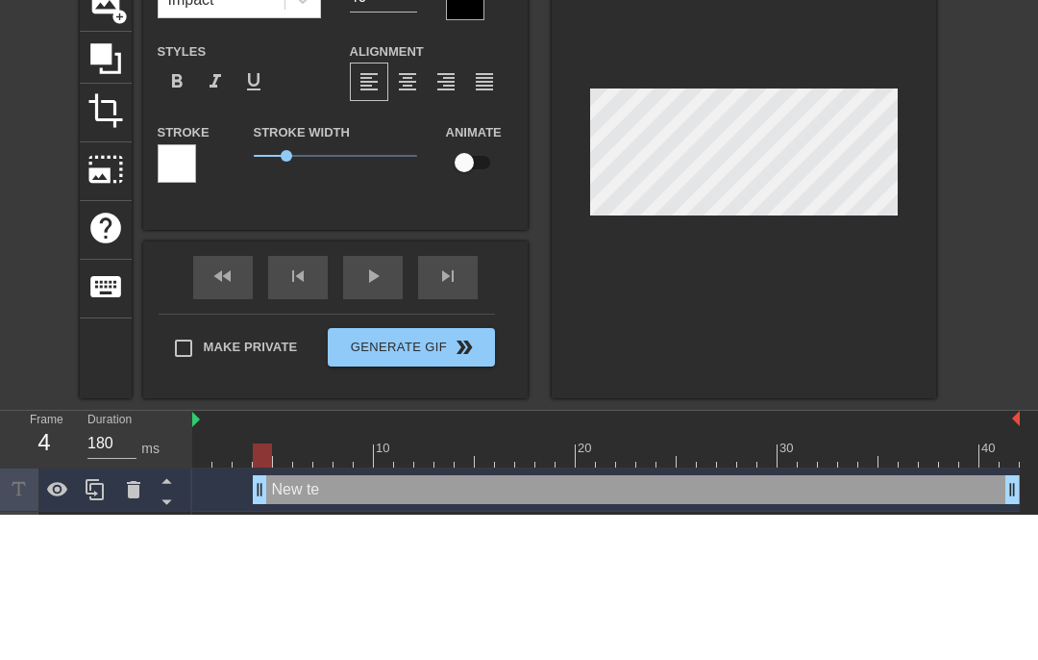
type input "New t"
type textarea "New"
type input "New"
type textarea "Ne"
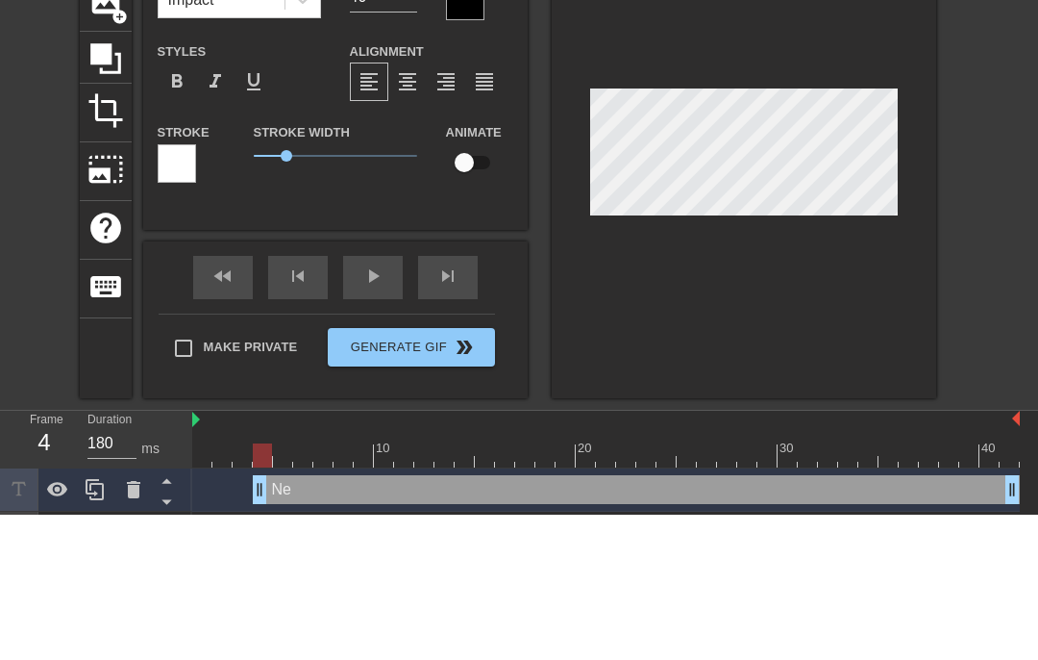
type input "N"
type textarea "N"
type input "A"
type textarea "Al"
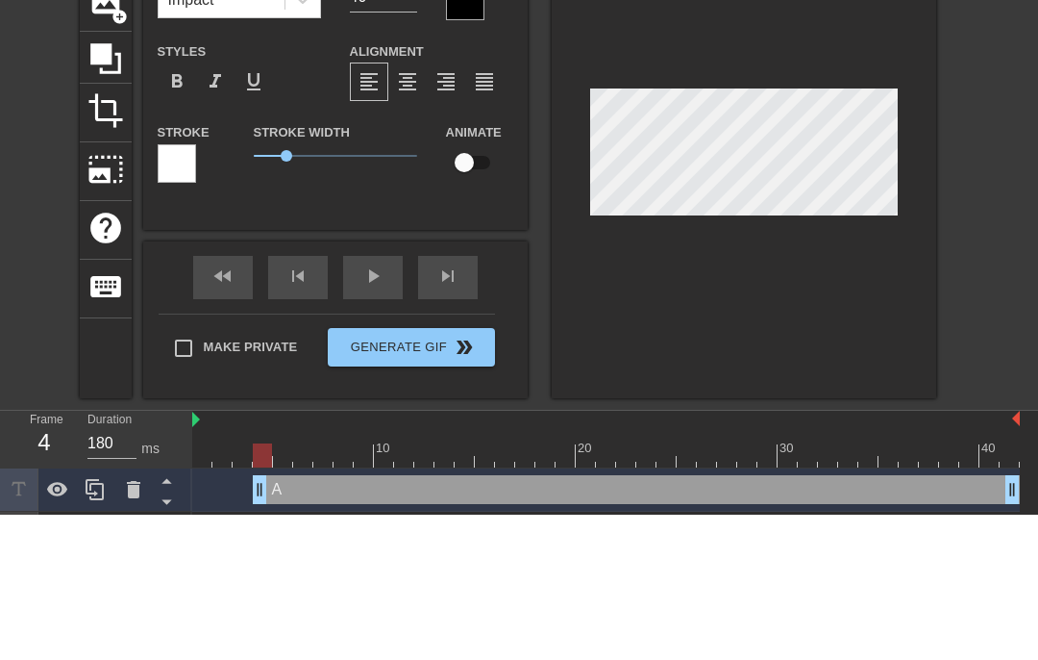
type input "Al"
type textarea "Alt"
type input "Alt"
type textarea "Alt"
type input "Alt R"
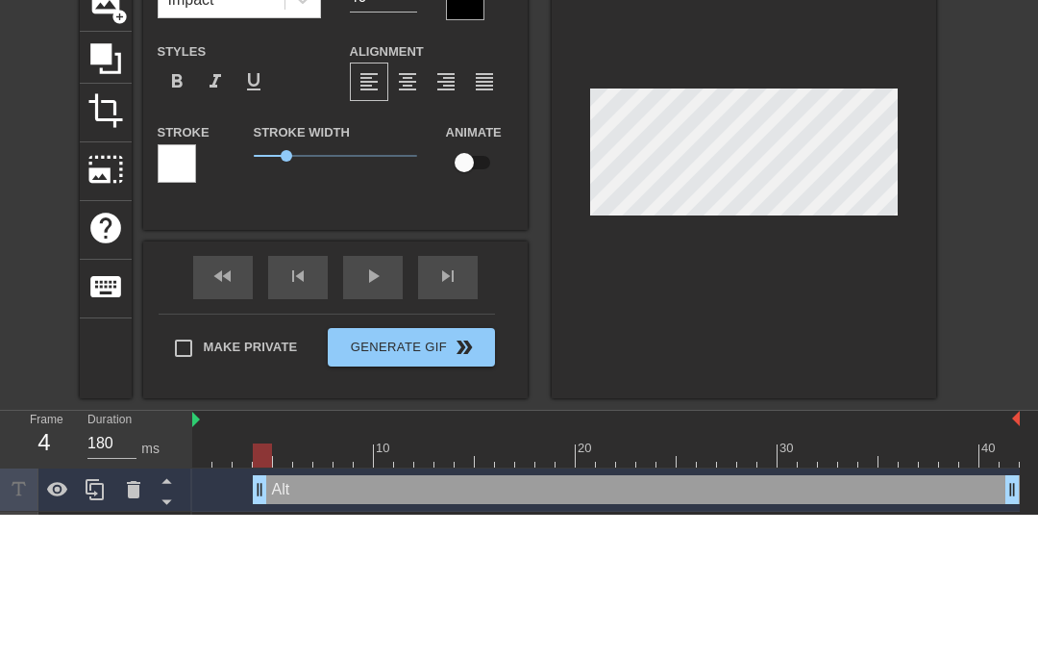
type textarea "Alt R"
type input "Alt Ro"
type textarea "Alt Ro"
type input "Alt Roc"
type textarea "Alt Roc"
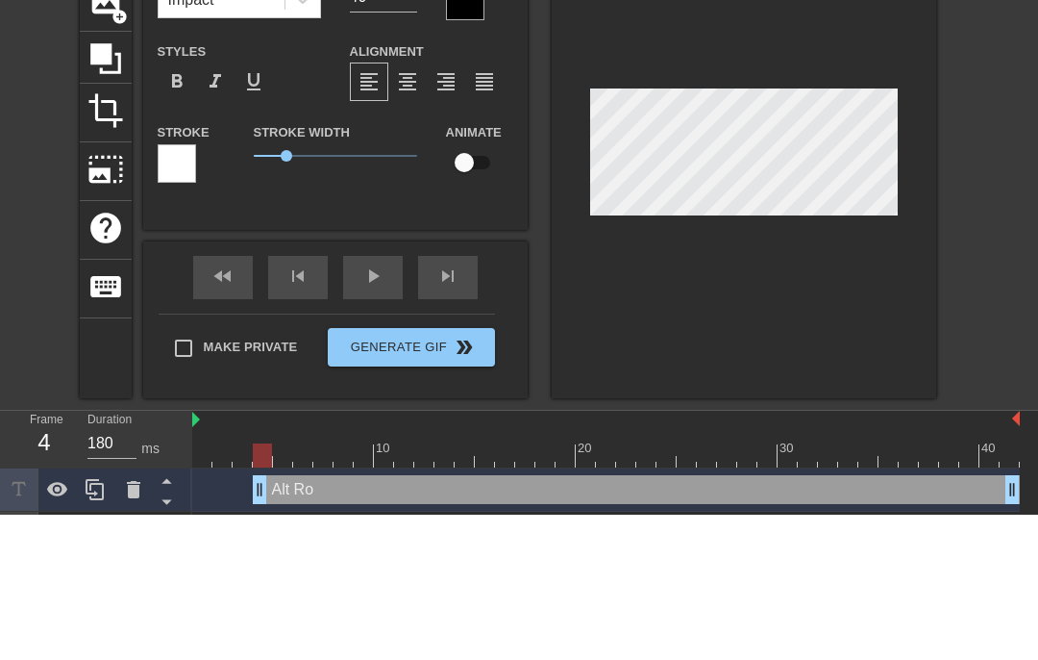
type input "Alt Rock"
type textarea "Alt Rock"
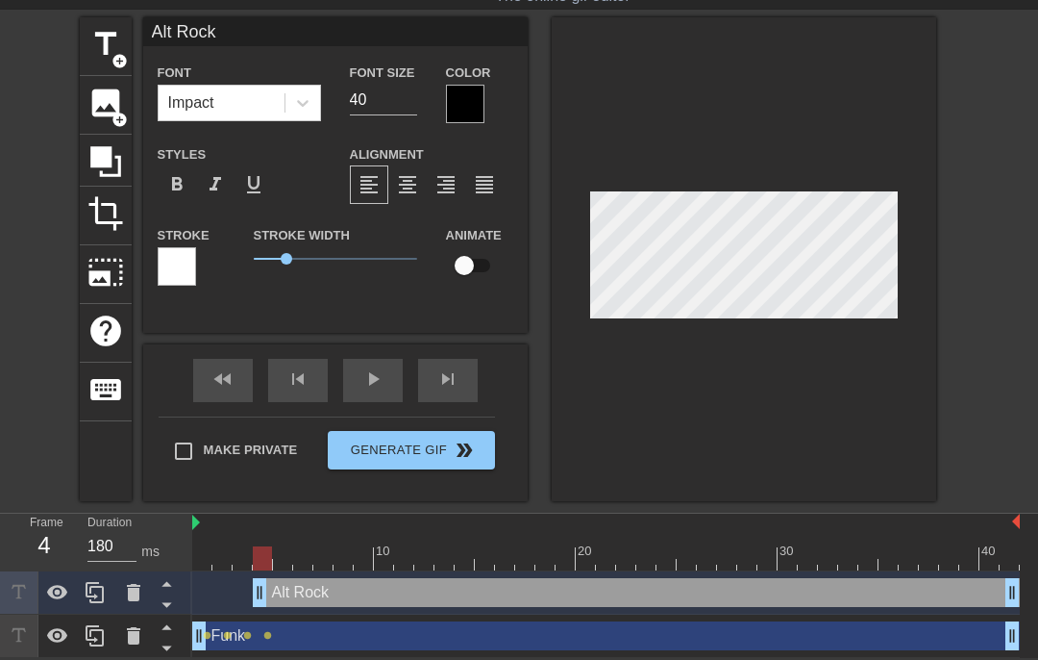
click at [684, 384] on div at bounding box center [744, 259] width 385 height 484
click at [281, 561] on div at bounding box center [606, 558] width 828 height 24
click at [303, 551] on div at bounding box center [606, 558] width 828 height 24
click at [330, 555] on div at bounding box center [606, 558] width 828 height 24
click at [301, 561] on div at bounding box center [606, 558] width 828 height 24
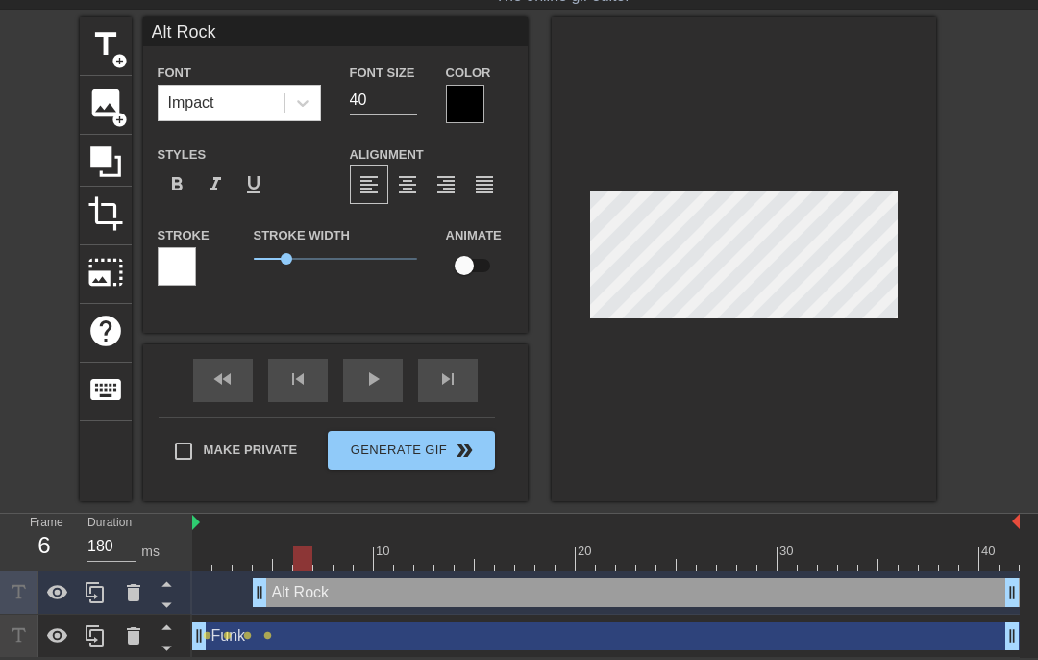
click at [287, 556] on div at bounding box center [606, 558] width 828 height 24
click at [257, 560] on div at bounding box center [606, 558] width 828 height 24
click at [275, 557] on div at bounding box center [606, 558] width 828 height 24
type input "190"
type input "Funk"
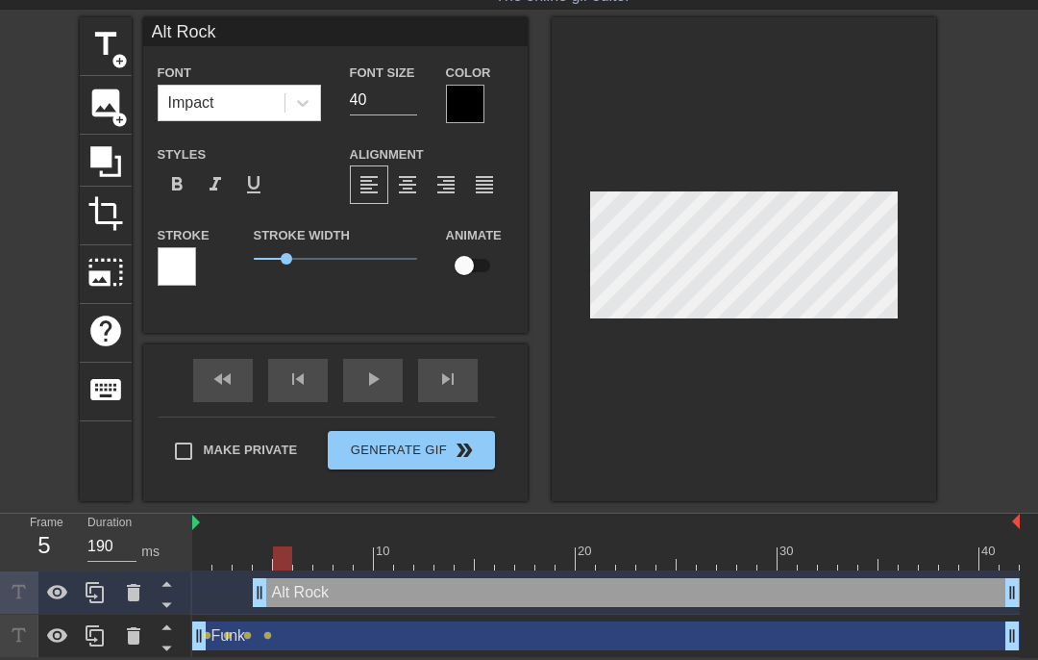
checkbox input "true"
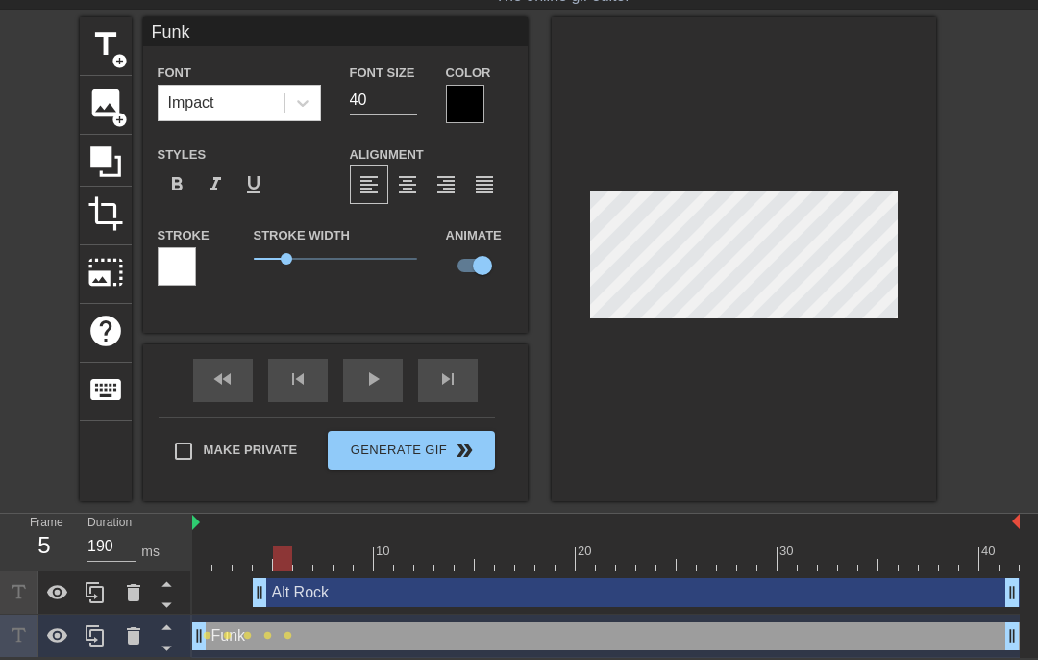
click at [308, 559] on div at bounding box center [606, 558] width 828 height 24
click at [322, 558] on div at bounding box center [606, 558] width 828 height 24
click at [346, 557] on div at bounding box center [606, 558] width 828 height 24
type input "180"
type input "Alt Rock"
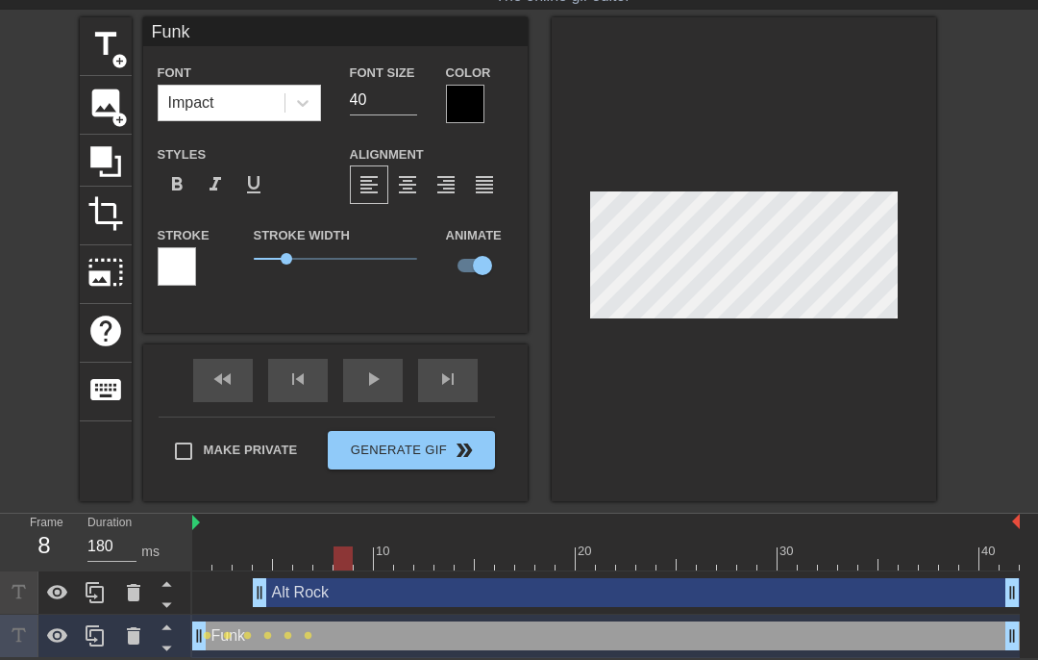
checkbox input "false"
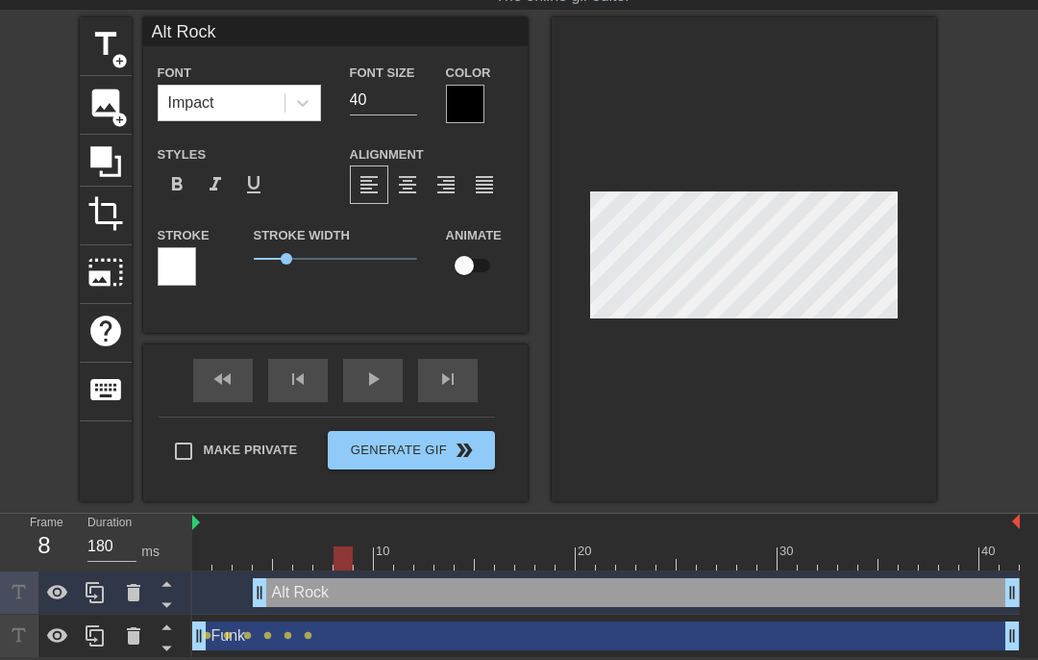
type input "Funk"
checkbox input "true"
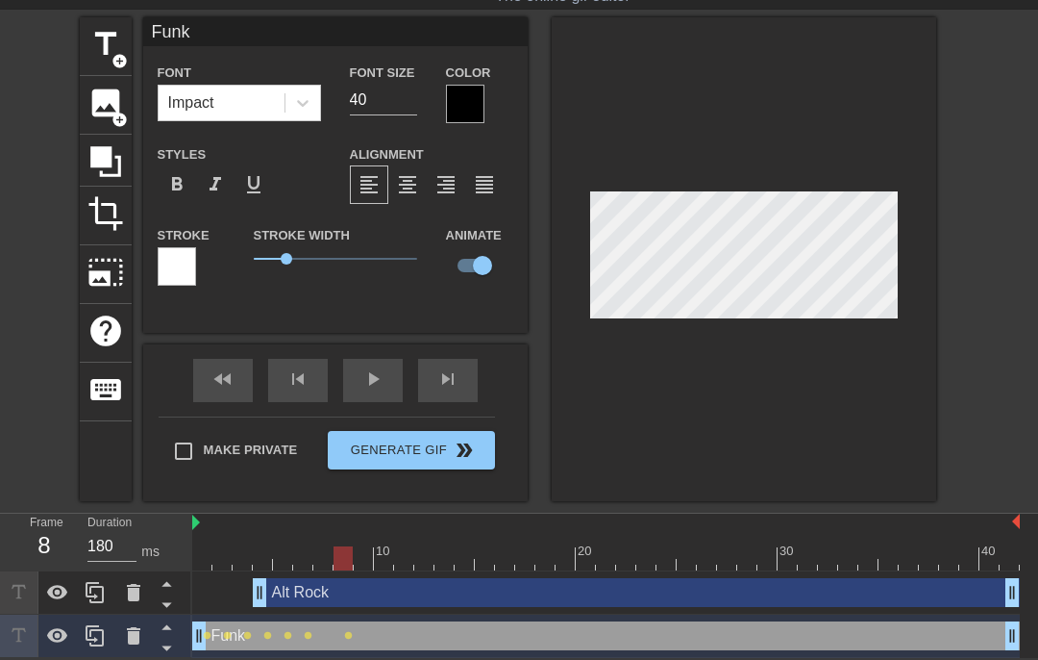
click at [360, 550] on div at bounding box center [606, 558] width 828 height 24
type input "190"
type input "Alt Rock"
checkbox input "false"
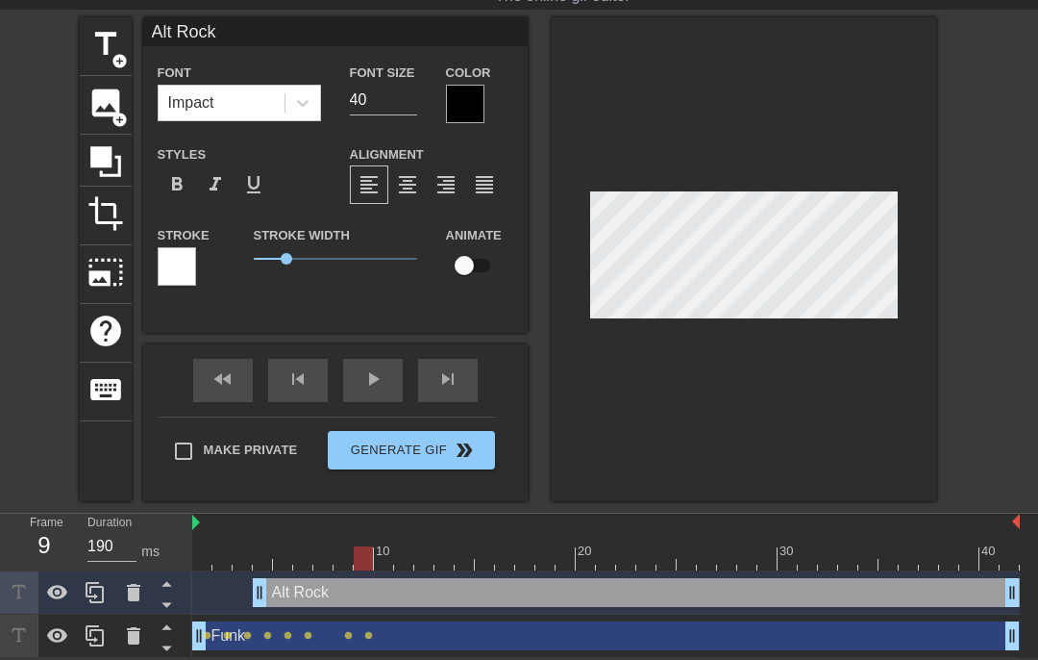
click at [382, 560] on div at bounding box center [606, 558] width 828 height 24
click at [357, 550] on div at bounding box center [606, 558] width 828 height 24
click at [344, 547] on div at bounding box center [606, 558] width 828 height 24
type input "180"
type input "Funk"
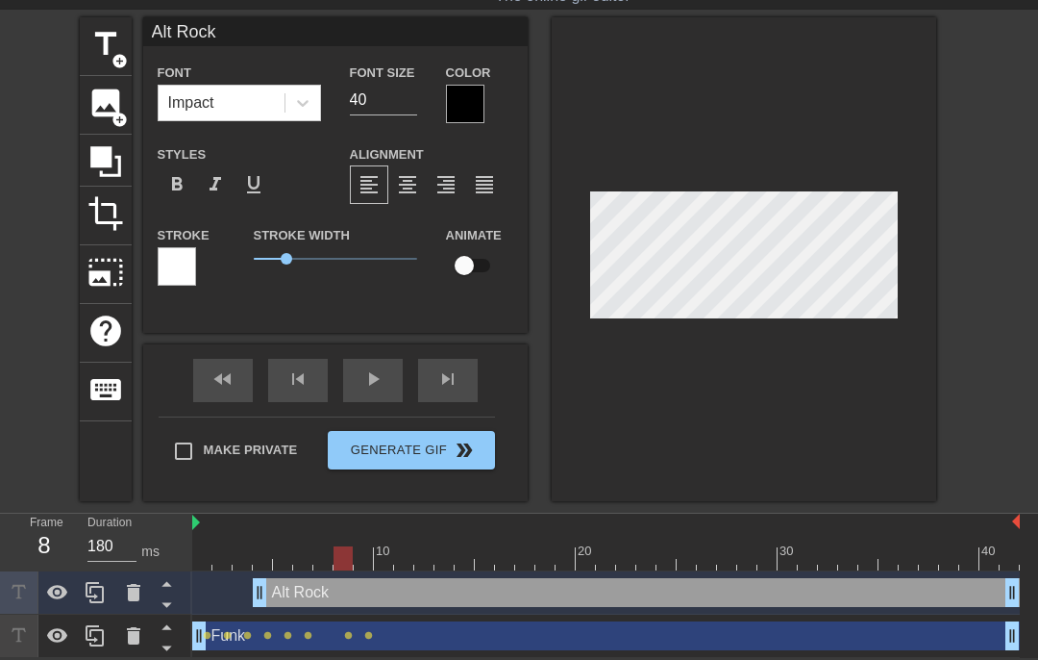
checkbox input "true"
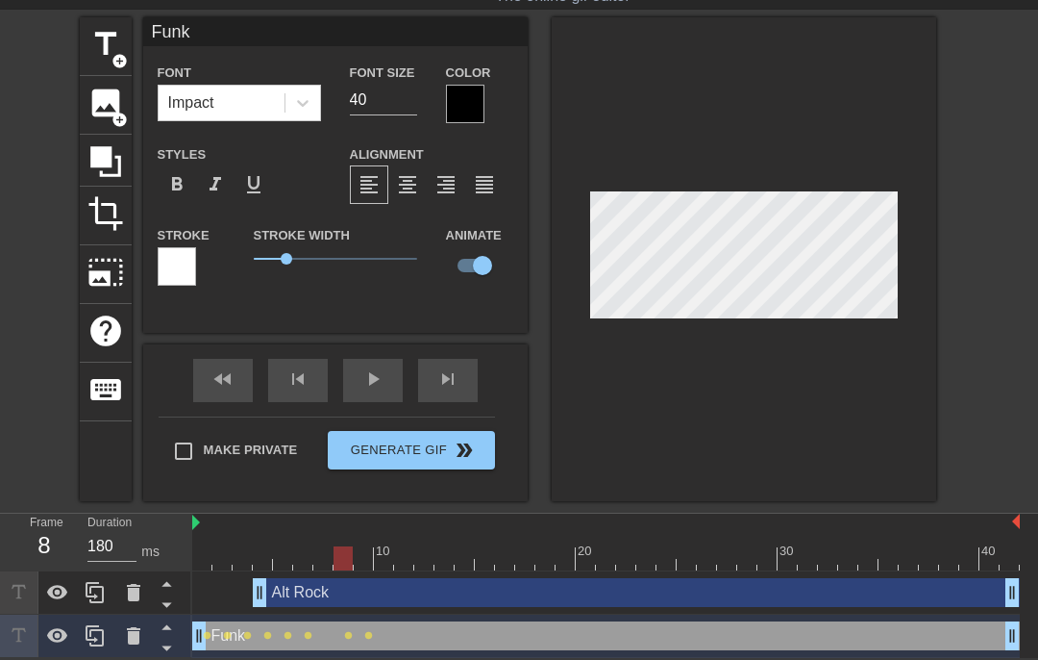
click at [360, 549] on div at bounding box center [606, 558] width 828 height 24
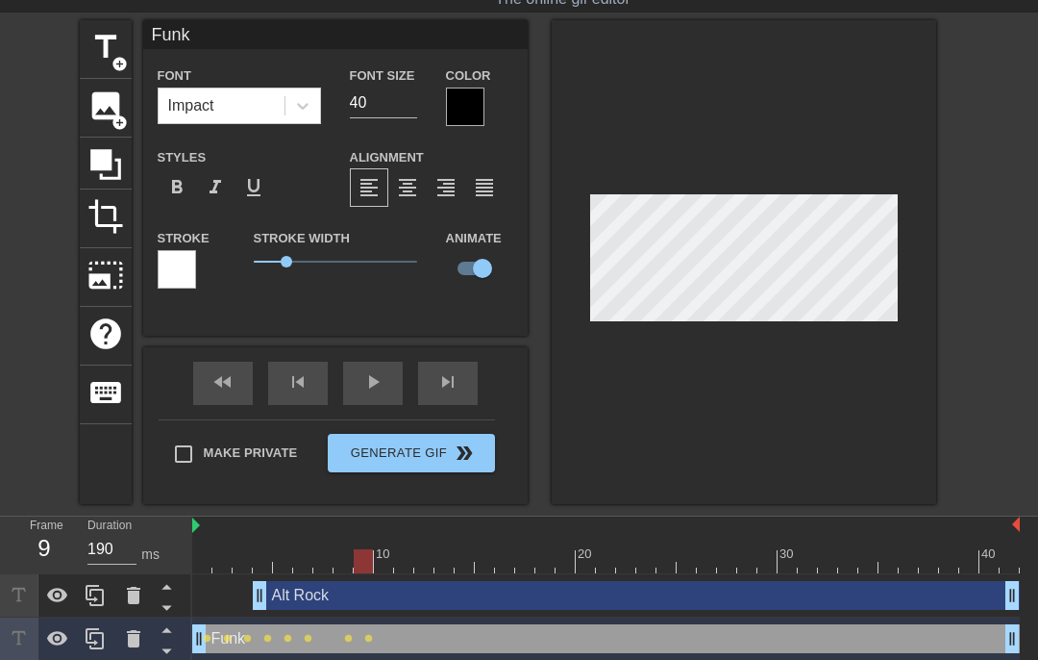
scroll to position [56, 0]
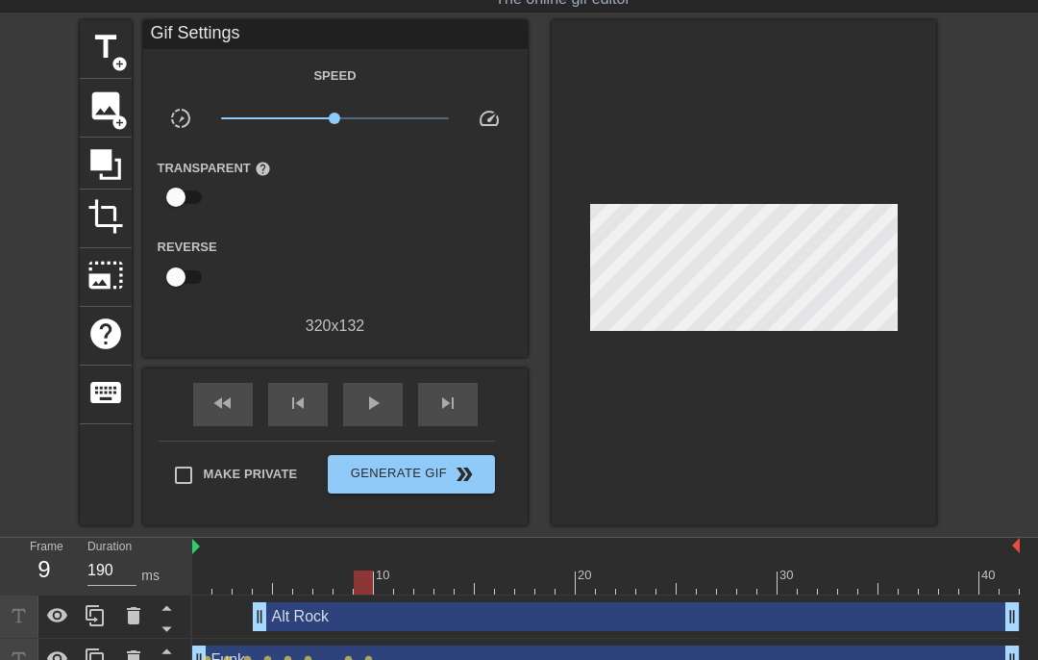
click at [450, 648] on div "Funk drag_handle drag_handle" at bounding box center [606, 659] width 828 height 29
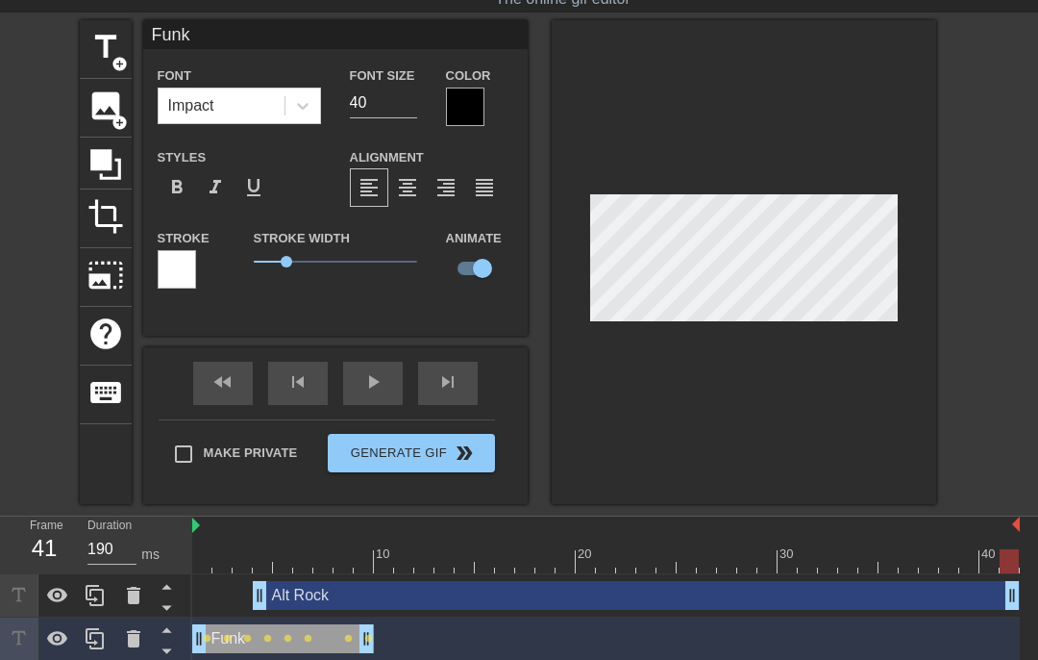
click at [379, 557] on div at bounding box center [606, 561] width 828 height 24
click at [400, 550] on div at bounding box center [606, 561] width 828 height 24
click at [426, 554] on div at bounding box center [606, 561] width 828 height 24
click at [448, 556] on div at bounding box center [606, 561] width 828 height 24
click at [461, 558] on div at bounding box center [606, 561] width 828 height 24
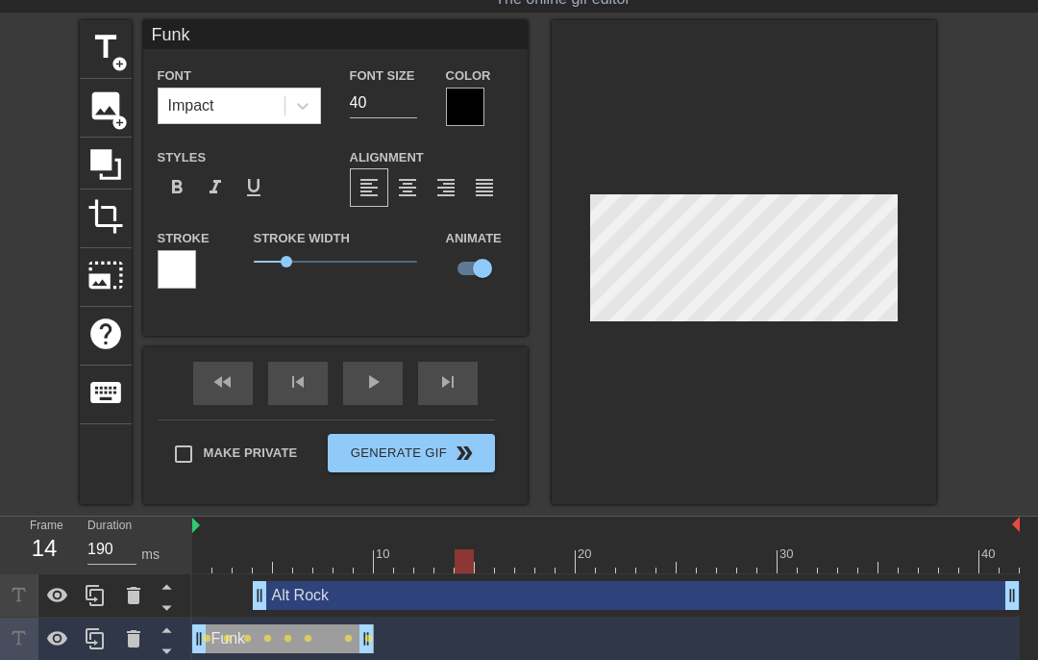
click at [487, 557] on div at bounding box center [606, 561] width 828 height 24
click at [514, 550] on div at bounding box center [606, 561] width 828 height 24
click at [436, 564] on div at bounding box center [606, 561] width 828 height 24
click at [416, 548] on div at bounding box center [418, 553] width 4 height 19
click at [376, 560] on div at bounding box center [606, 561] width 828 height 24
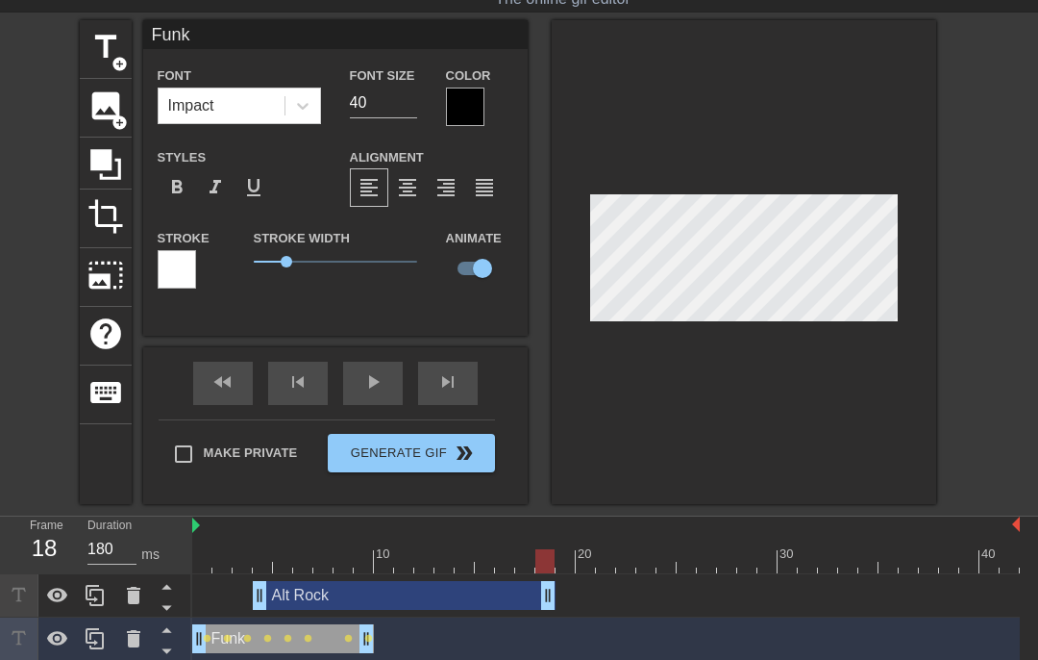
type input "190"
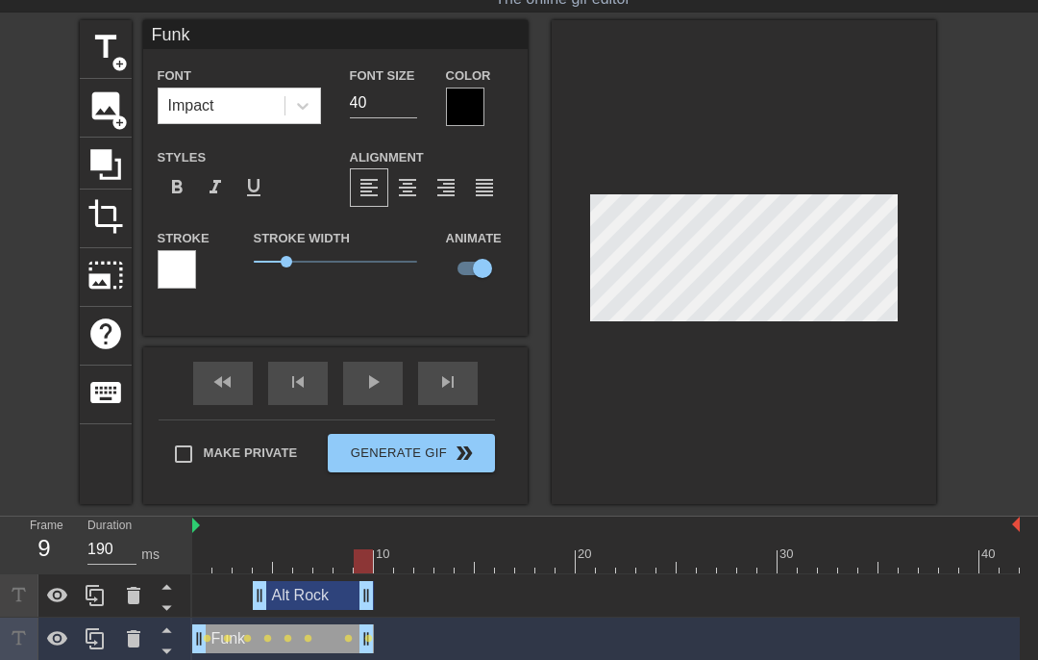
click at [439, 643] on div "Funk drag_handle drag_handle lens lens lens lens lens lens lens lens" at bounding box center [606, 638] width 828 height 43
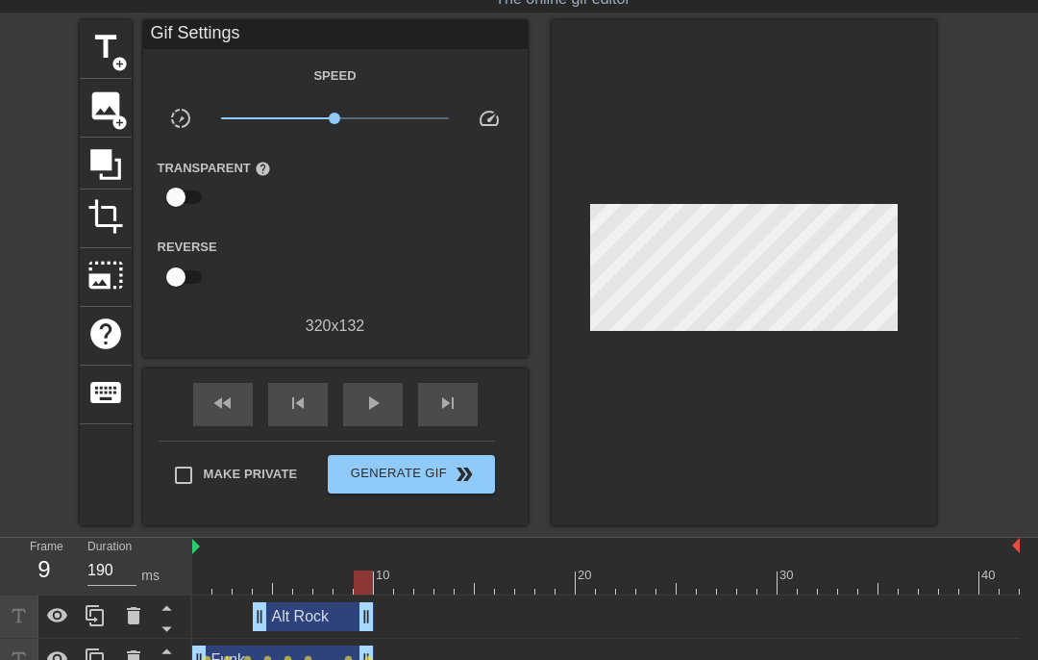
click at [379, 589] on div at bounding box center [606, 582] width 828 height 24
